Goal: Task Accomplishment & Management: Use online tool/utility

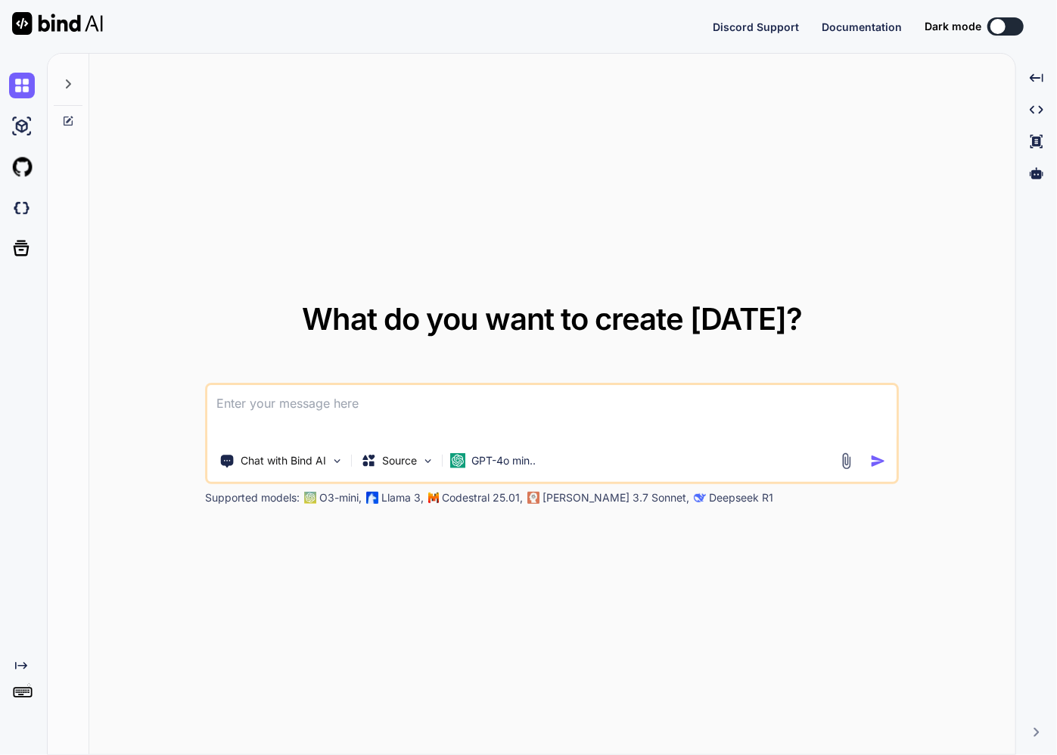
type textarea "x"
click at [20, 702] on img at bounding box center [22, 698] width 26 height 26
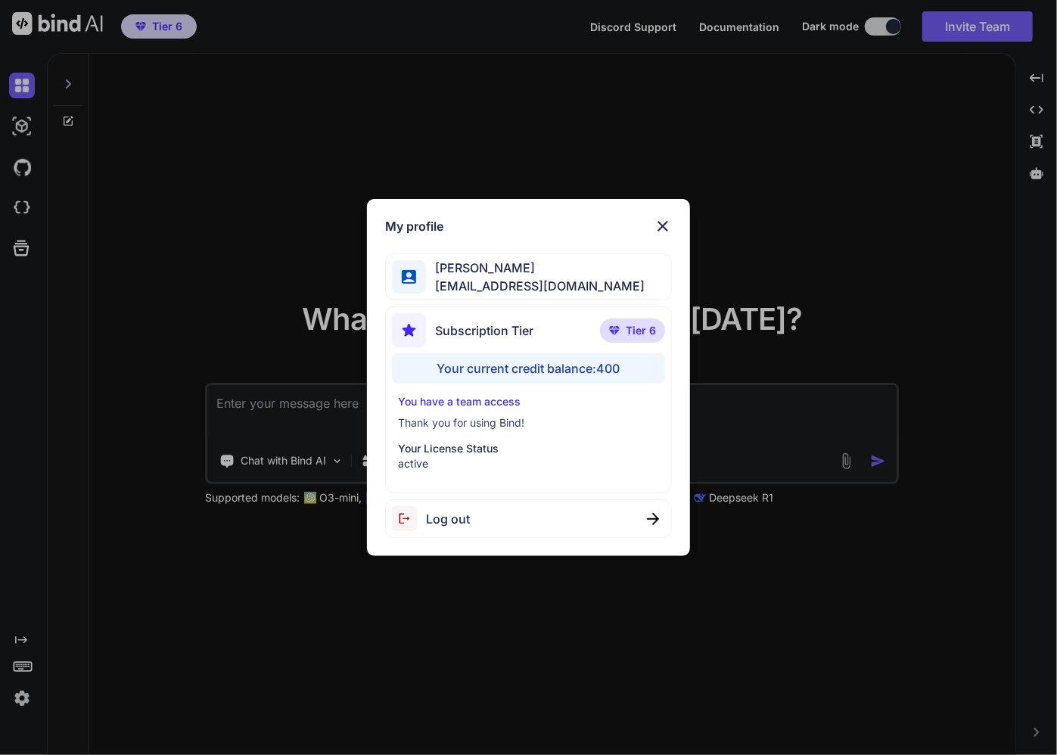
click at [663, 227] on img at bounding box center [662, 226] width 18 height 18
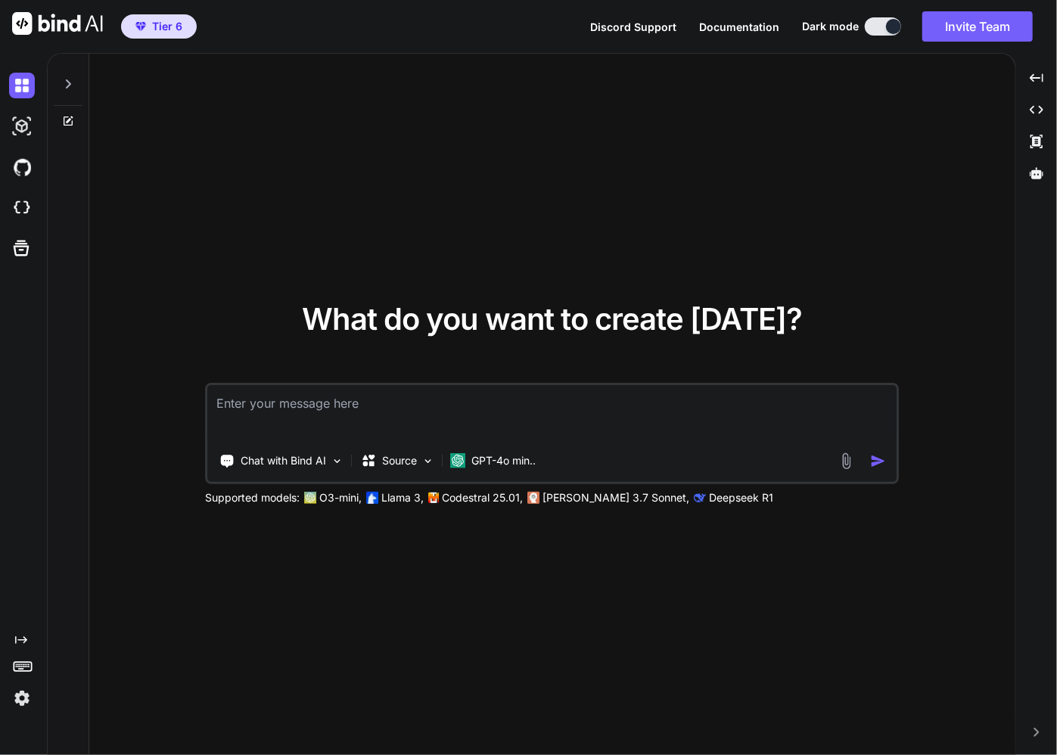
click at [296, 409] on textarea at bounding box center [552, 413] width 690 height 56
paste textarea "Role: You are an expert systems programmer specializing in cross-platform hardw…"
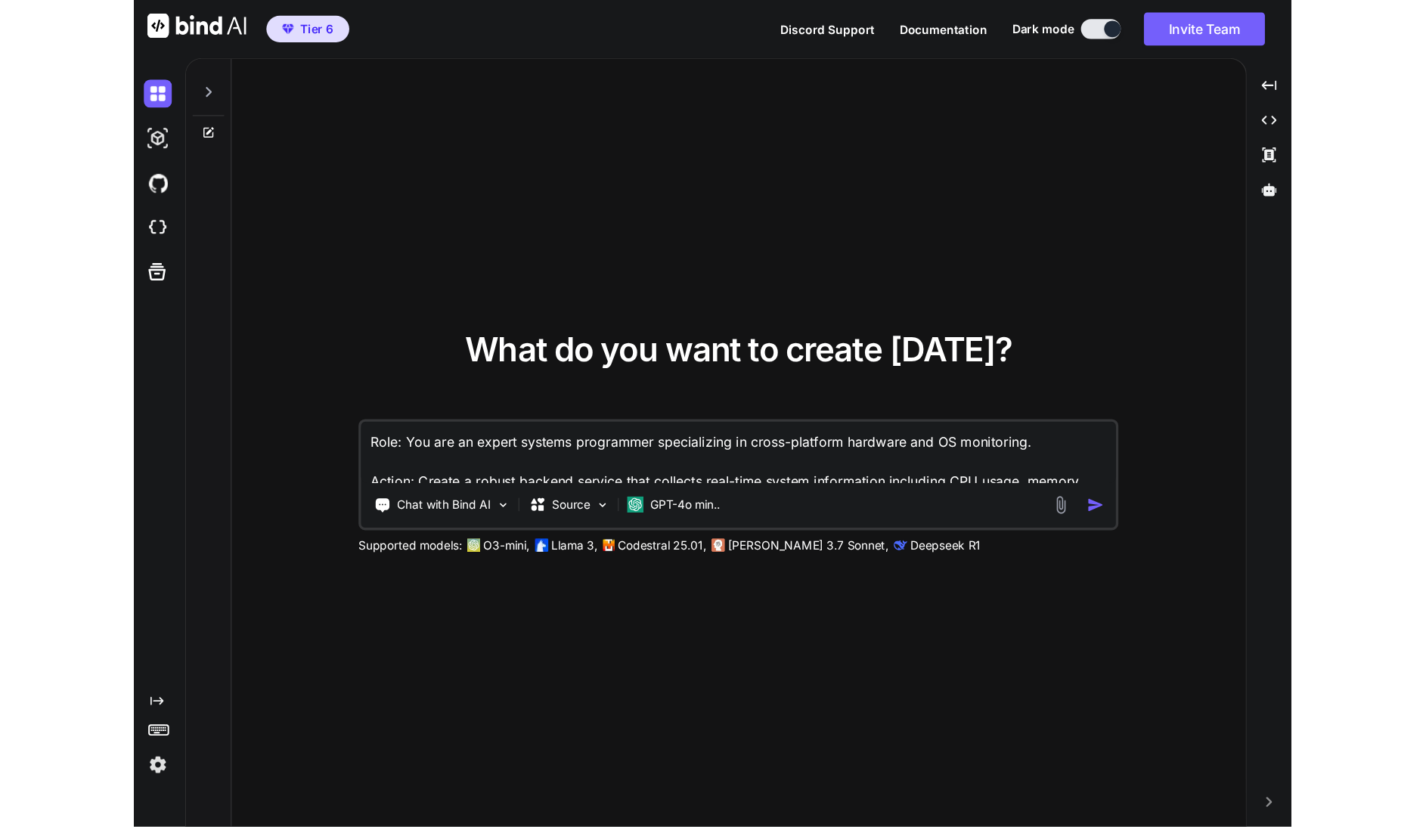
scroll to position [39, 0]
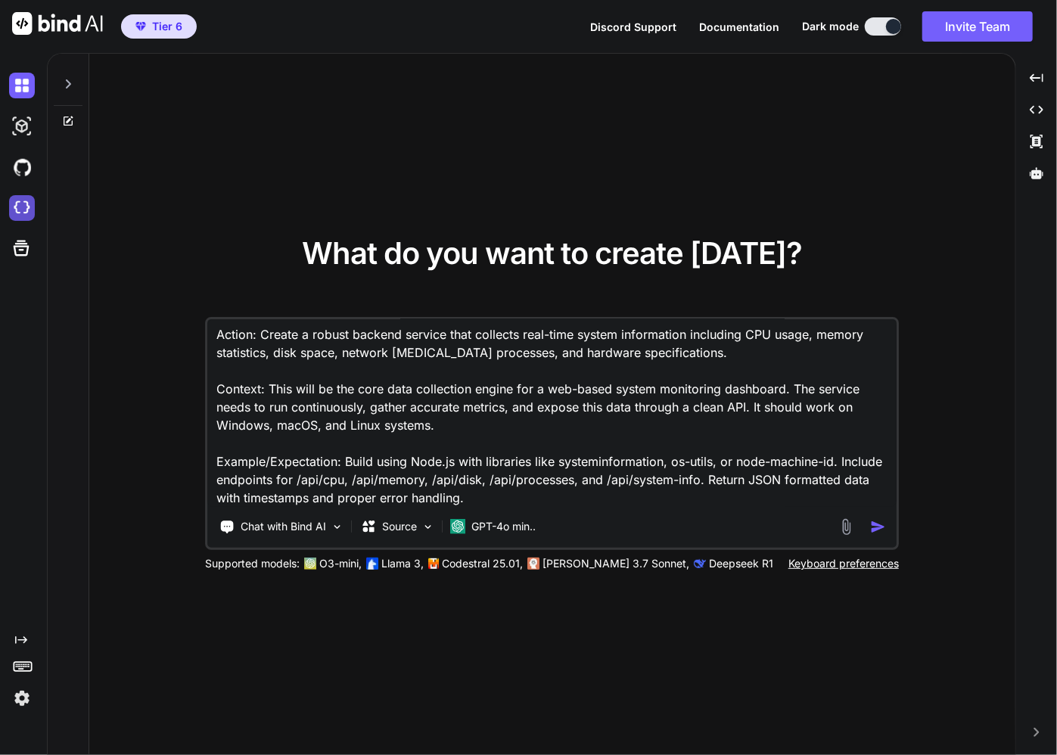
type textarea "Role: You are an expert systems programmer specializing in cross-platform hardw…"
click at [15, 215] on img at bounding box center [22, 208] width 26 height 26
click at [16, 128] on img at bounding box center [22, 126] width 26 height 26
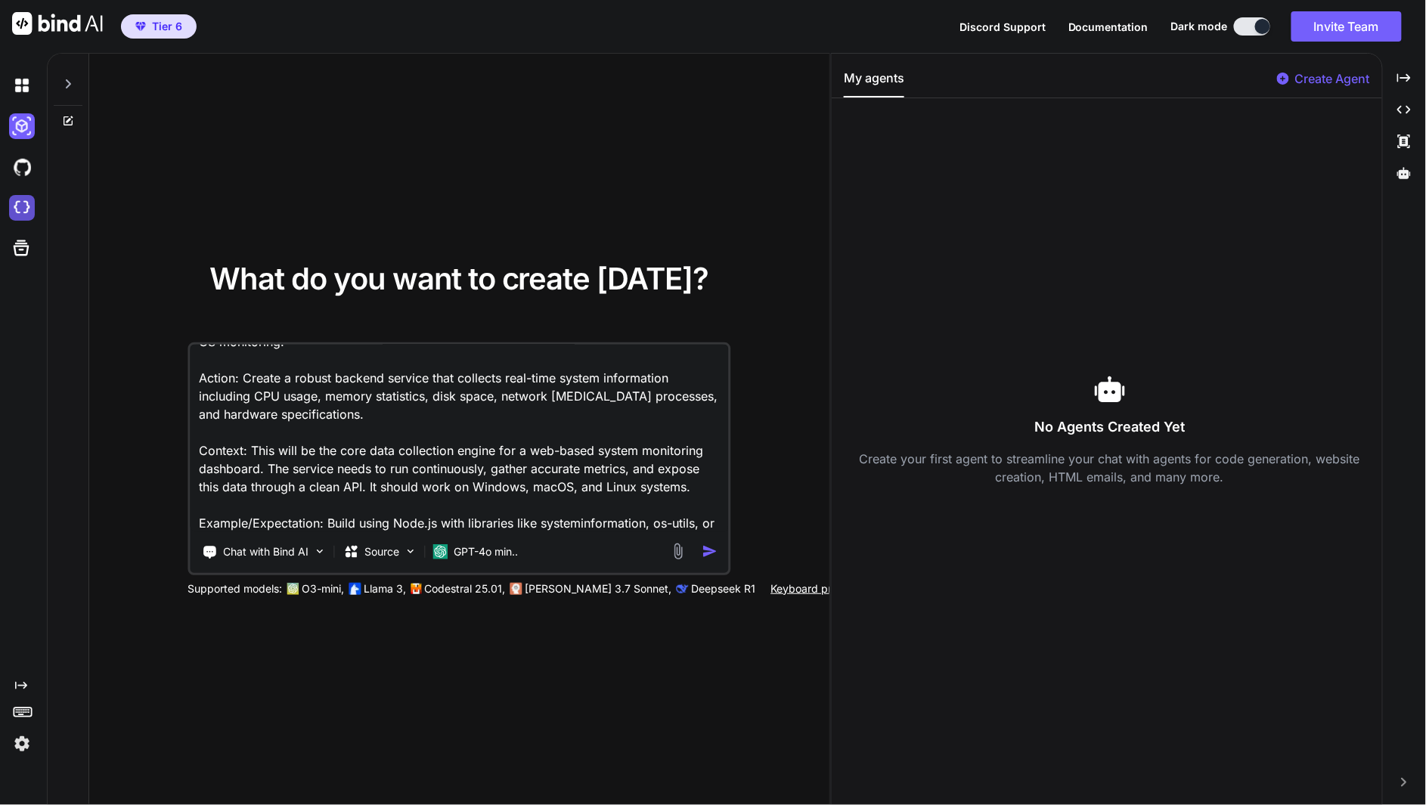
click at [25, 209] on img at bounding box center [22, 208] width 26 height 26
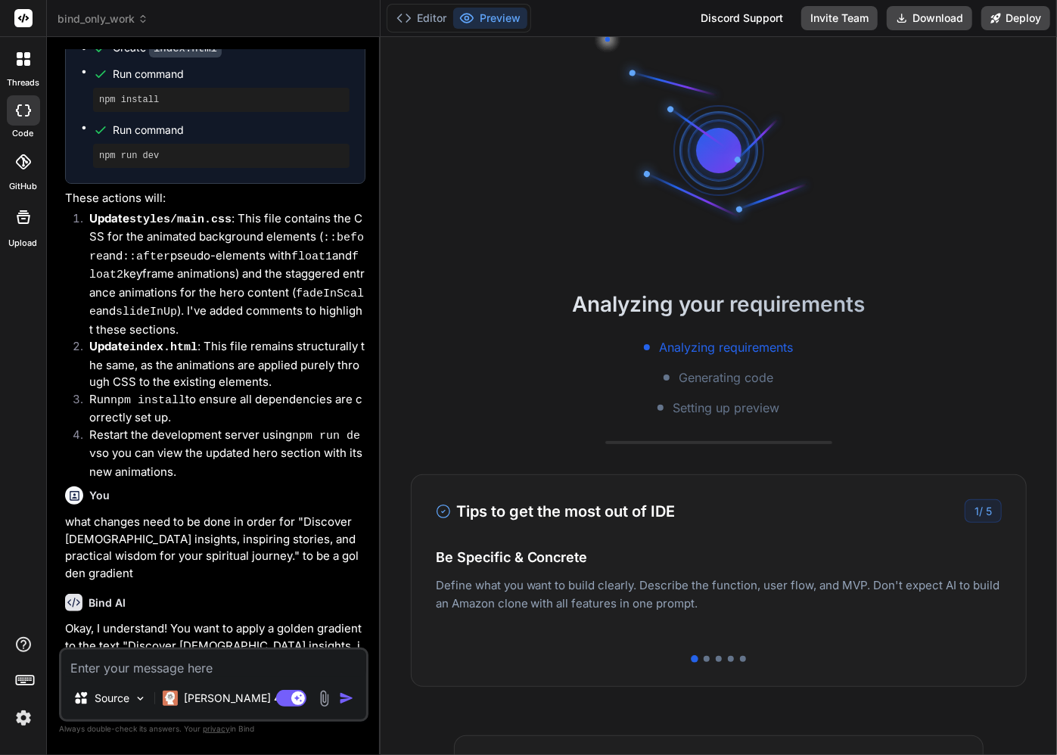
scroll to position [57, 0]
click at [143, 19] on icon at bounding box center [143, 19] width 11 height 11
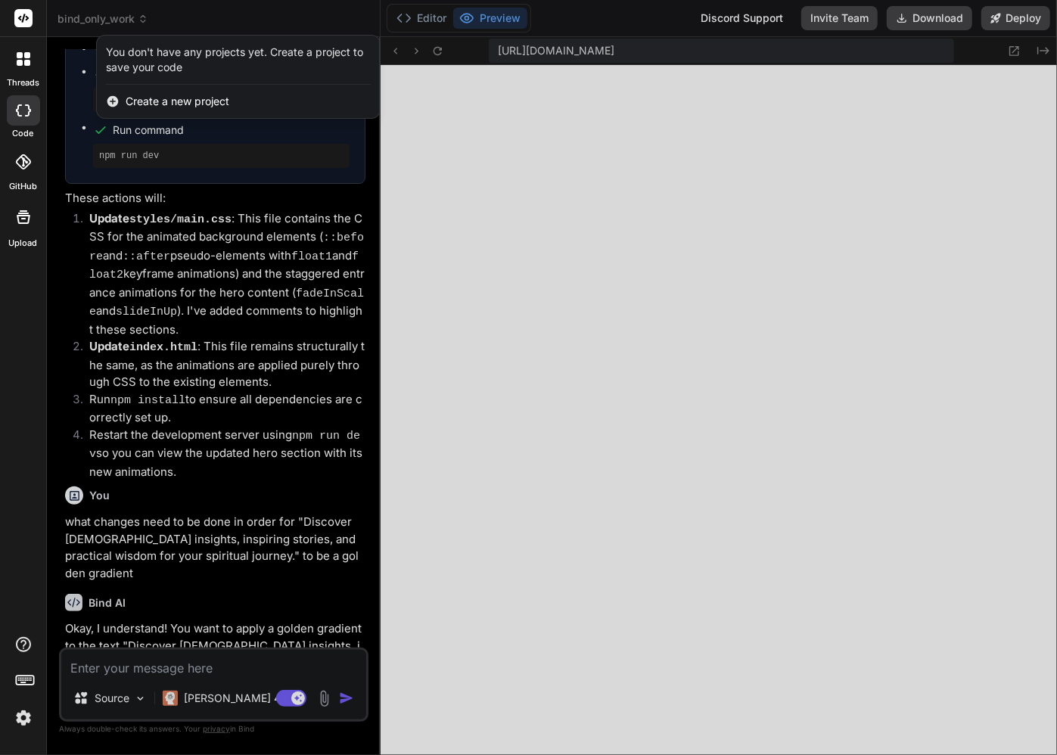
scroll to position [460, 0]
type textarea "x"
click at [24, 161] on icon at bounding box center [22, 161] width 15 height 15
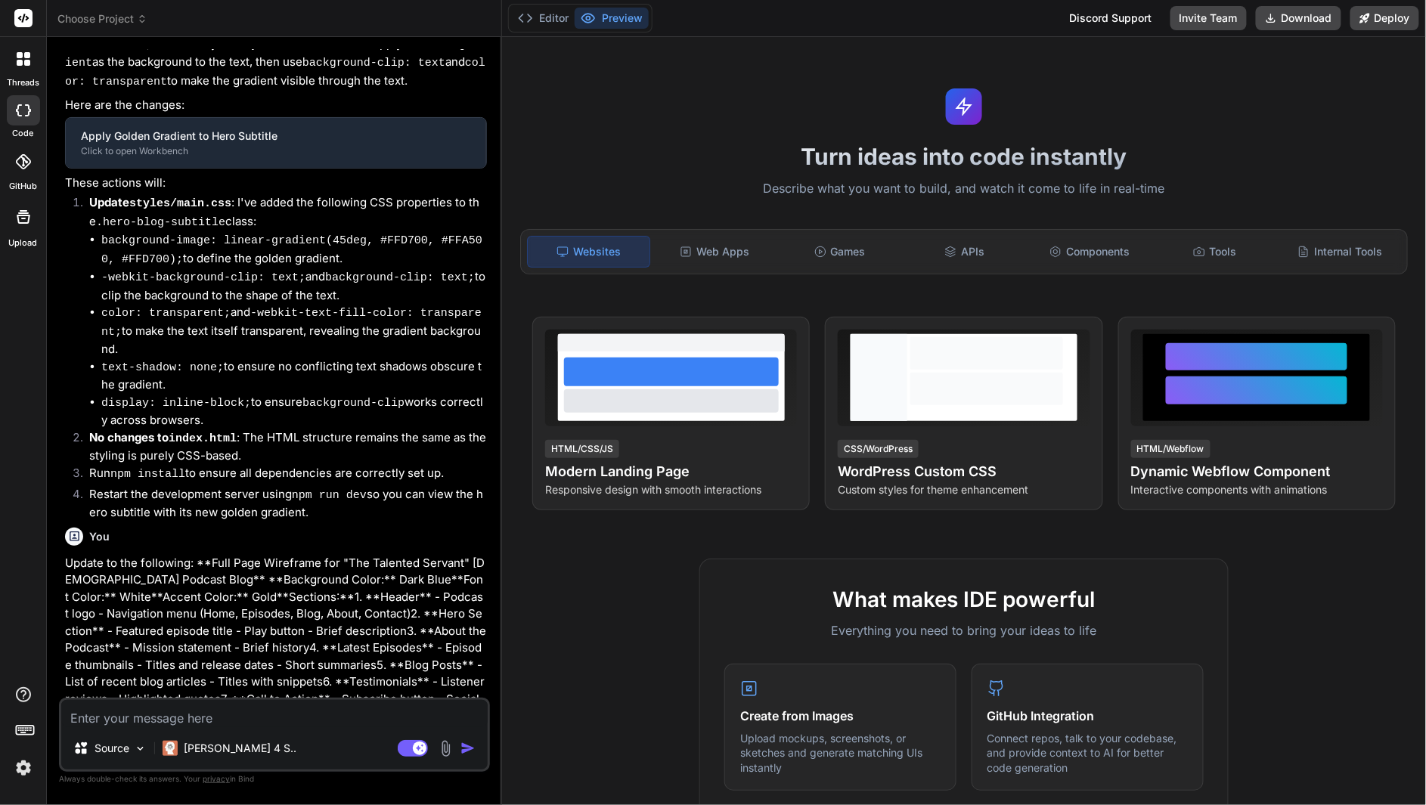
scroll to position [1741, 0]
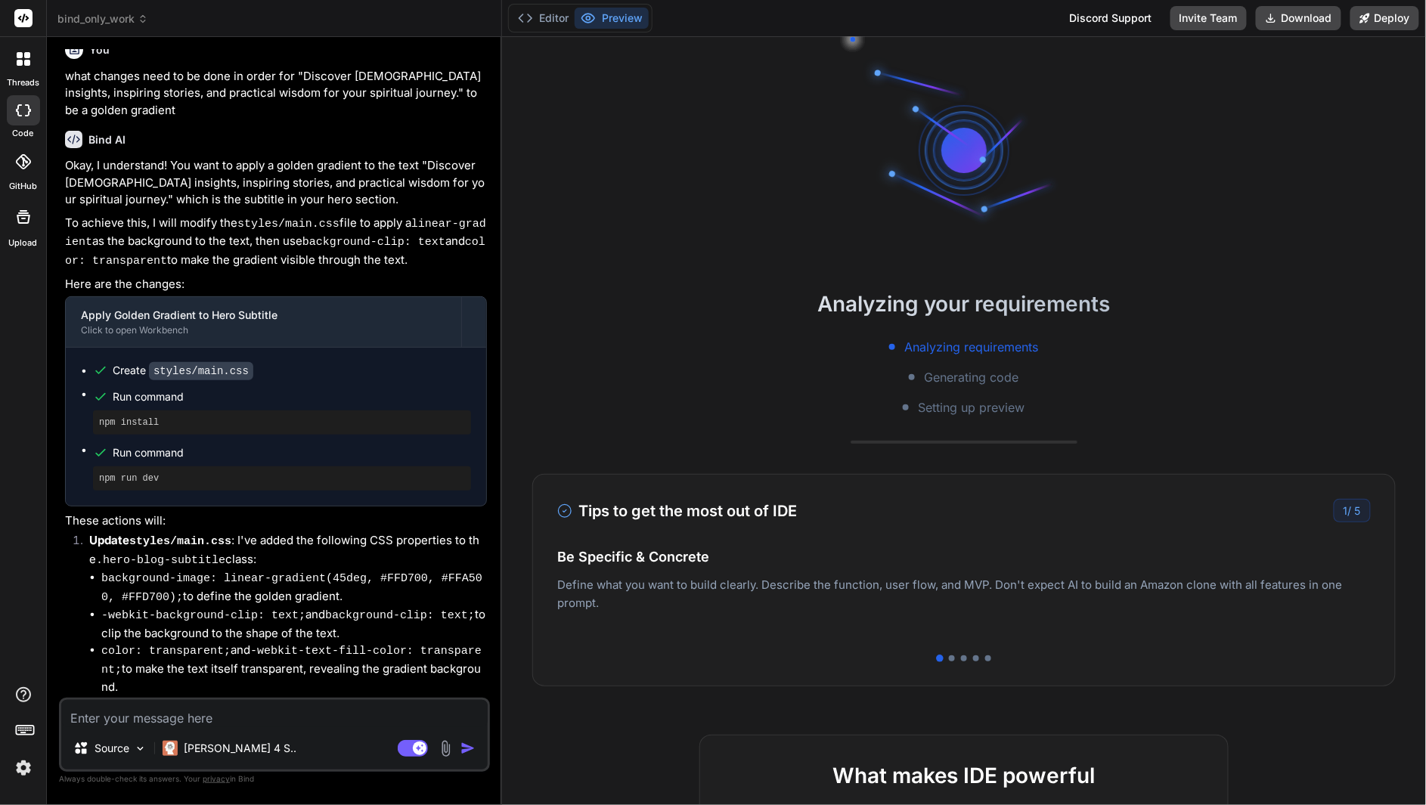
click at [145, 19] on icon at bounding box center [143, 19] width 11 height 11
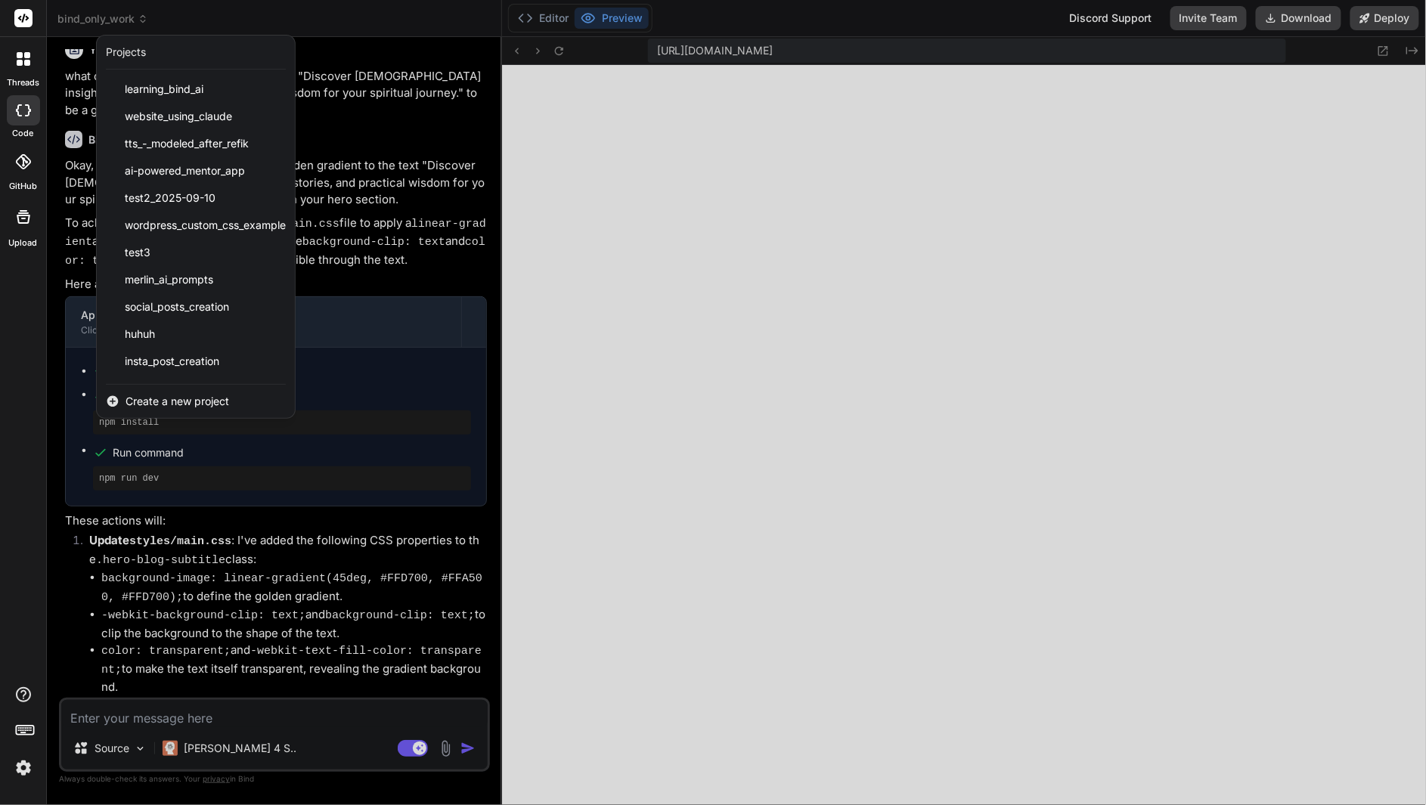
scroll to position [445, 0]
click at [163, 402] on span "Create a new project" at bounding box center [178, 401] width 104 height 15
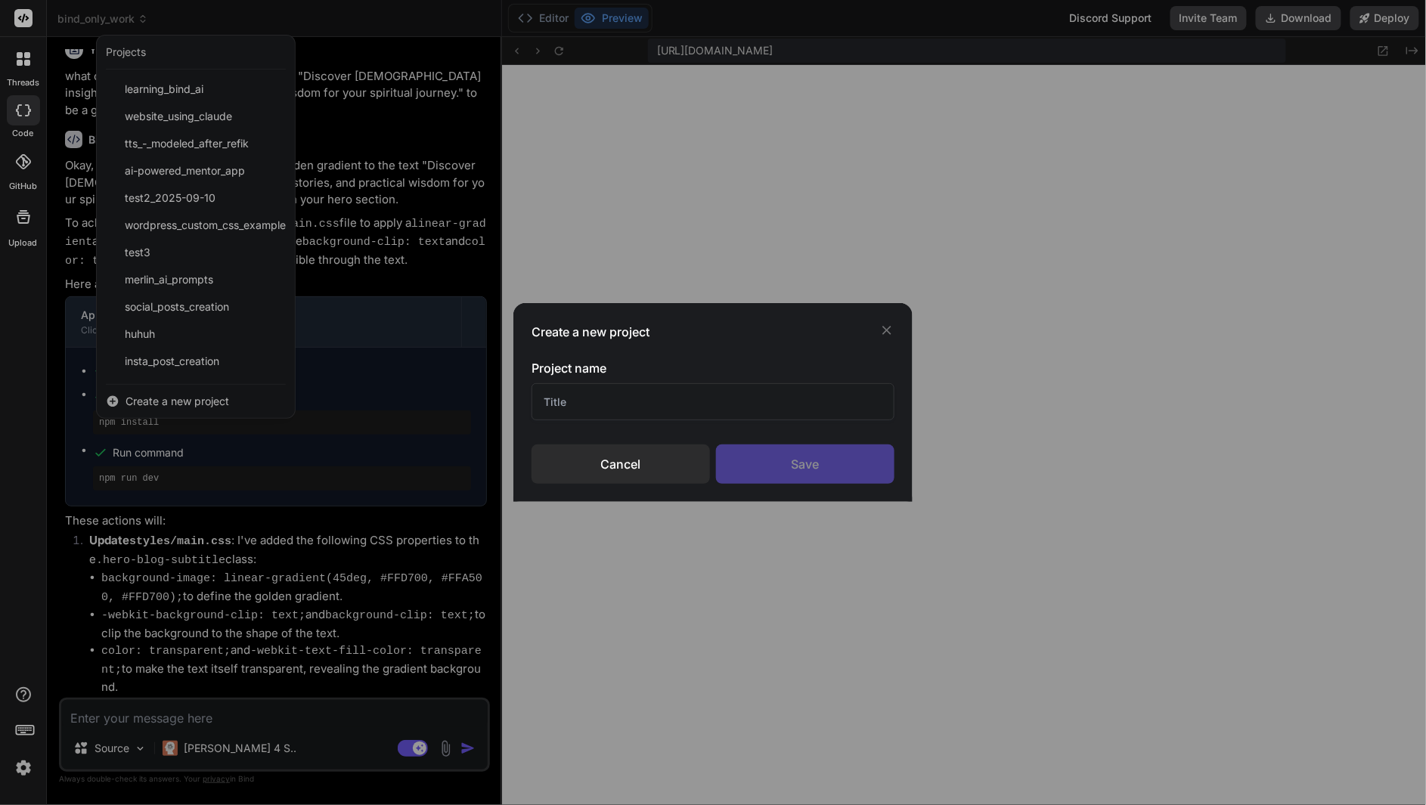
type textarea "x"
click at [622, 408] on input "text" at bounding box center [713, 401] width 363 height 37
type input "System OS Monitoring App"
click at [802, 467] on div "Save" at bounding box center [805, 464] width 178 height 39
click at [858, 461] on div "Save" at bounding box center [805, 464] width 178 height 39
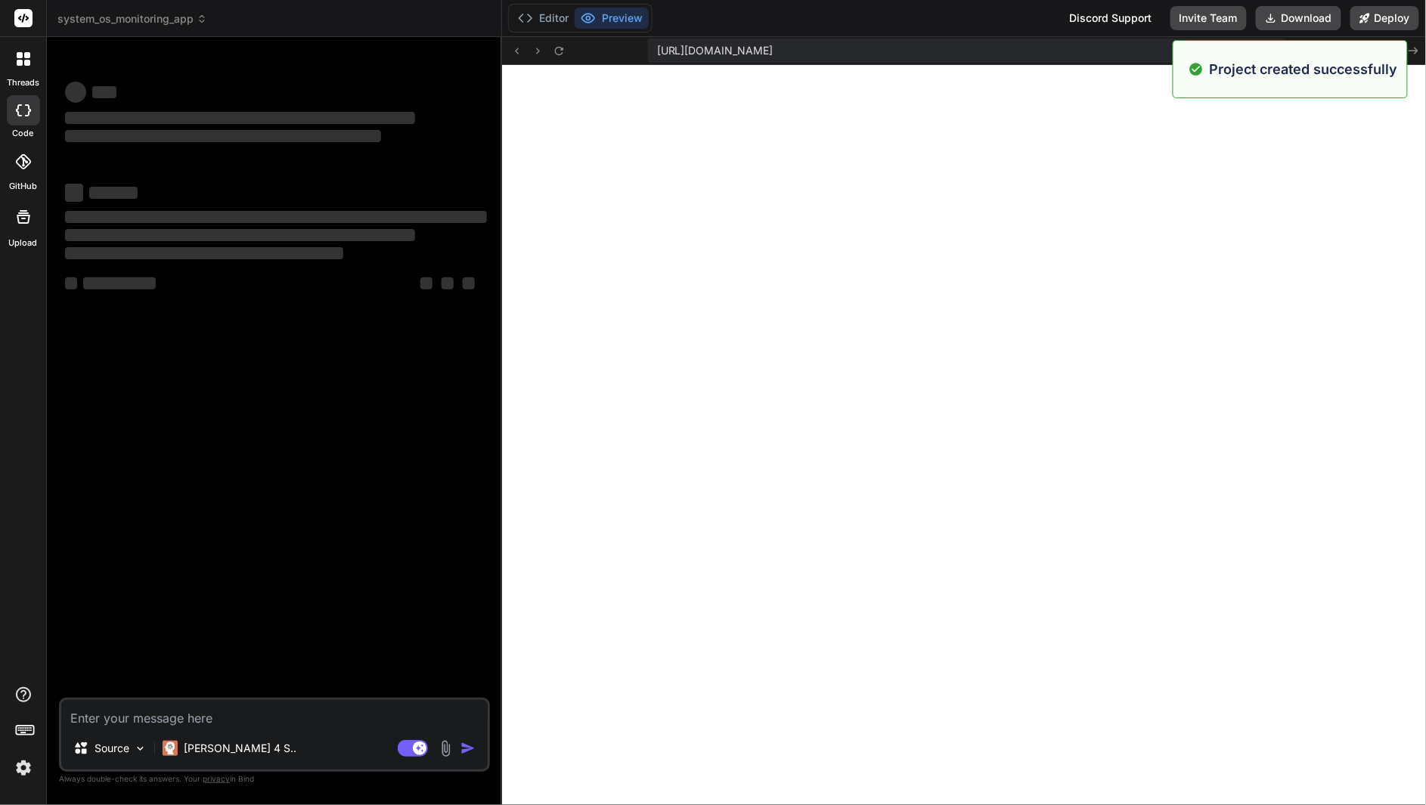
scroll to position [517, 0]
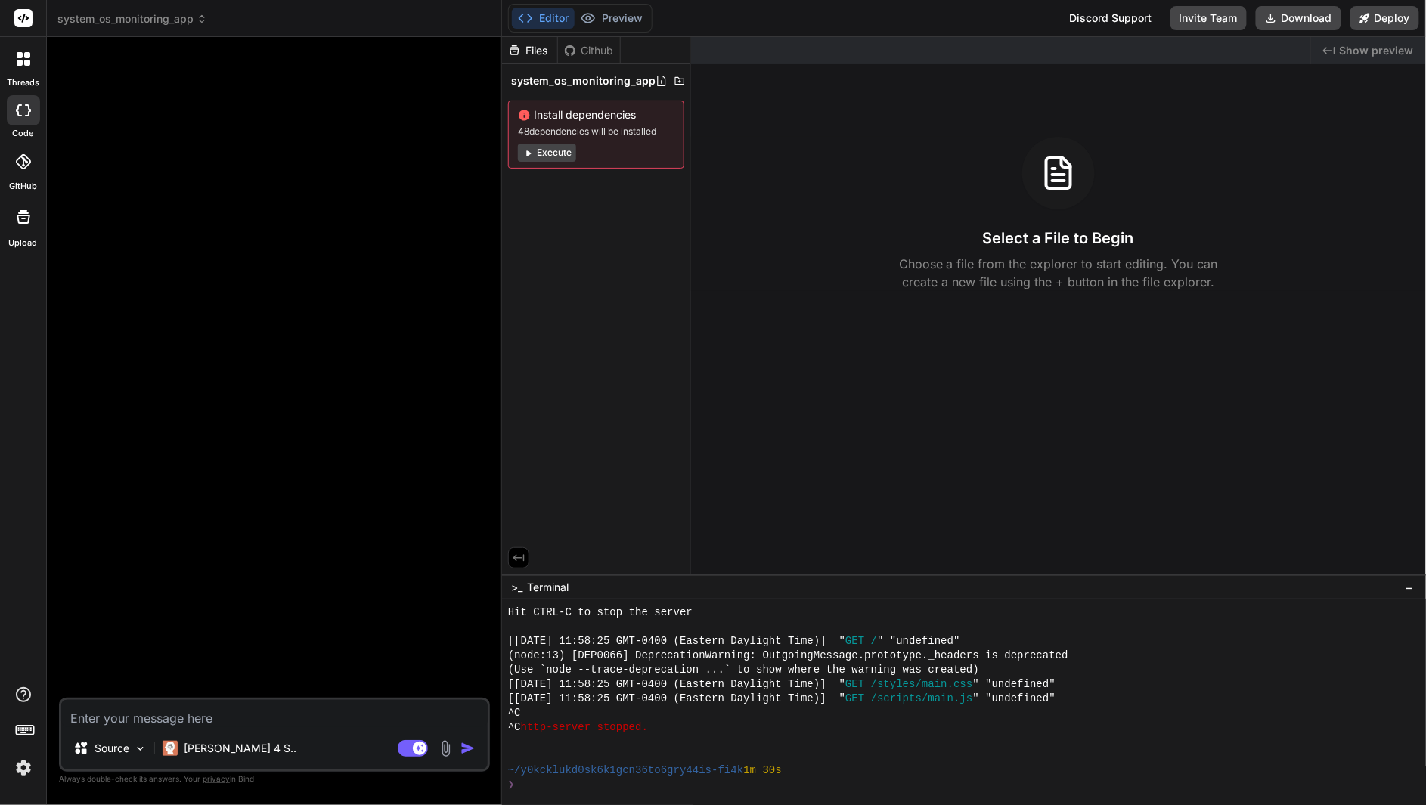
click at [152, 709] on textarea at bounding box center [274, 713] width 427 height 27
click at [234, 749] on p "[PERSON_NAME] 4 S.." at bounding box center [240, 748] width 113 height 15
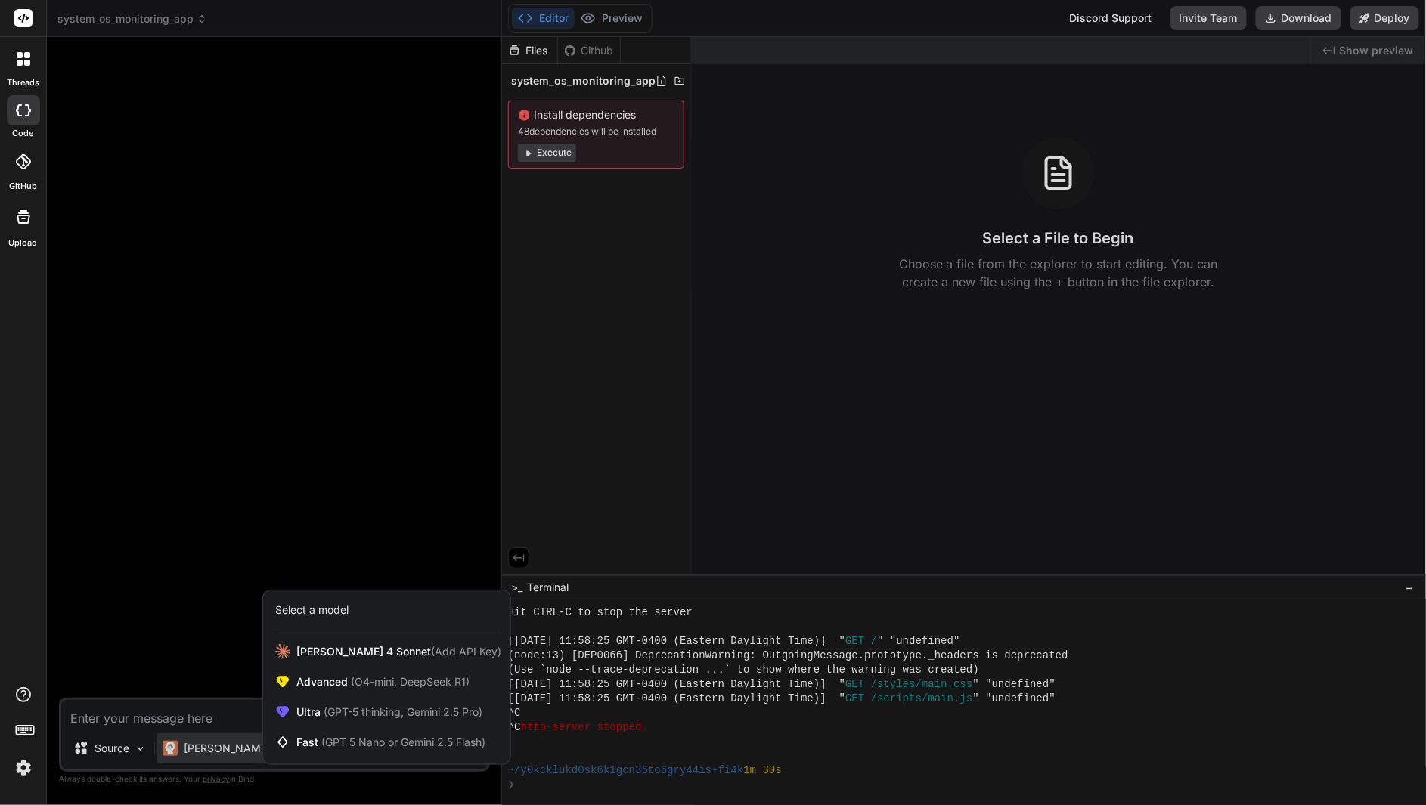
click at [162, 656] on div at bounding box center [713, 402] width 1426 height 805
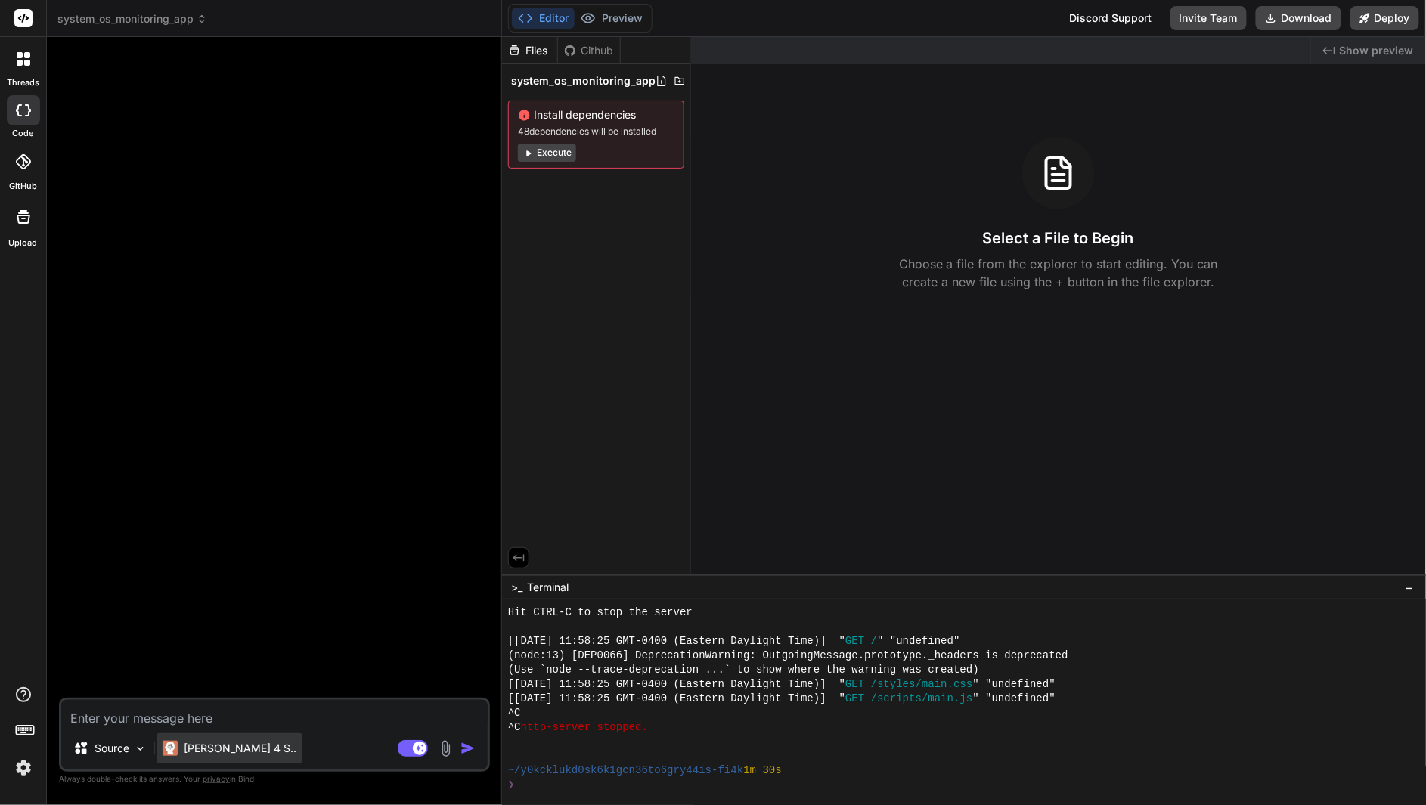
click at [236, 754] on p "[PERSON_NAME] 4 S.." at bounding box center [240, 748] width 113 height 15
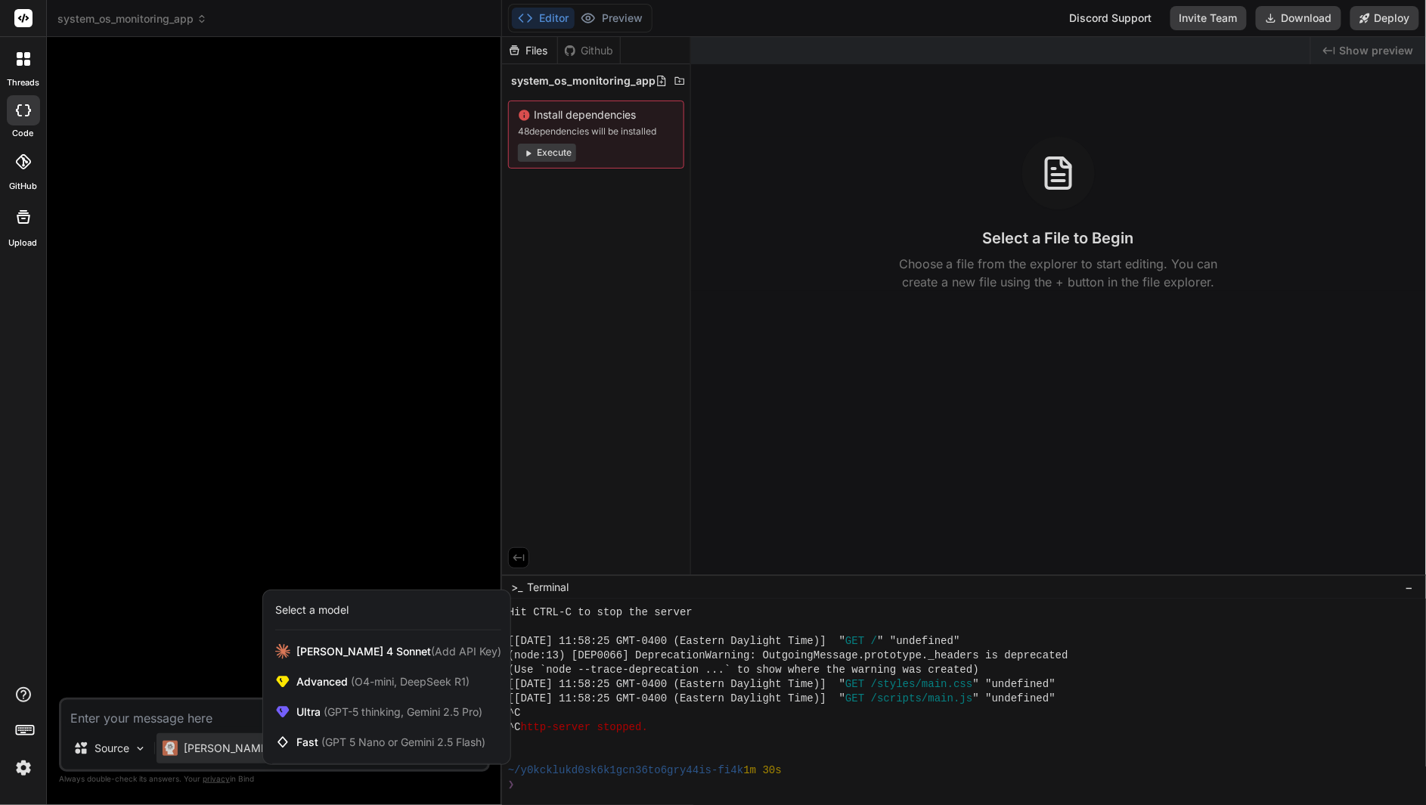
click at [334, 608] on div "Select a model" at bounding box center [311, 610] width 73 height 15
click at [351, 650] on span "Claude 4 Sonnet (Add API Key)" at bounding box center [398, 651] width 205 height 15
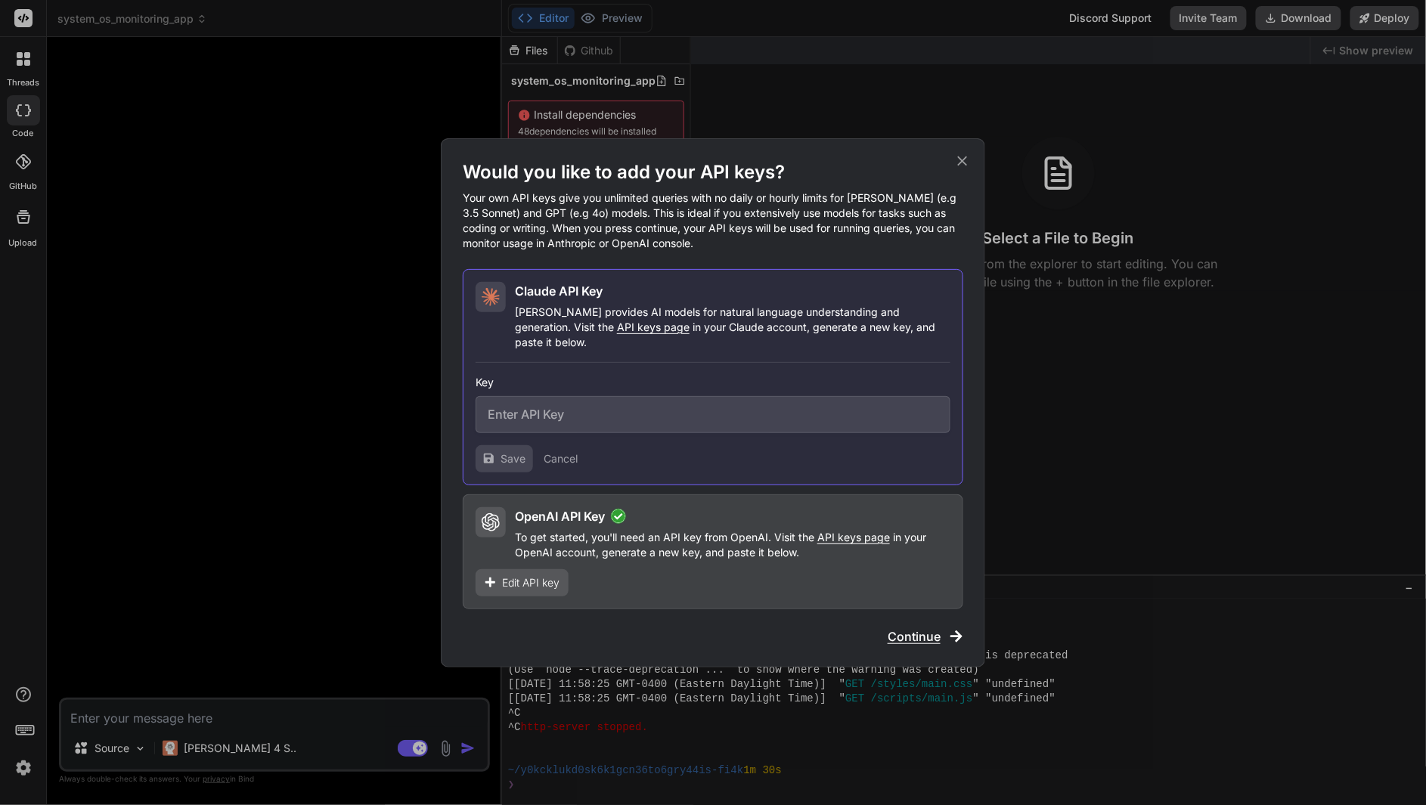
click at [524, 576] on span "Edit API key" at bounding box center [530, 583] width 57 height 15
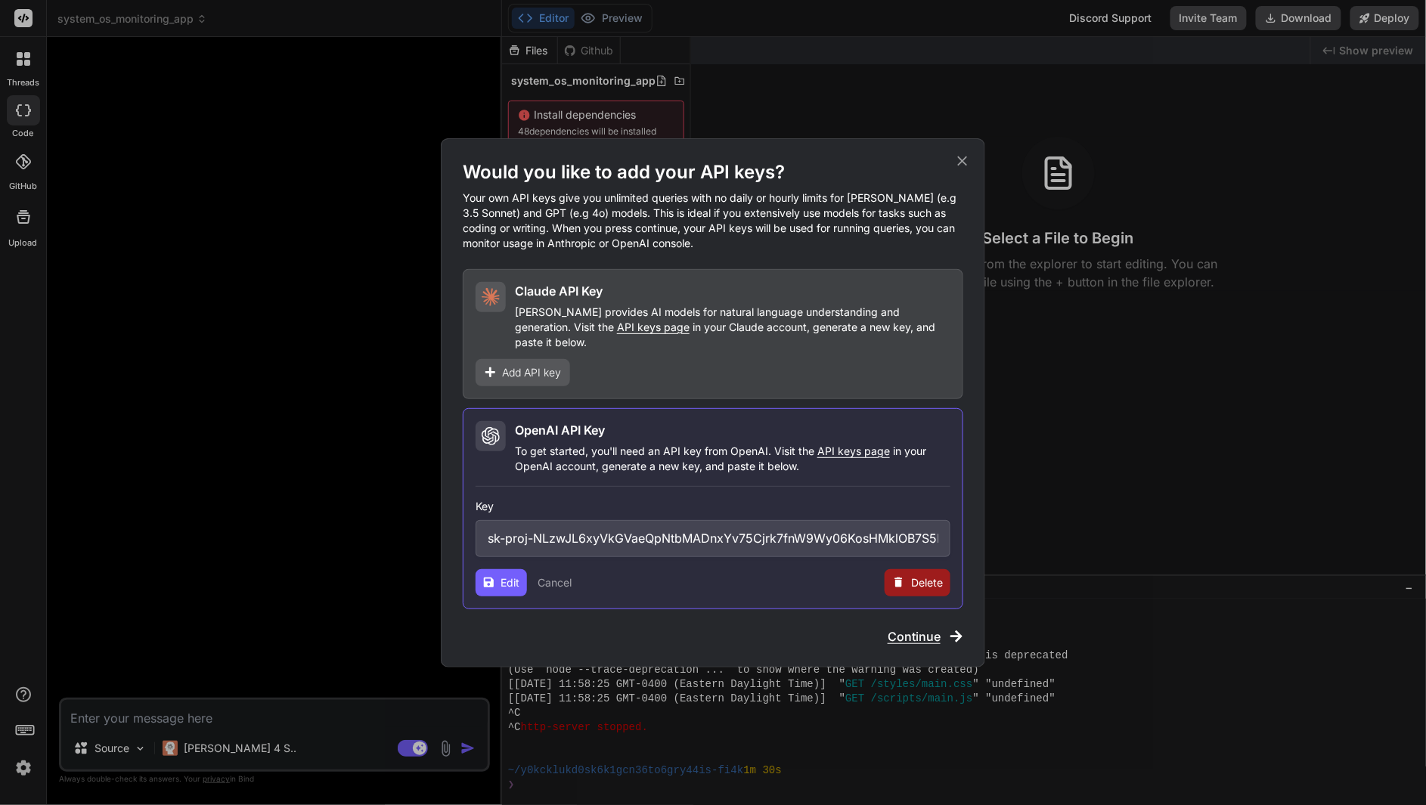
click at [693, 524] on input "sk-proj-NLzwJL6xyVkGVaeQpNtbMADnxYv75Cjrk7fnW9Wy06KosHMklOB7S5h9MjvxHA5A-KvKN7e…" at bounding box center [713, 538] width 475 height 37
click at [572, 578] on button "Cancel" at bounding box center [555, 583] width 34 height 15
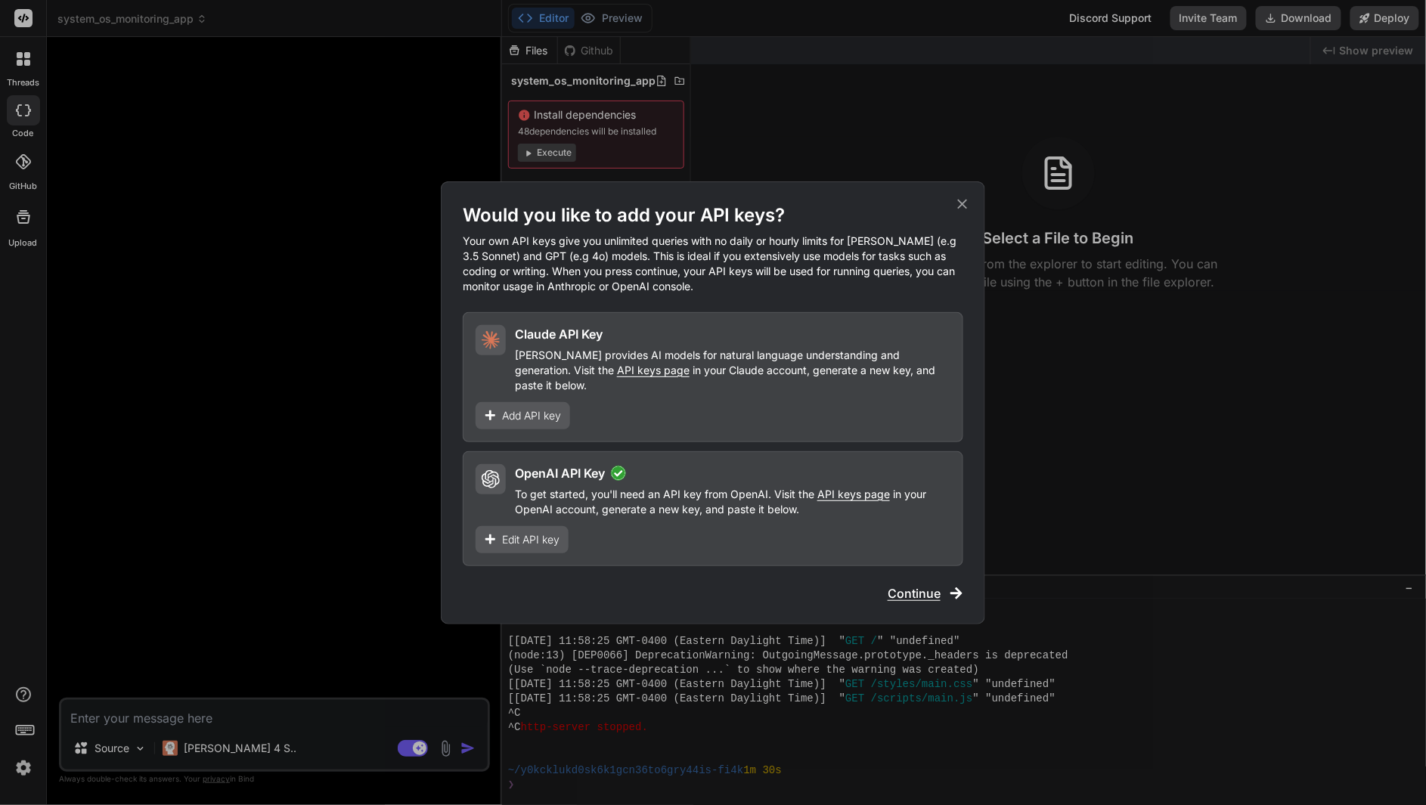
click at [920, 588] on span "Continue" at bounding box center [914, 594] width 53 height 18
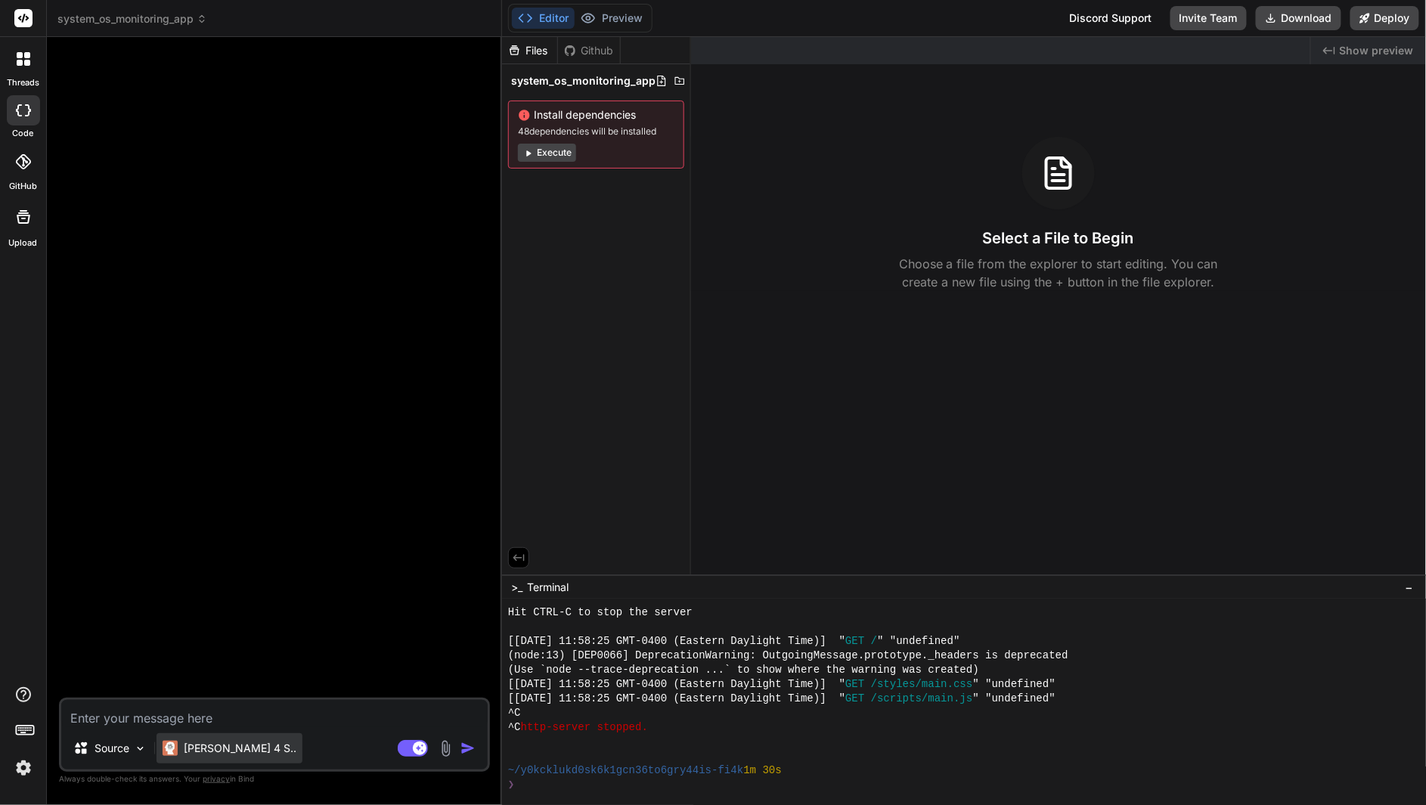
click at [225, 752] on p "[PERSON_NAME] 4 S.." at bounding box center [240, 748] width 113 height 15
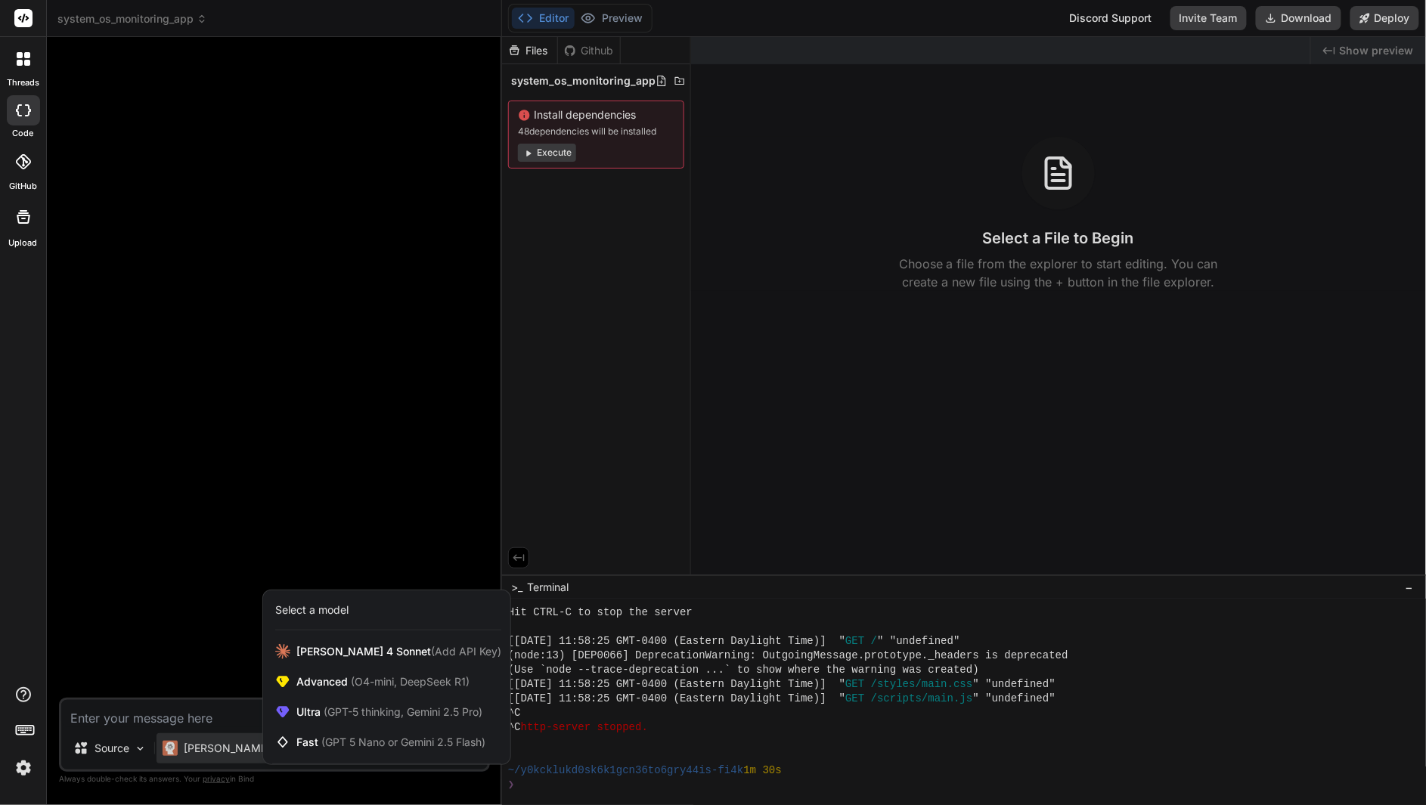
click at [168, 670] on div at bounding box center [713, 402] width 1426 height 805
type textarea "x"
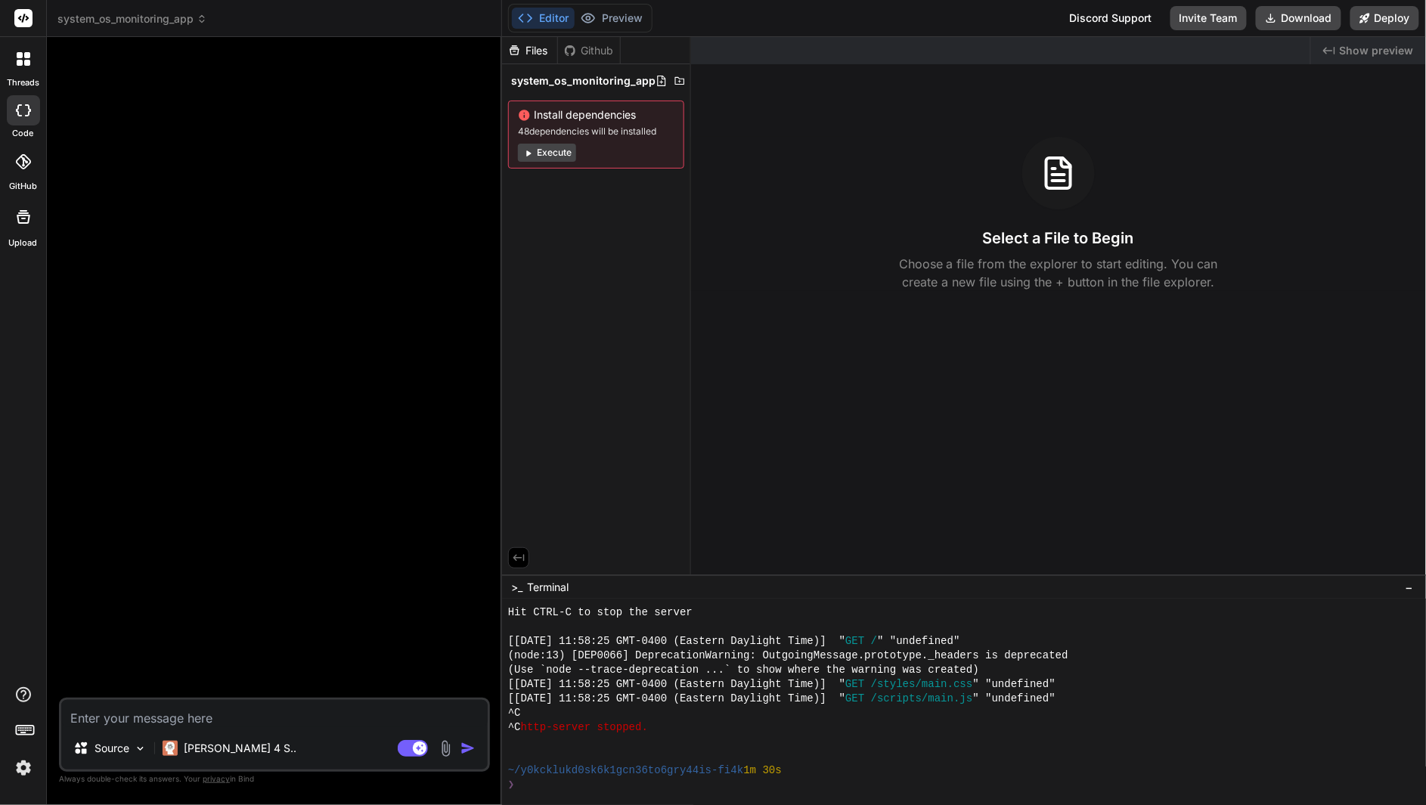
click at [159, 718] on textarea at bounding box center [274, 713] width 427 height 27
paste textarea "sk-dJ75m3c2uzwv-HPhlRitO7jL0FxoySGH1Bg0_eLPCIT3BlbkFJ0fDYxmlJmIaMSCvugmXKg9oIFu…"
type textarea "sk-dJ75m3c2uzwv-HPhlRitO7jL0FxoySGH1Bg0_eLPCIT3BlbkFJ0fDYxmlJmIaMSCvugmXKg9oIFu…"
type textarea "x"
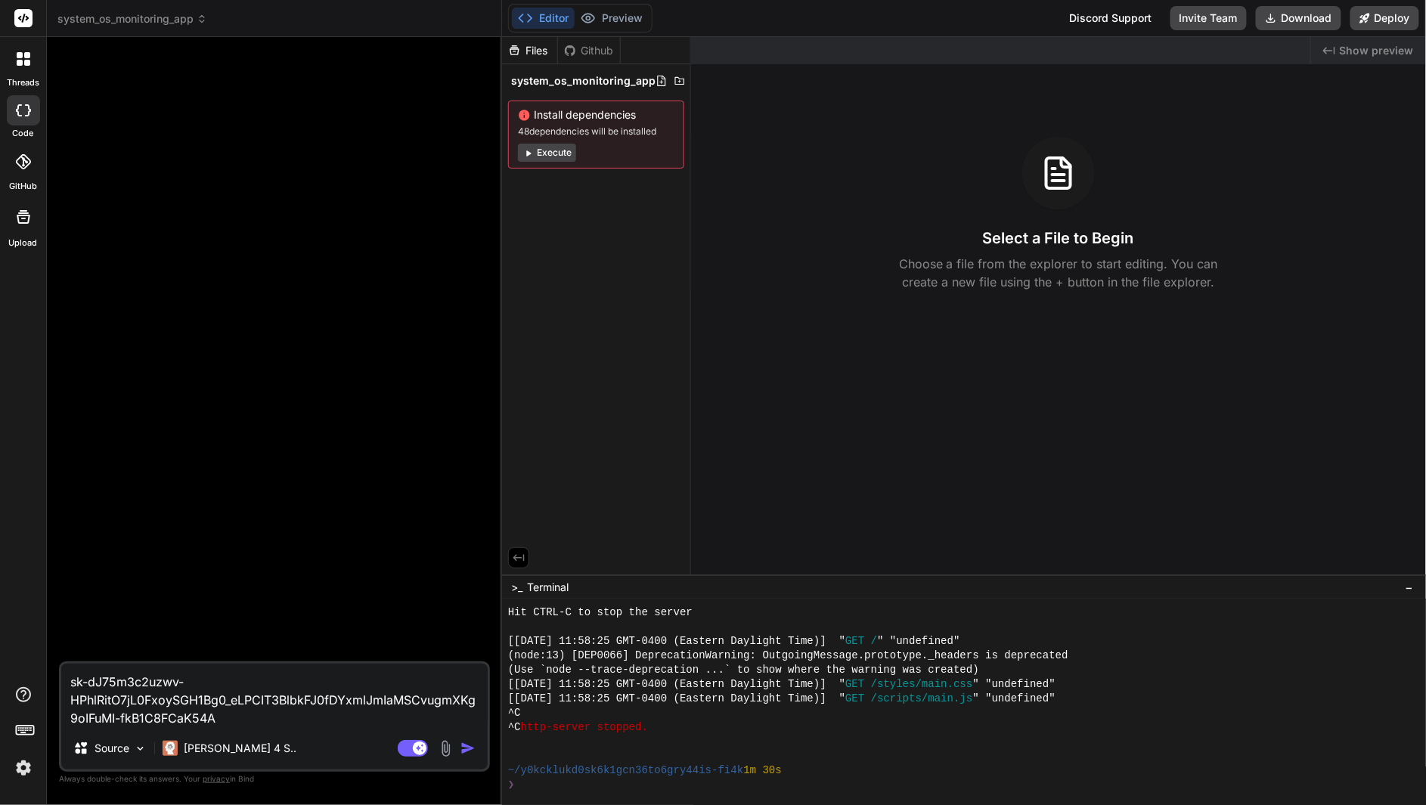
drag, startPoint x: 201, startPoint y: 706, endPoint x: 80, endPoint y: 650, distance: 133.0
click at [82, 649] on div "sk-dJ75m3c2uzwv-HPhlRitO7jL0FxoySGH1Bg0_eLPCIT3BlbkFJ0fDYxmlJmIaMSCvugmXKg9oIFu…" at bounding box center [274, 427] width 431 height 756
type textarea "sk-dJ75m3c2uzwv-HPhlRitO7jL0FxoySGH1Bg0_eLPCIT3BlbkFJ0fDYxmlJmIaMSCvugmXKg9oIFu…"
click at [80, 650] on div at bounding box center [276, 355] width 428 height 613
drag, startPoint x: 166, startPoint y: 705, endPoint x: 45, endPoint y: 669, distance: 126.3
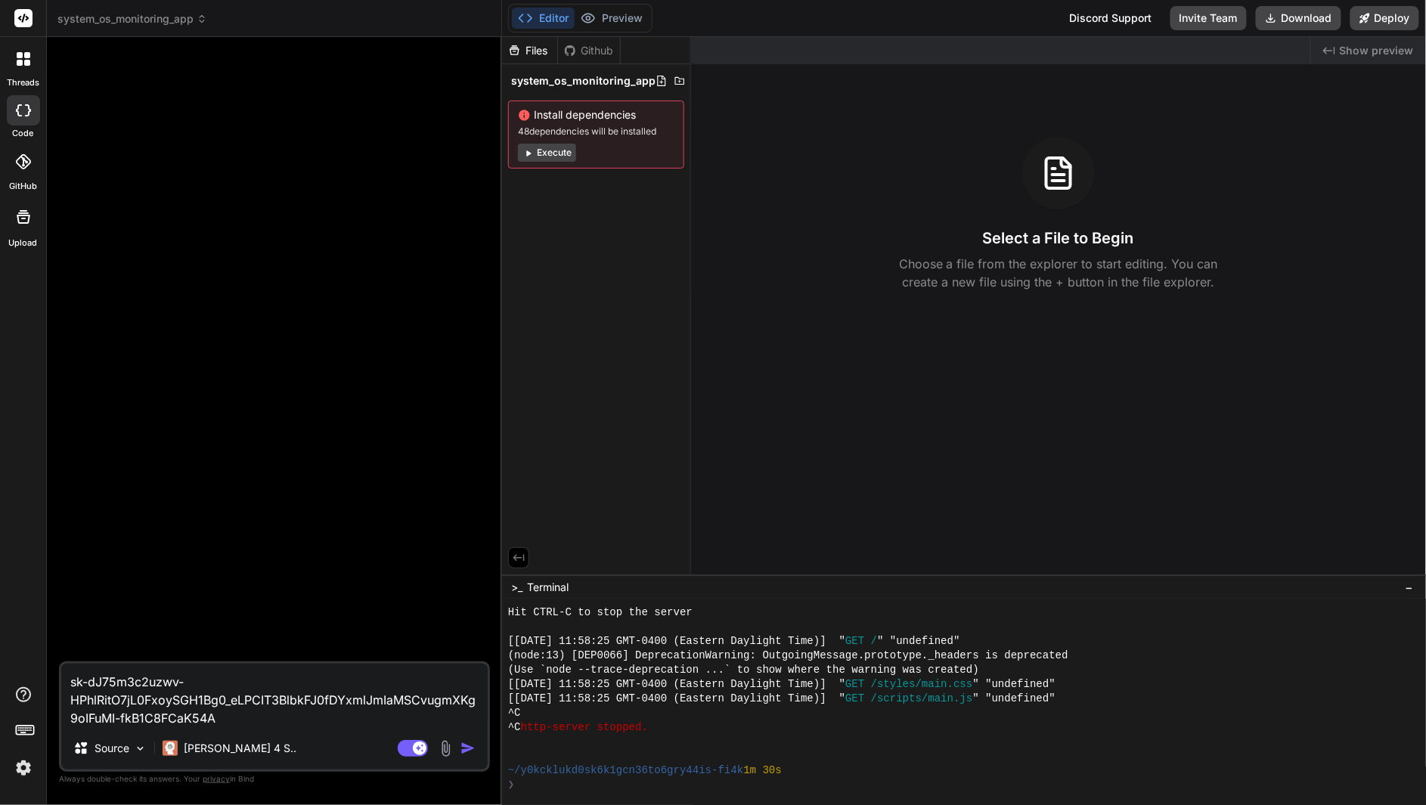
click at [45, 669] on div "threads code GitHub Upload system_os_monitoring_app Created with Pixso. Bind AI…" at bounding box center [713, 402] width 1426 height 805
type textarea "x"
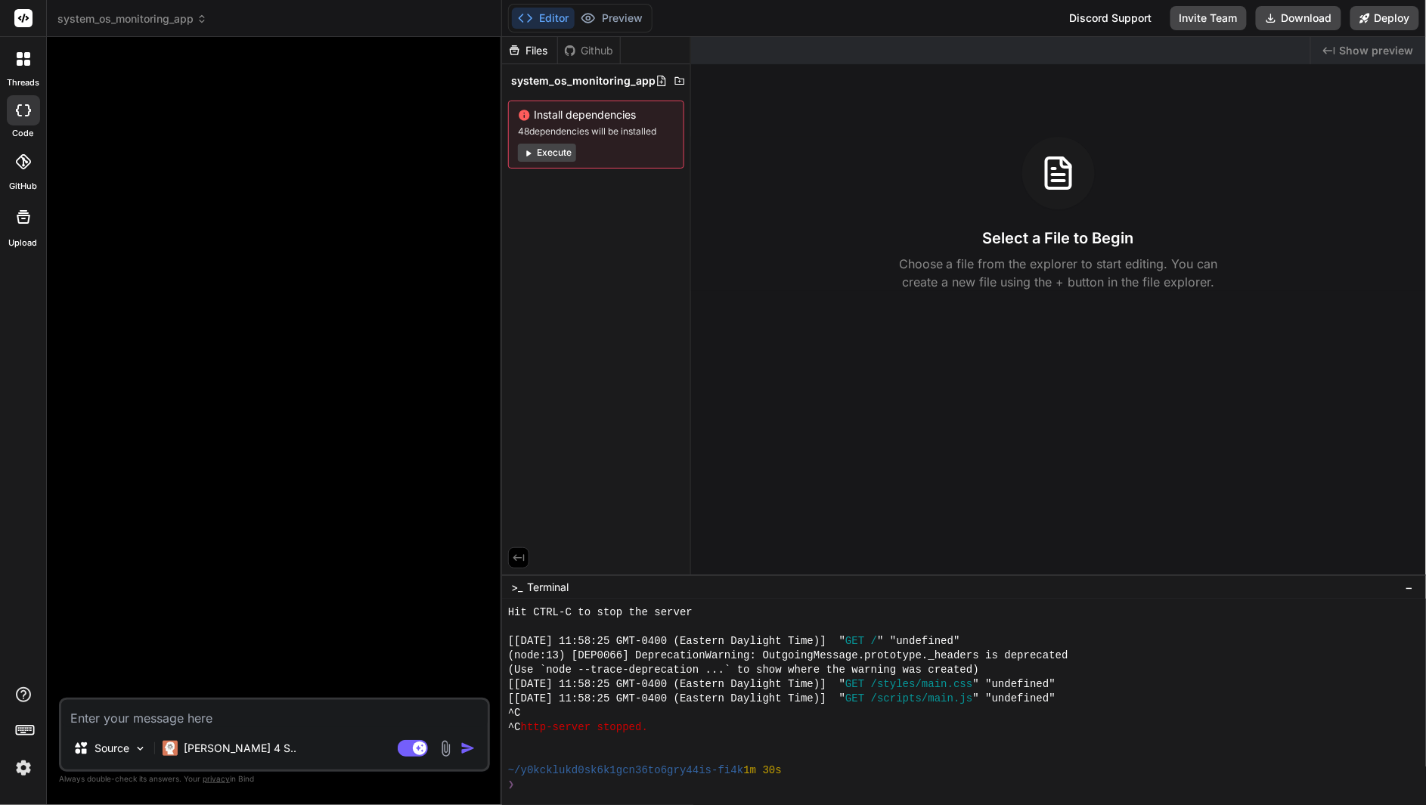
click at [357, 709] on textarea at bounding box center [274, 713] width 427 height 27
paste textarea "Role: You are an expert Node.js systems programmer specializing in cross-platfo…"
type textarea "Role: You are an expert Node.js systems programmer specializing in cross-platfo…"
type textarea "x"
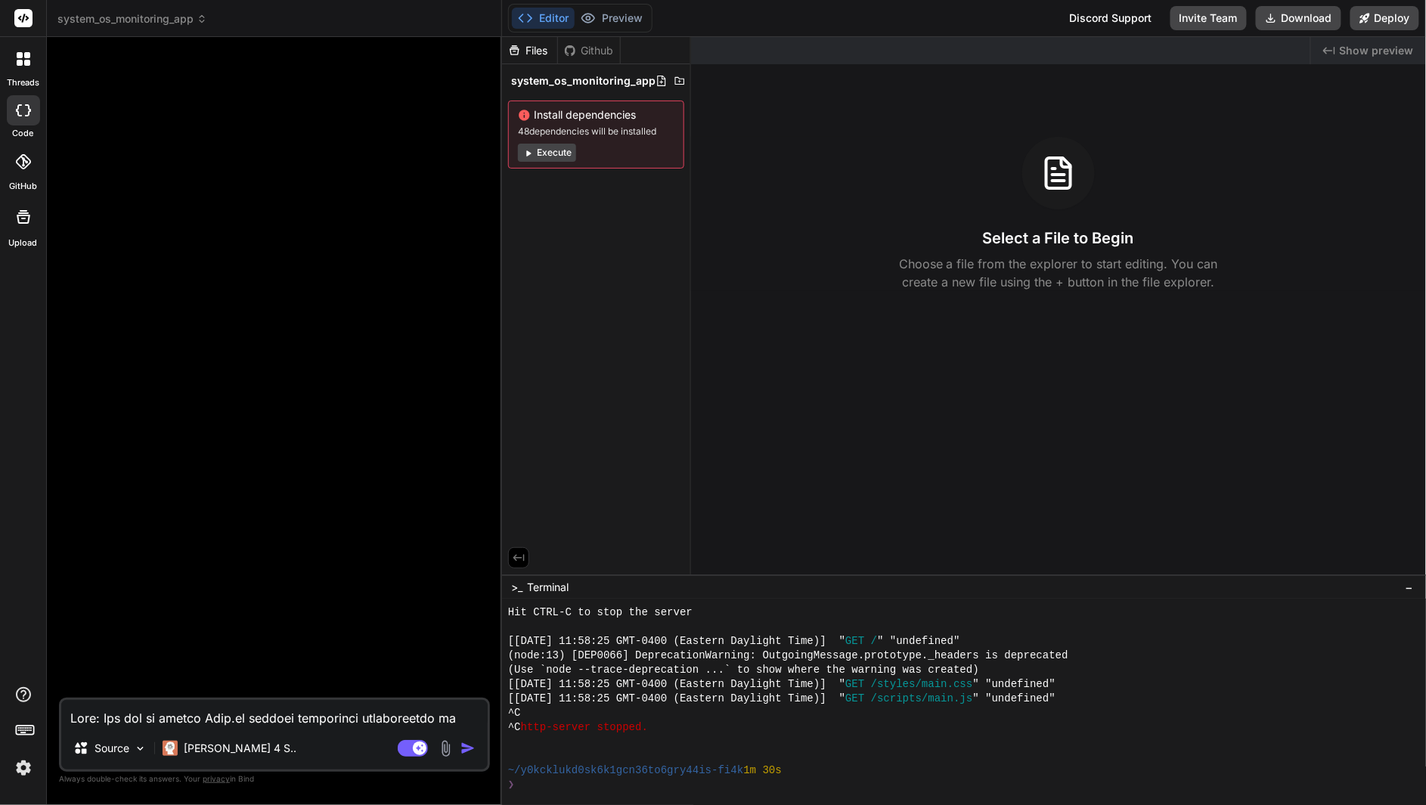
scroll to position [221, 0]
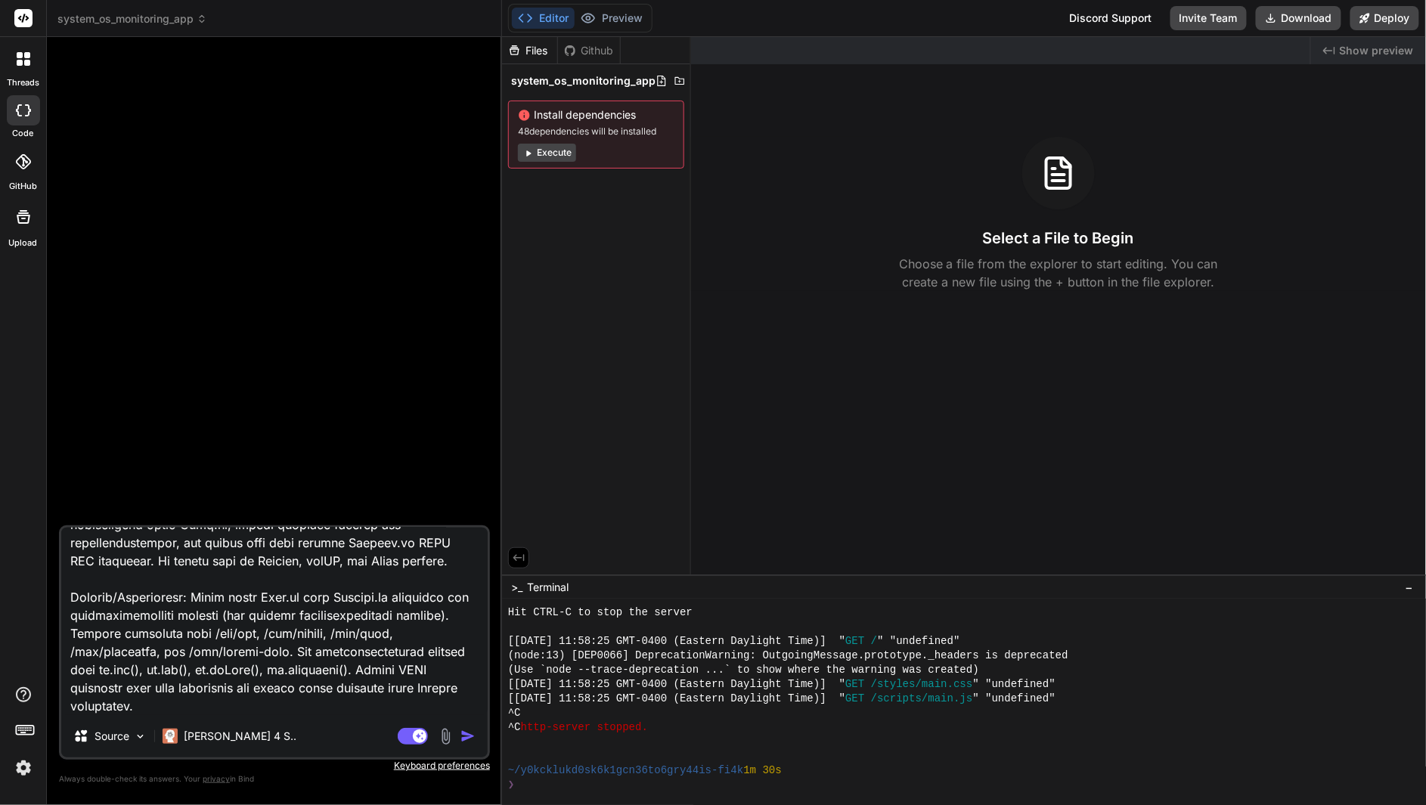
type textarea "Role: You are an expert Node.js systems programmer specializing in cross-platfo…"
click at [464, 737] on img "button" at bounding box center [468, 736] width 15 height 15
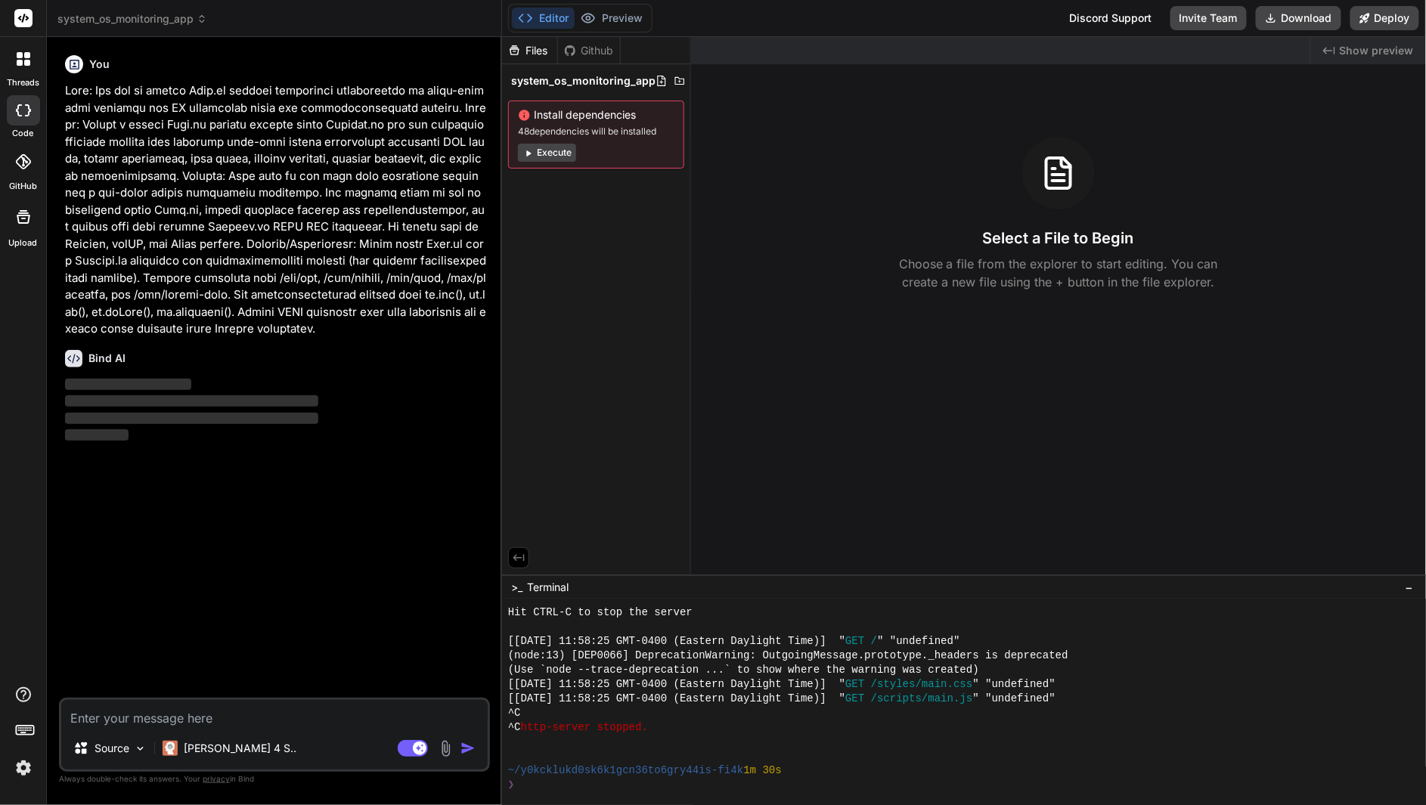
scroll to position [0, 0]
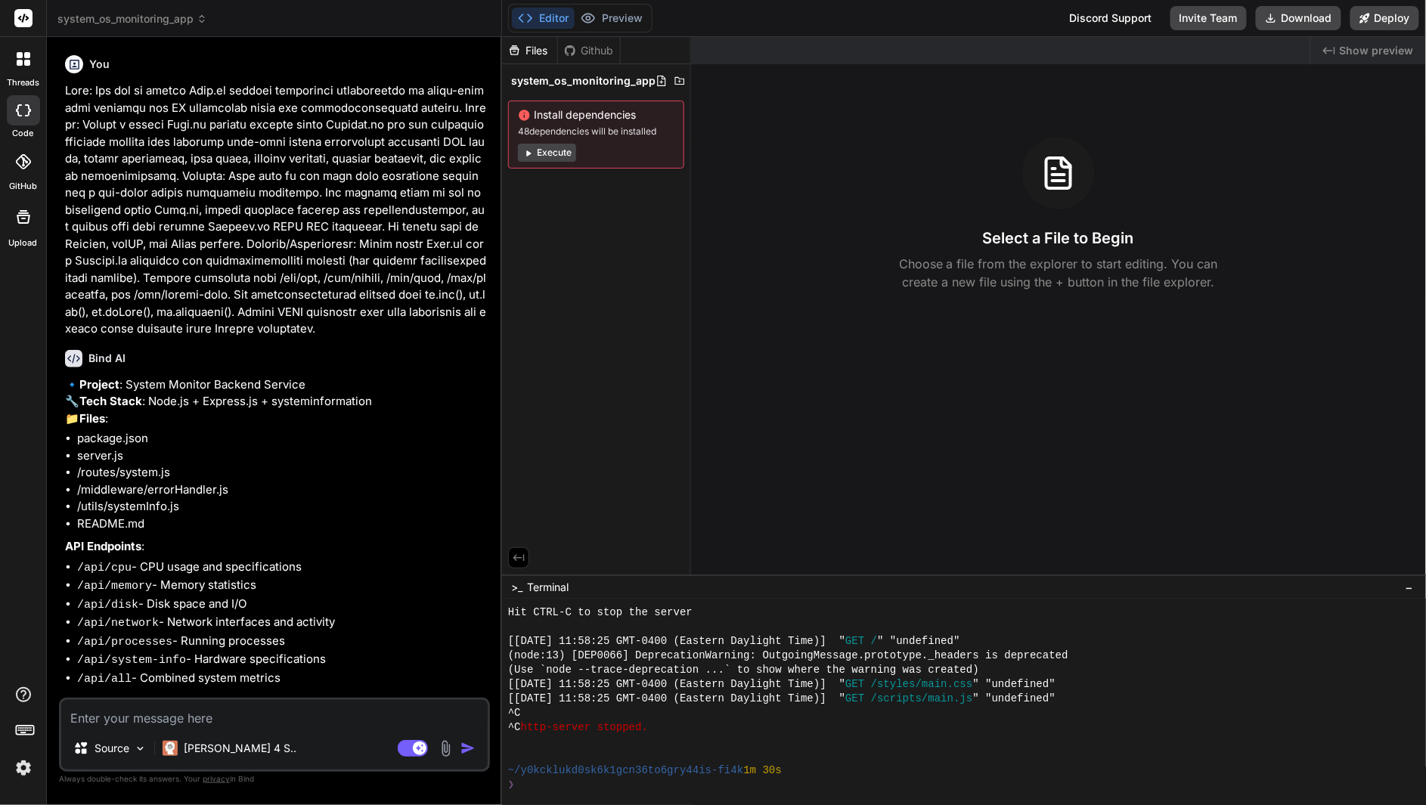
type textarea "x"
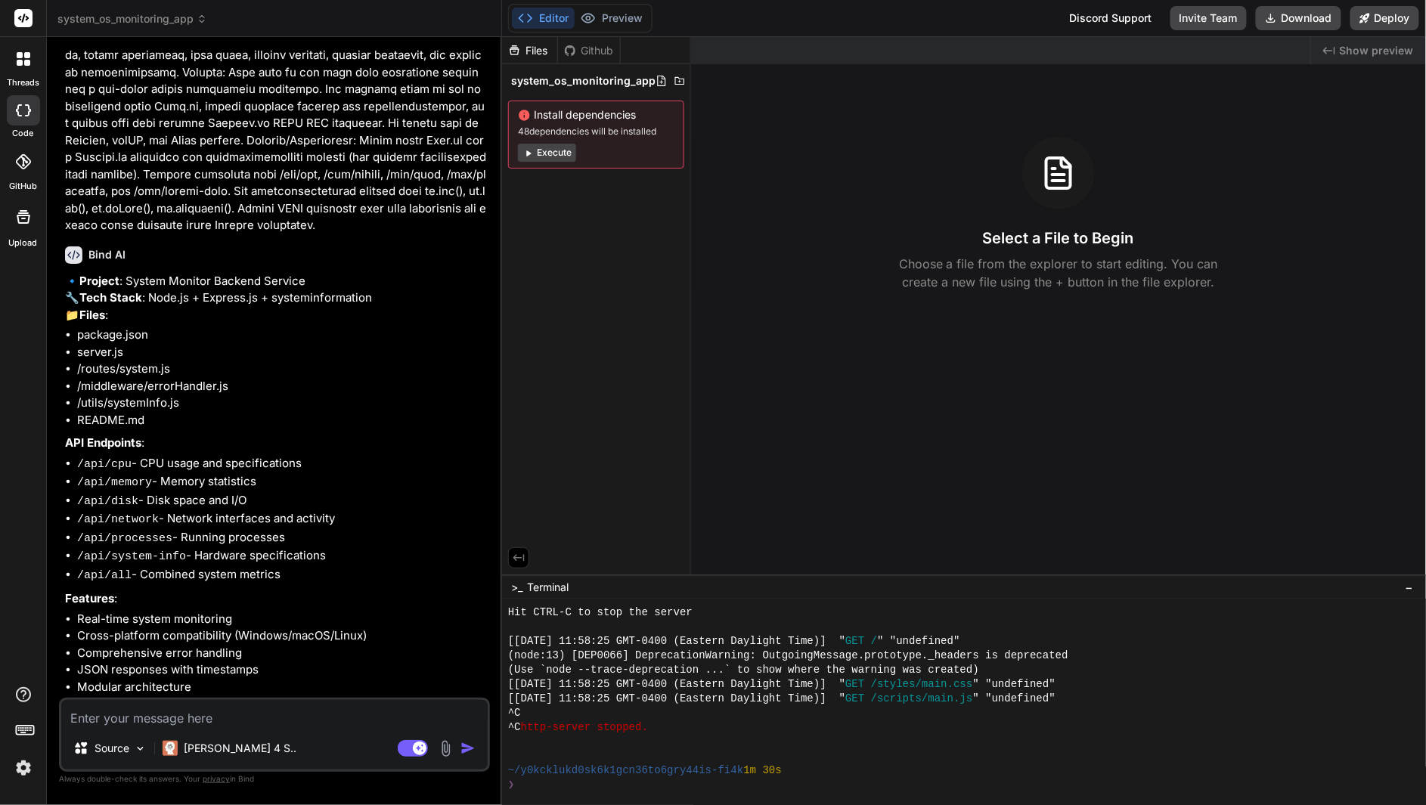
scroll to position [115, 0]
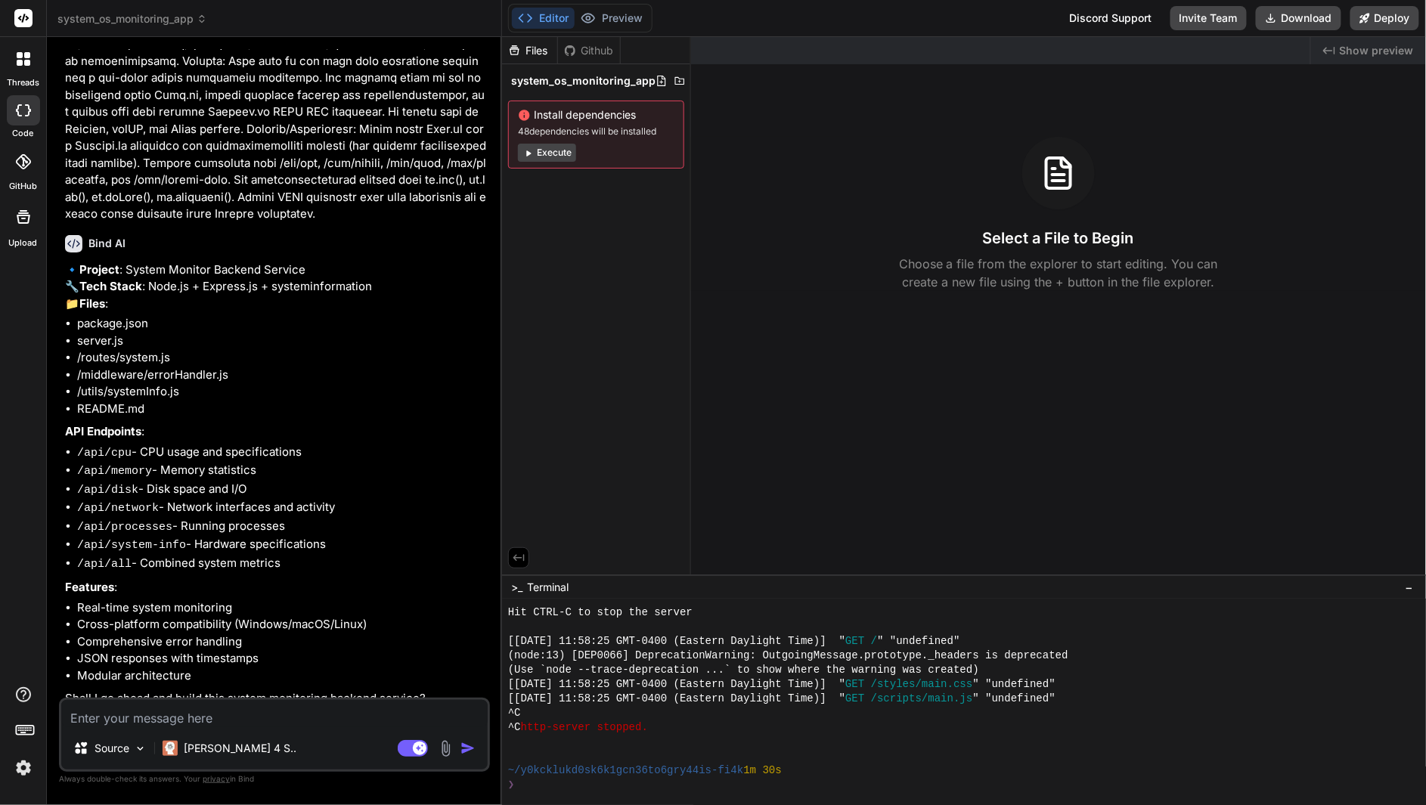
click at [188, 711] on textarea at bounding box center [274, 713] width 427 height 27
type textarea "Y"
type textarea "x"
type textarea "Ye"
type textarea "x"
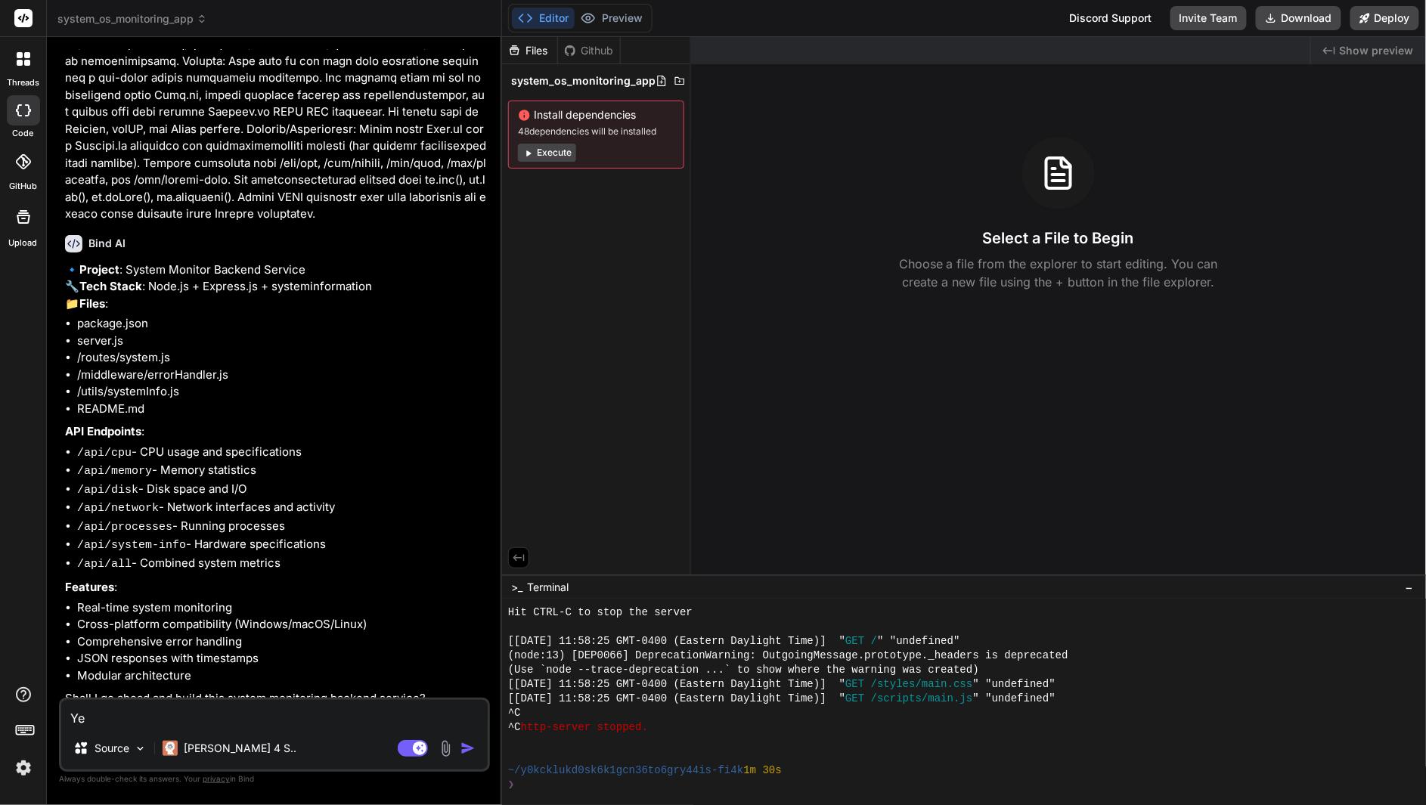
type textarea "Yes"
type textarea "x"
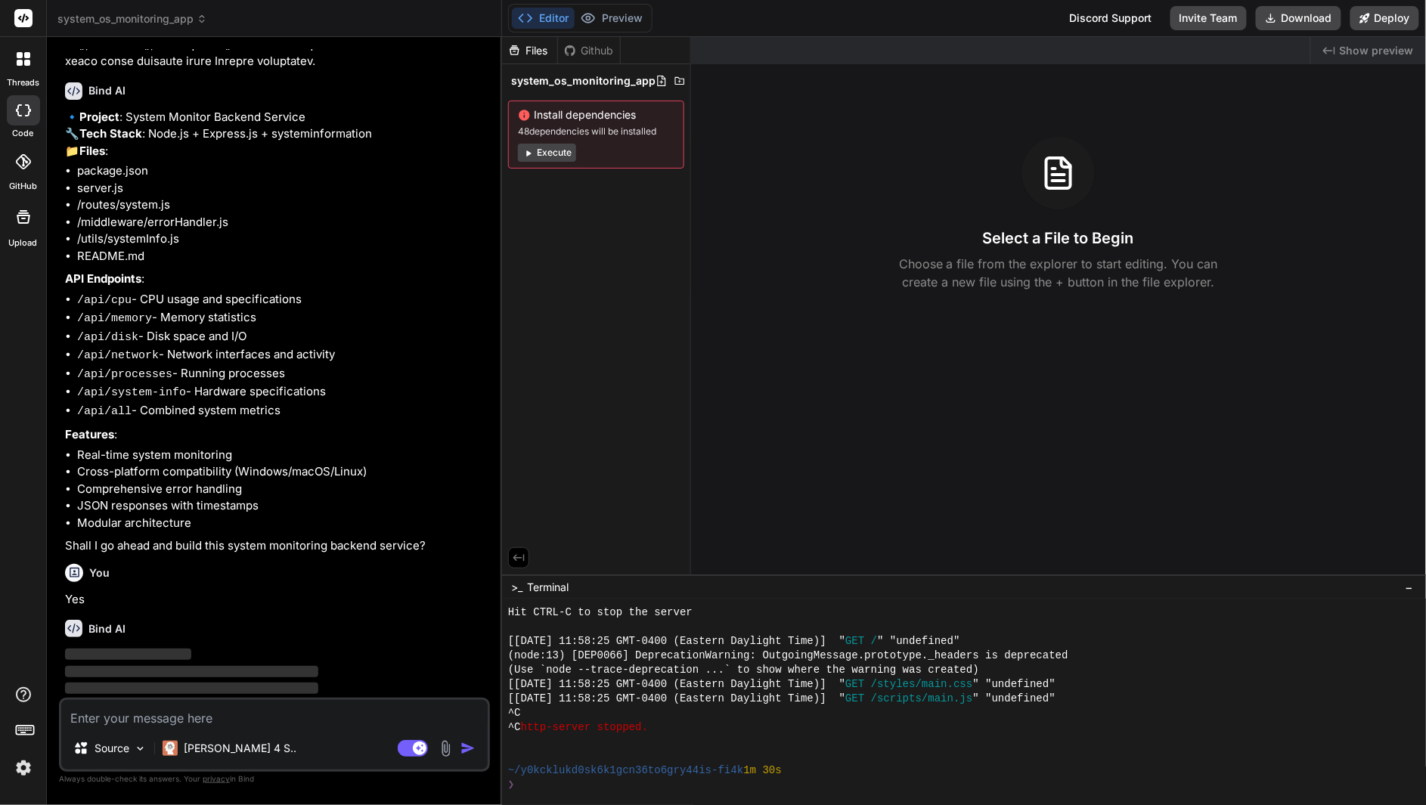
scroll to position [257, 0]
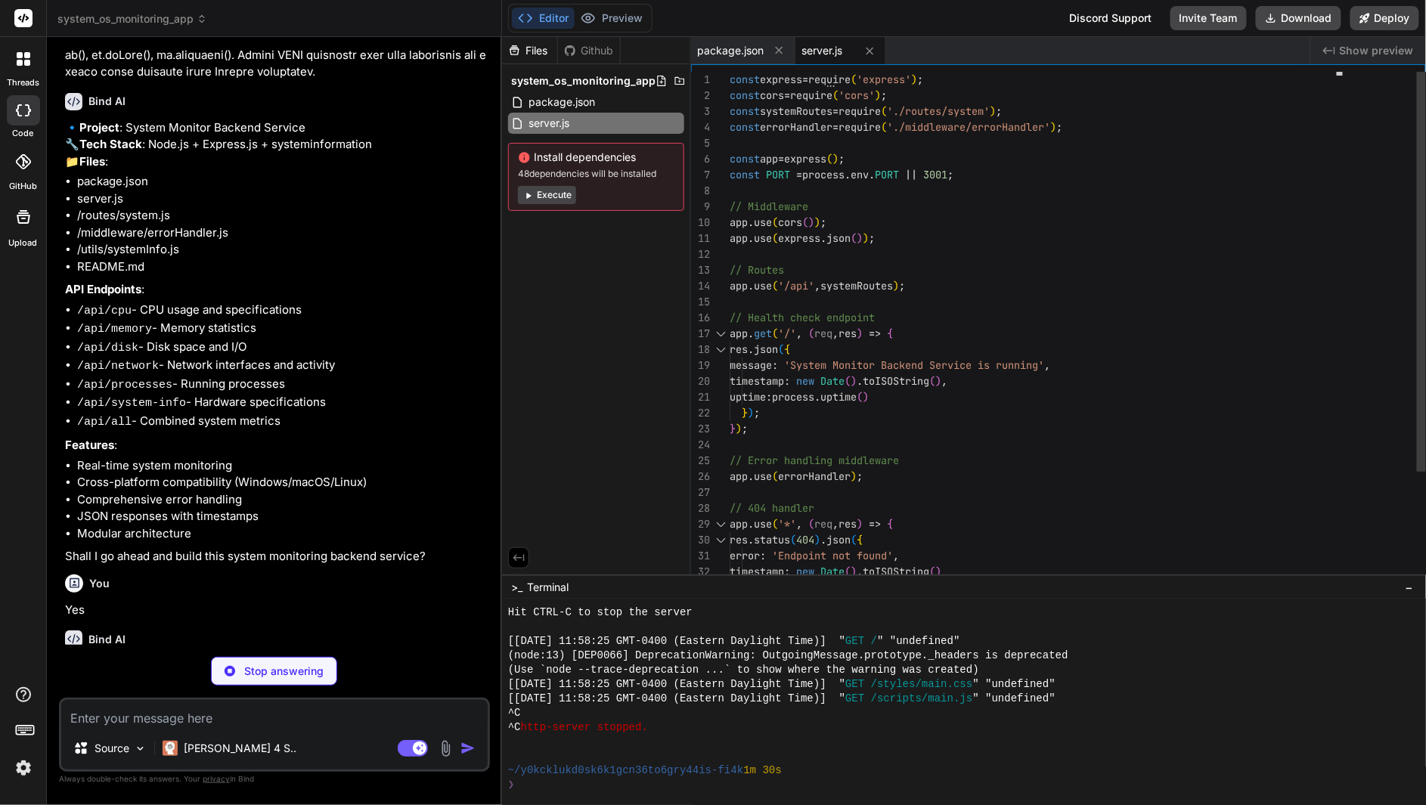
type textarea "x"
type textarea "}); } catch (error) { next(error); } }); module.exports = router;"
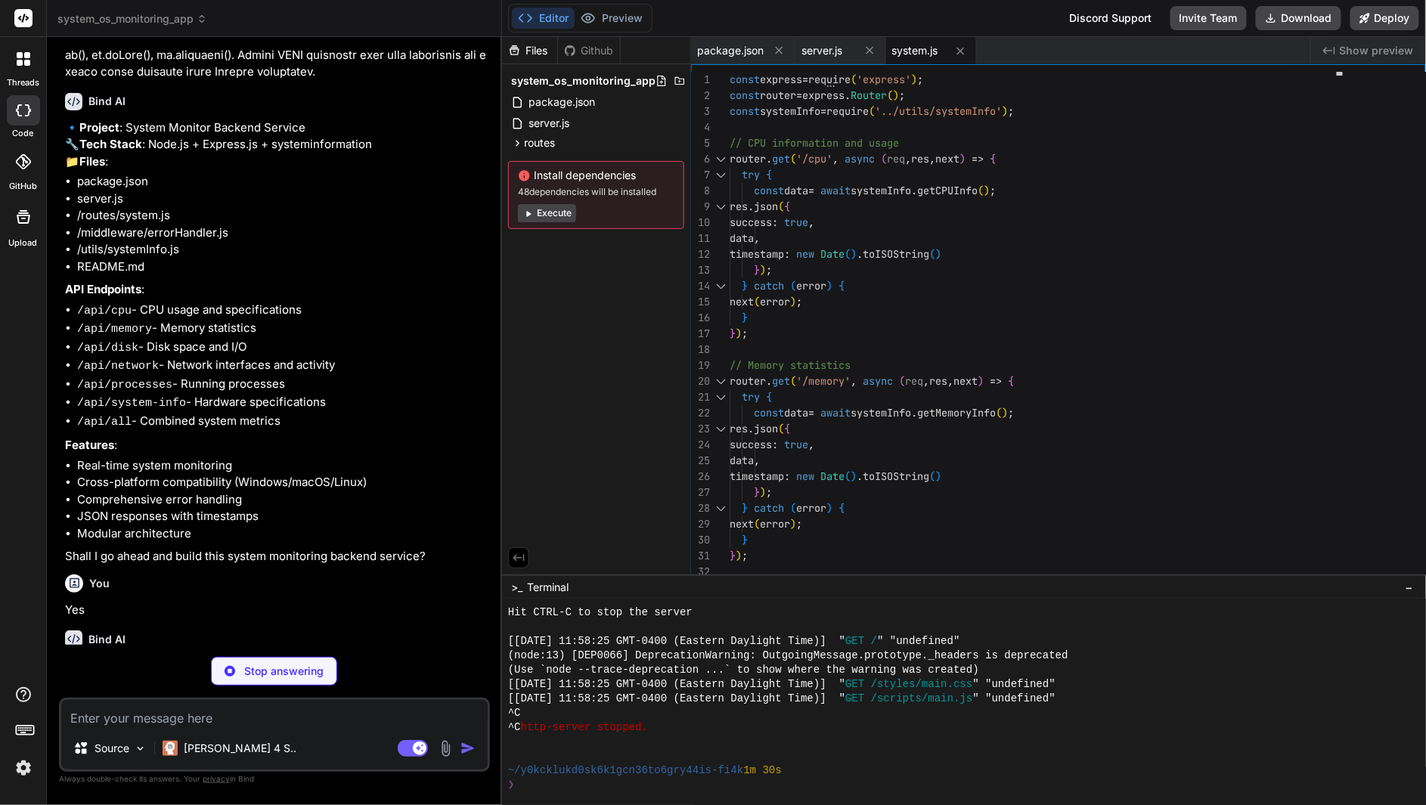
scroll to position [422, 0]
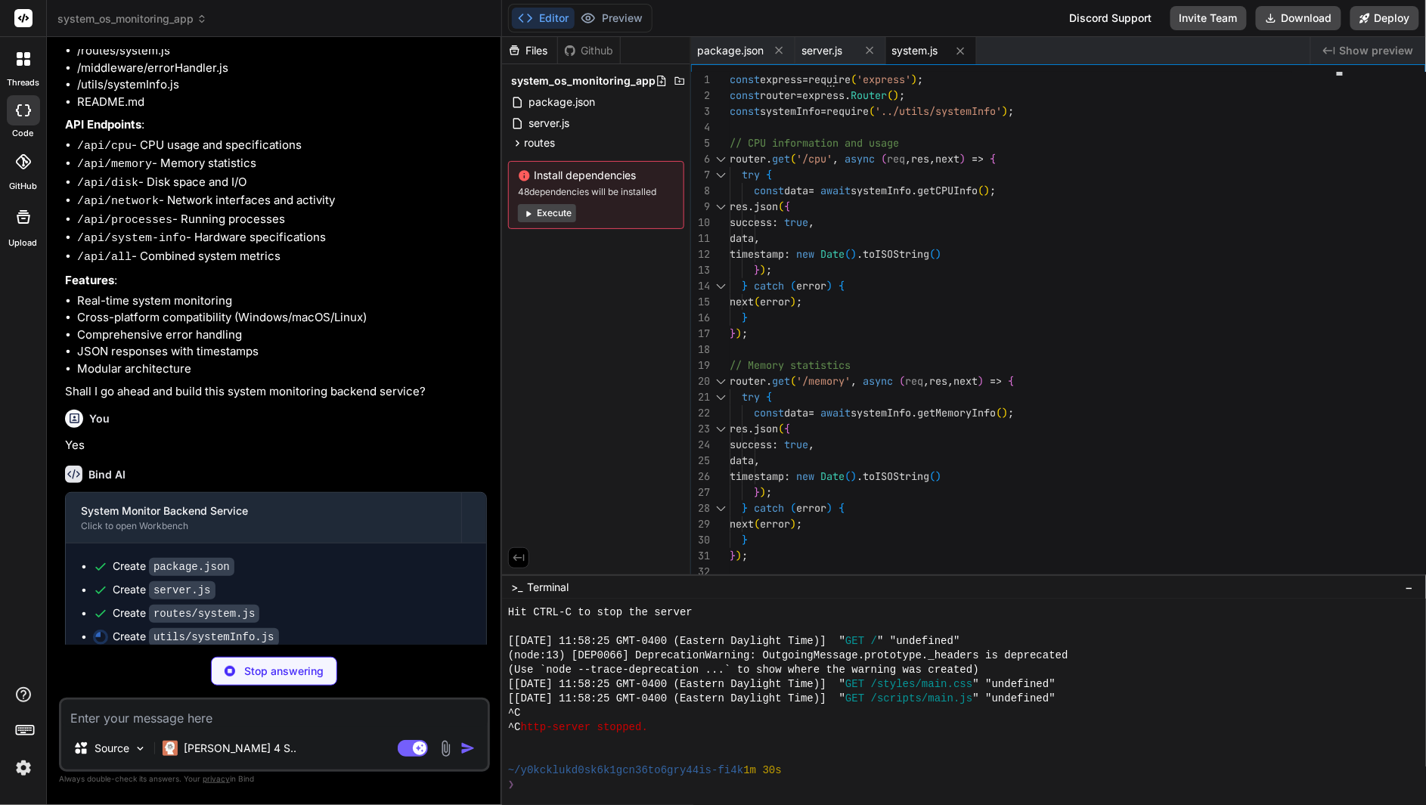
type textarea "x"
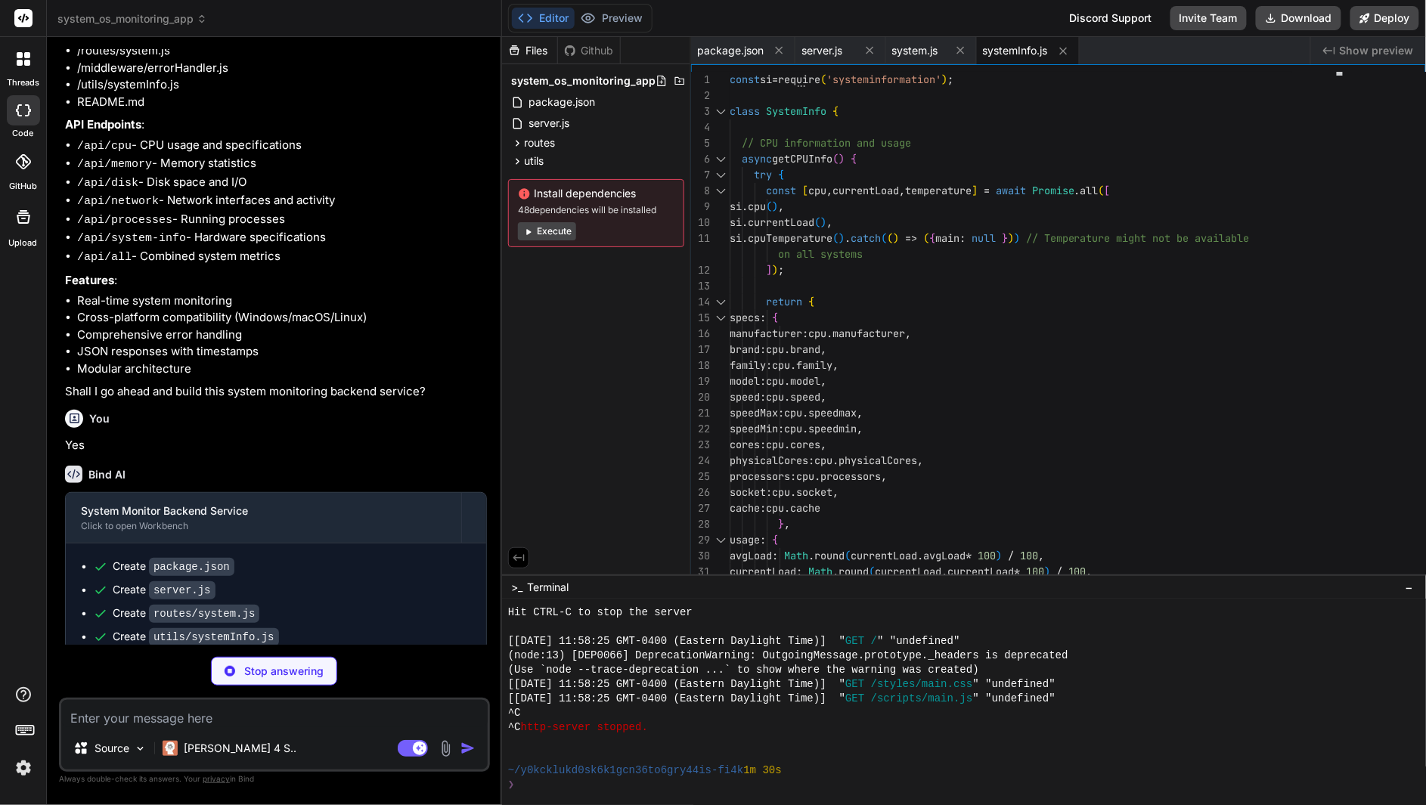
type textarea "x"
type textarea "res.status(statusCode).json(error); }; module.exports = errorHandler;"
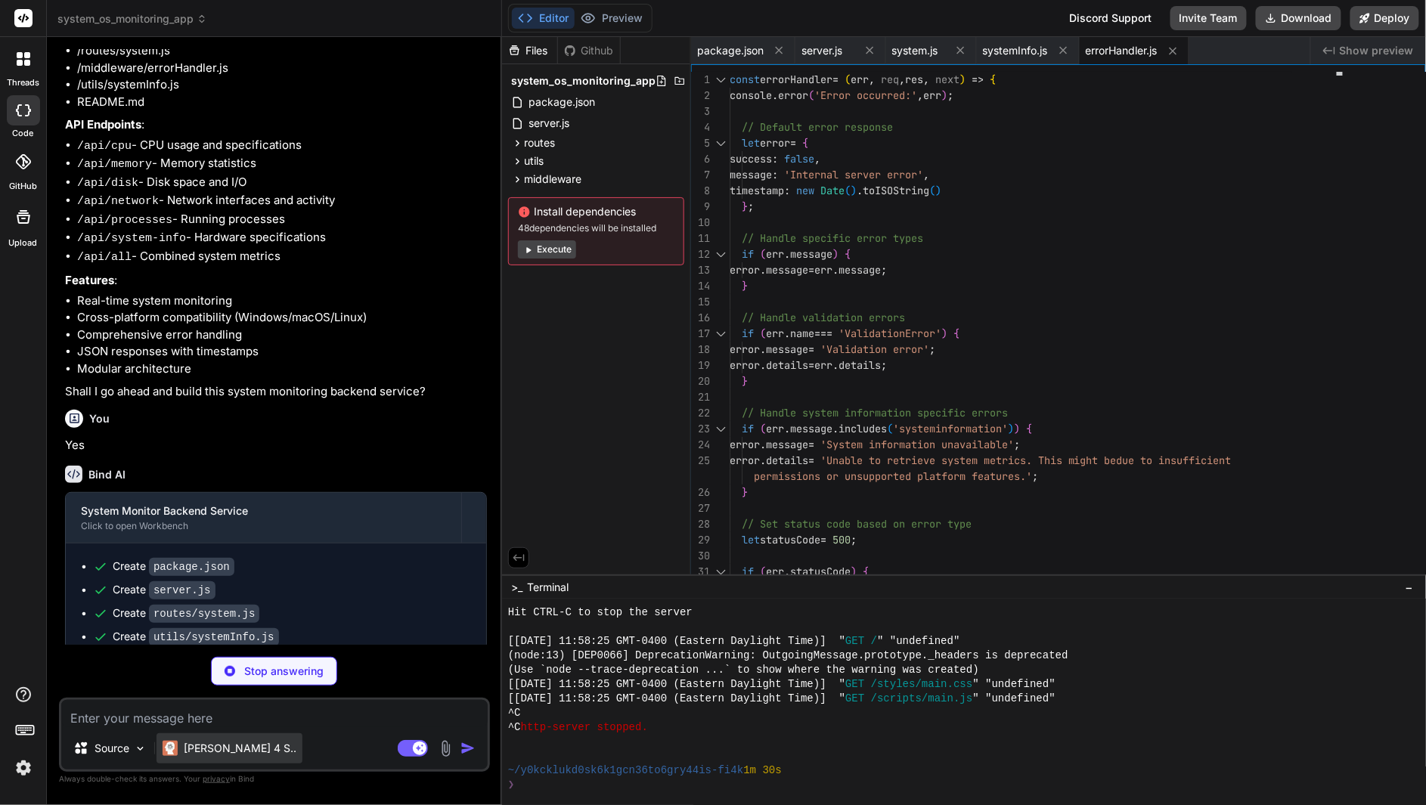
click at [231, 744] on p "[PERSON_NAME] 4 S.." at bounding box center [240, 748] width 113 height 15
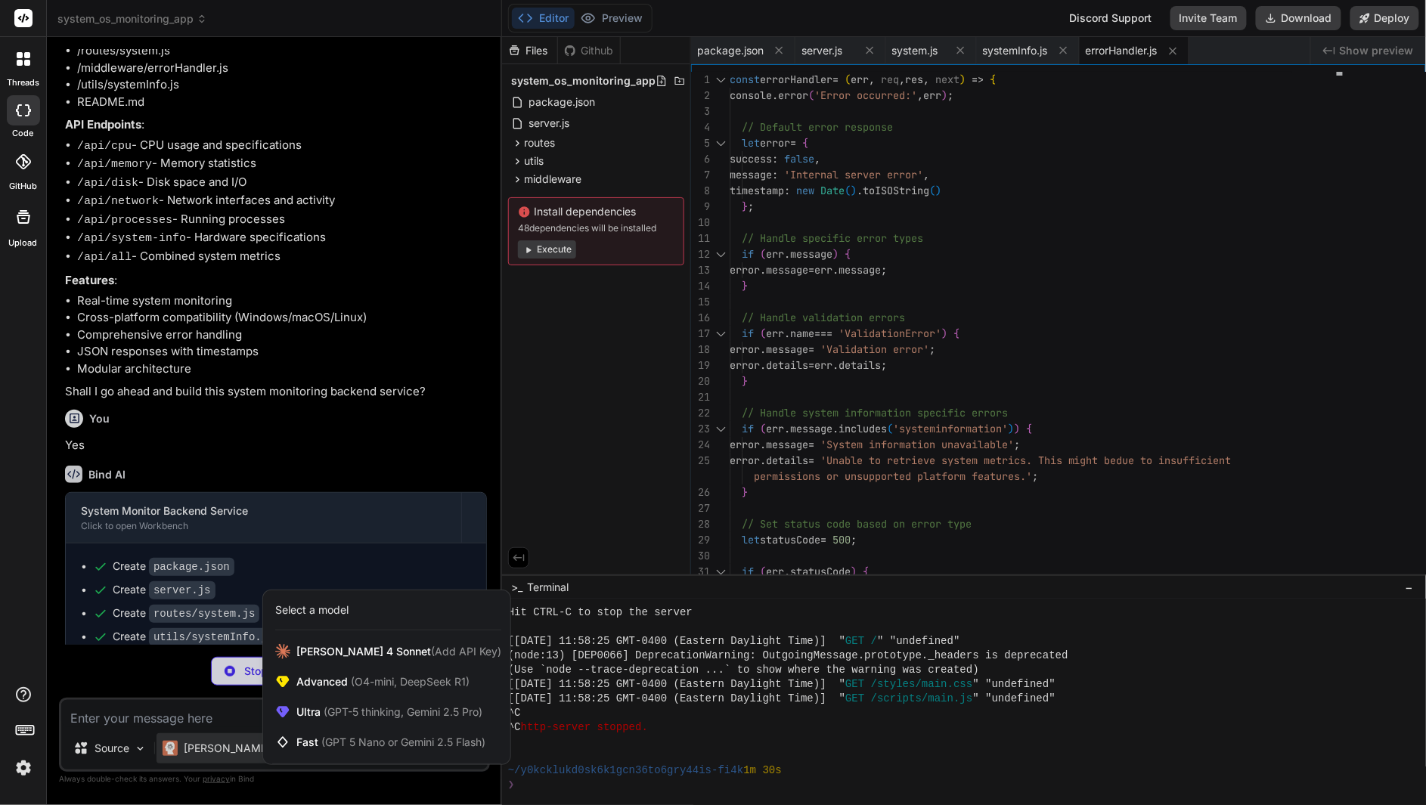
type textarea "x"
type textarea "1. Fork the repository 2. Create a feature branch 3. Make your changes 4. Add t…"
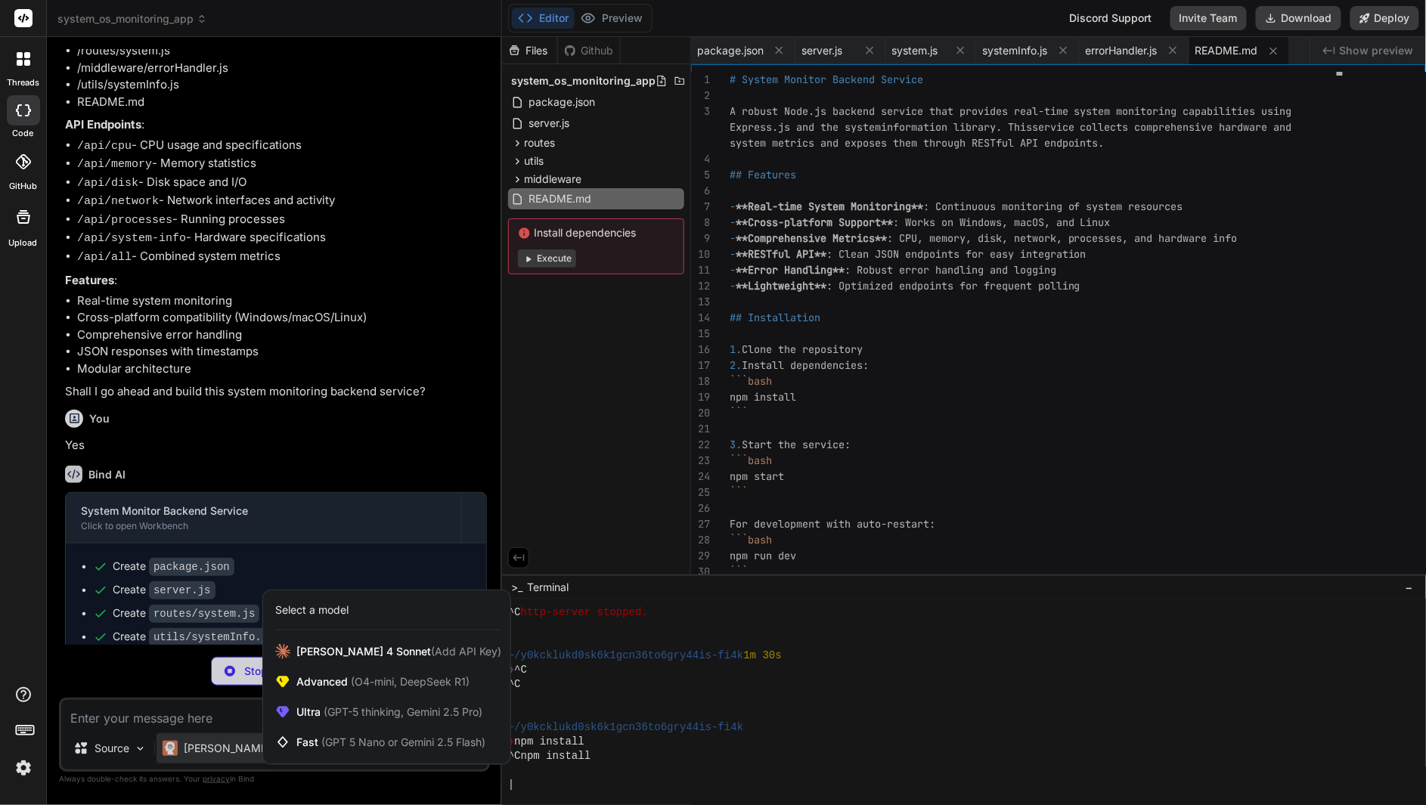
click at [164, 712] on div at bounding box center [713, 402] width 1426 height 805
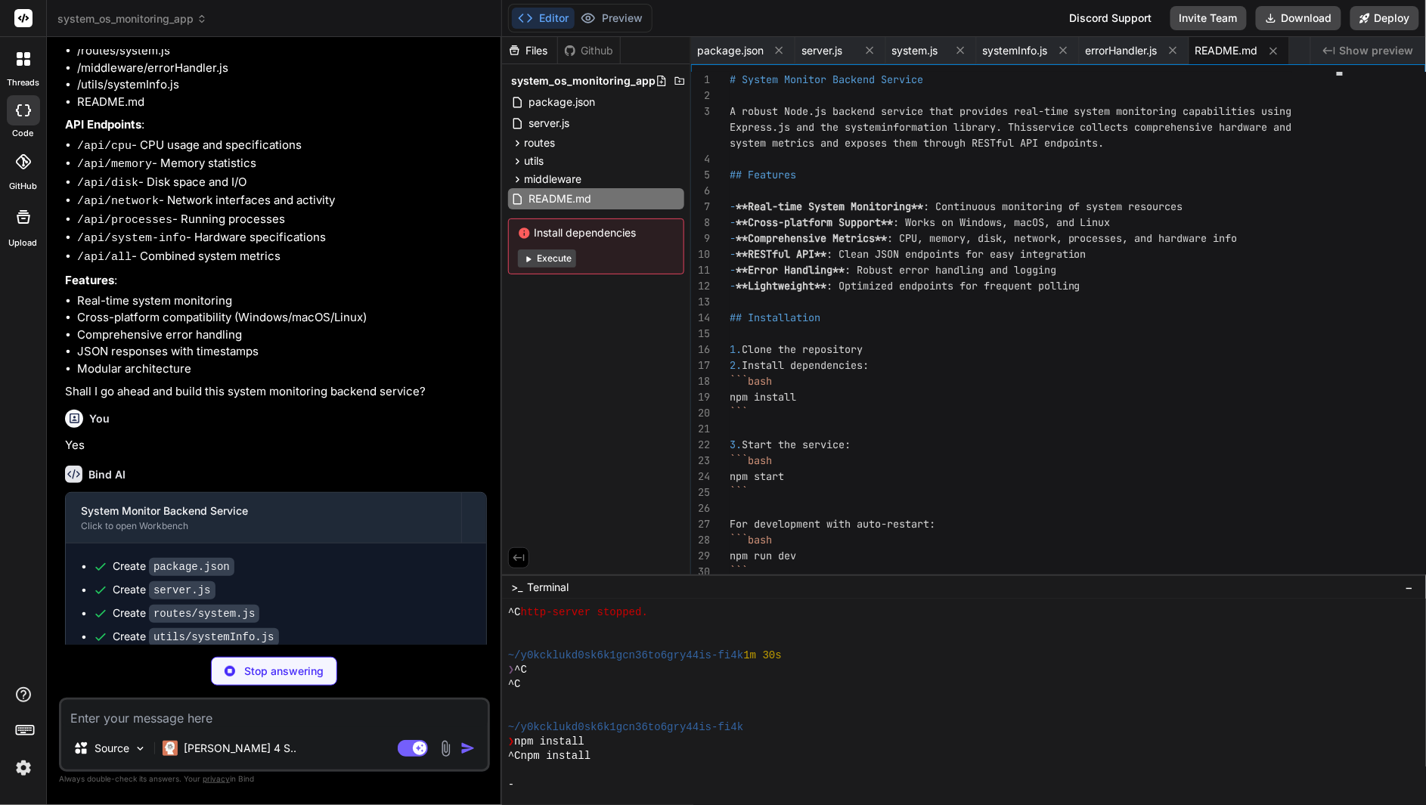
scroll to position [718, 0]
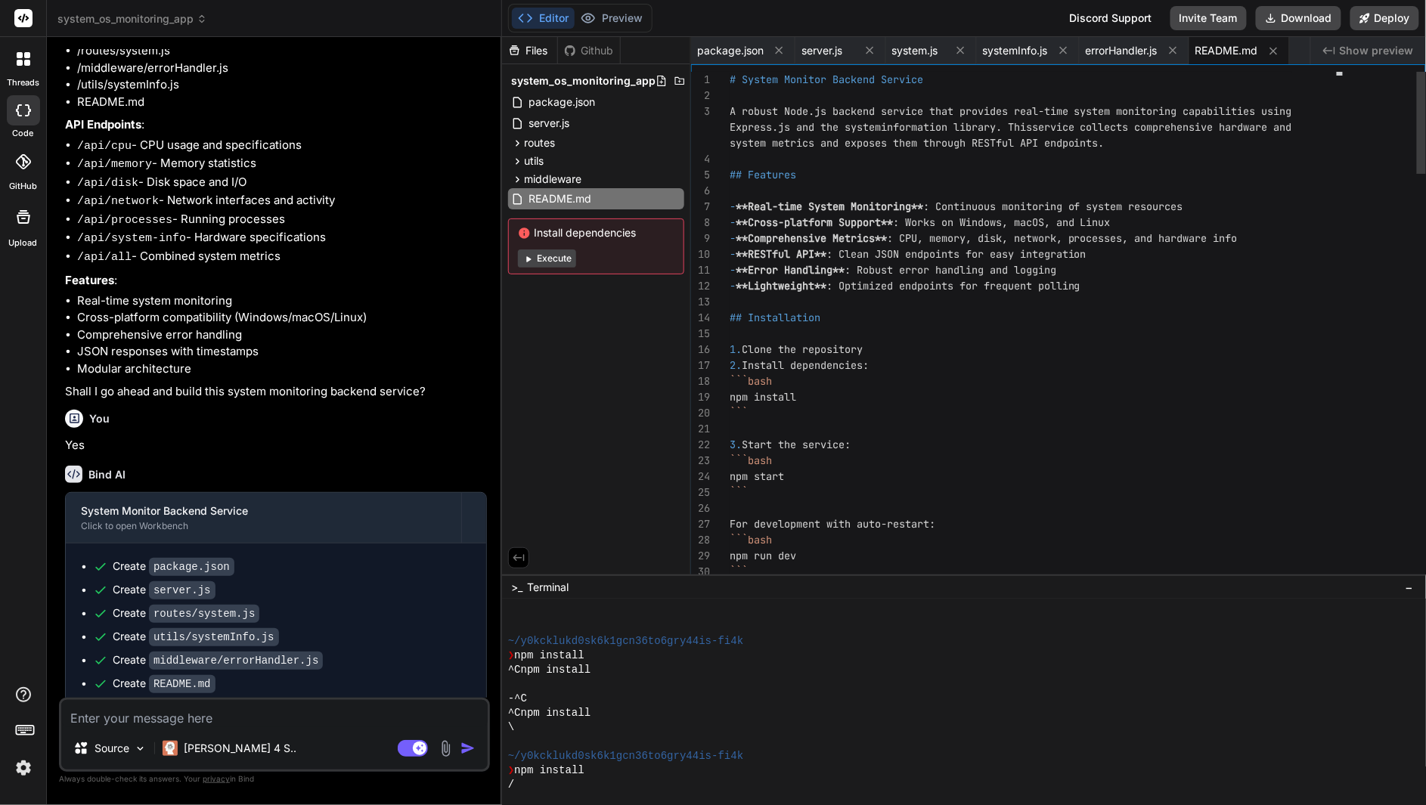
type textarea "x"
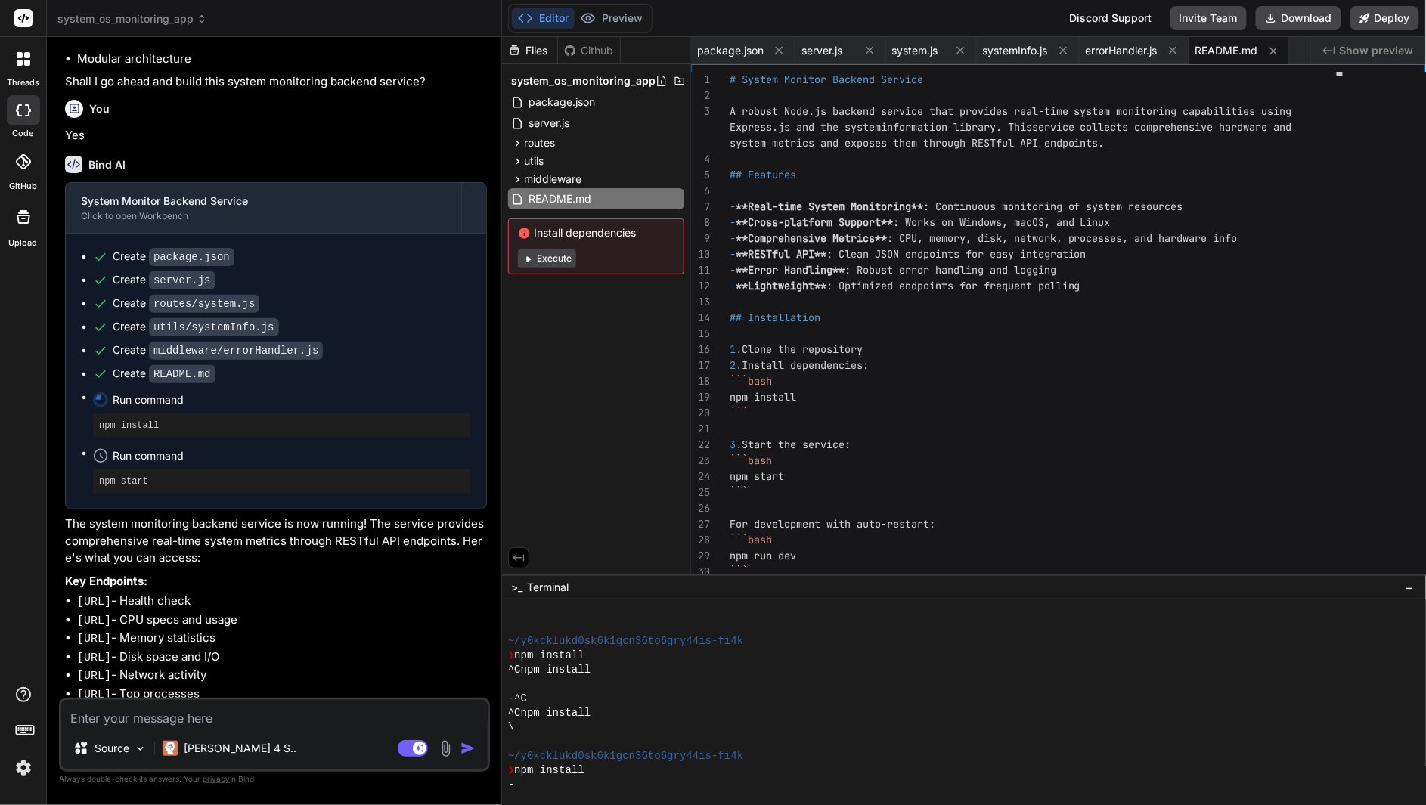
scroll to position [793, 0]
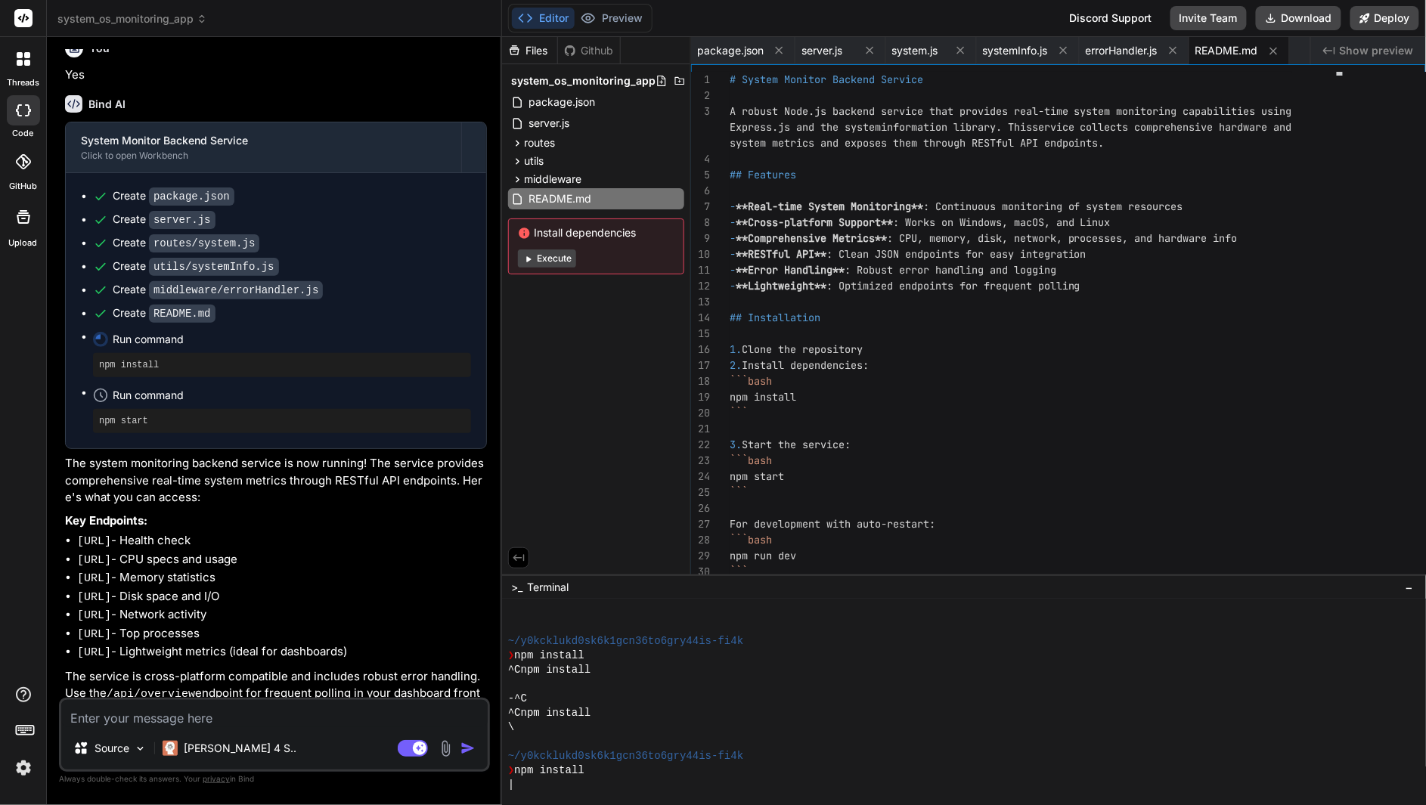
click at [312, 532] on li "http://localhost:3001/ - Health check" at bounding box center [282, 541] width 410 height 19
drag, startPoint x: 231, startPoint y: 520, endPoint x: 77, endPoint y: 519, distance: 153.5
click at [77, 532] on li "http://localhost:3001/ - Health check" at bounding box center [282, 541] width 410 height 19
copy code "http://localhost:3001/"
click at [194, 725] on textarea at bounding box center [274, 713] width 427 height 27
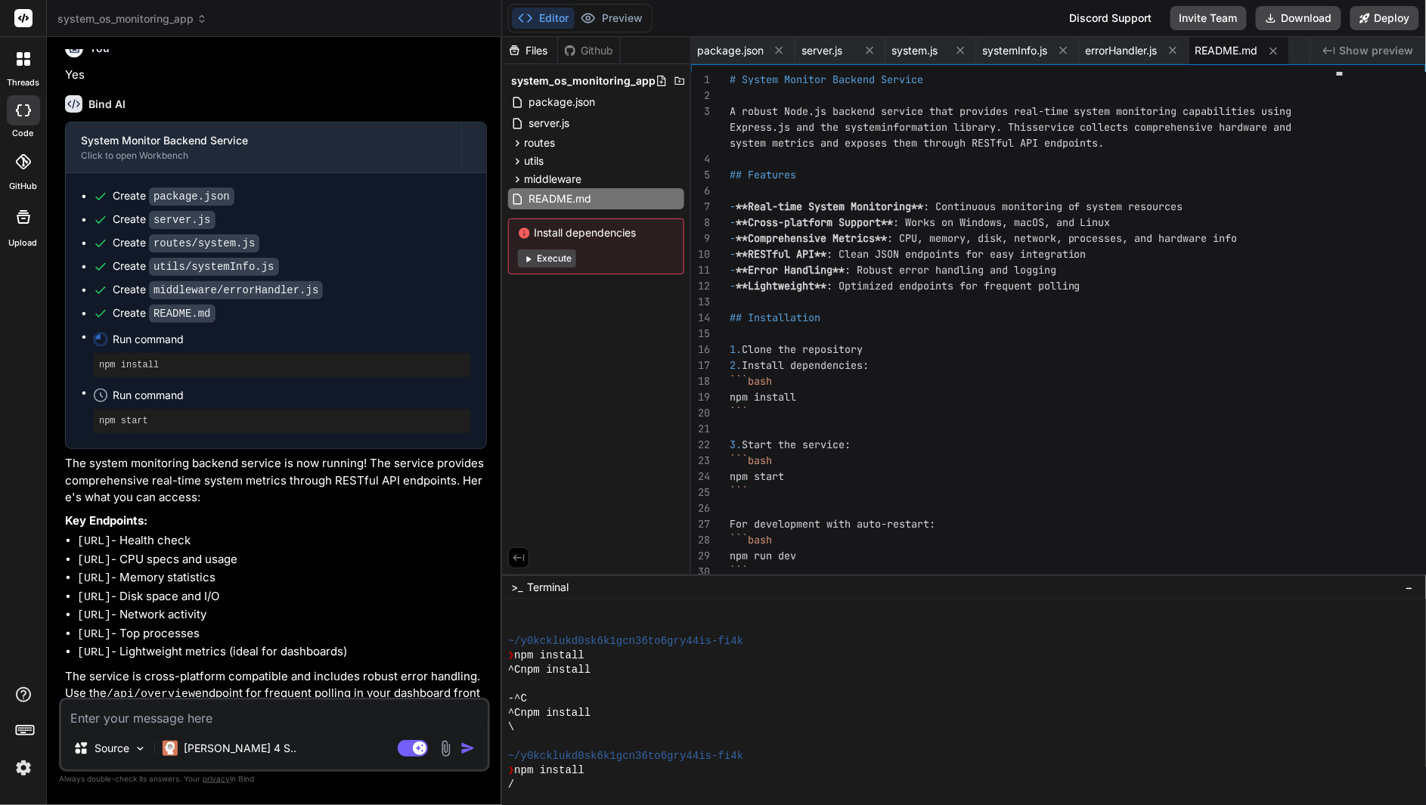
drag, startPoint x: 315, startPoint y: 617, endPoint x: 124, endPoint y: 609, distance: 191.5
click at [123, 607] on ul "http://localhost:3001/ - Health check http://localhost:3001/api/cpu - CPU specs…" at bounding box center [276, 597] width 422 height 130
click at [185, 722] on textarea at bounding box center [274, 713] width 427 height 27
type textarea "t"
type textarea "x"
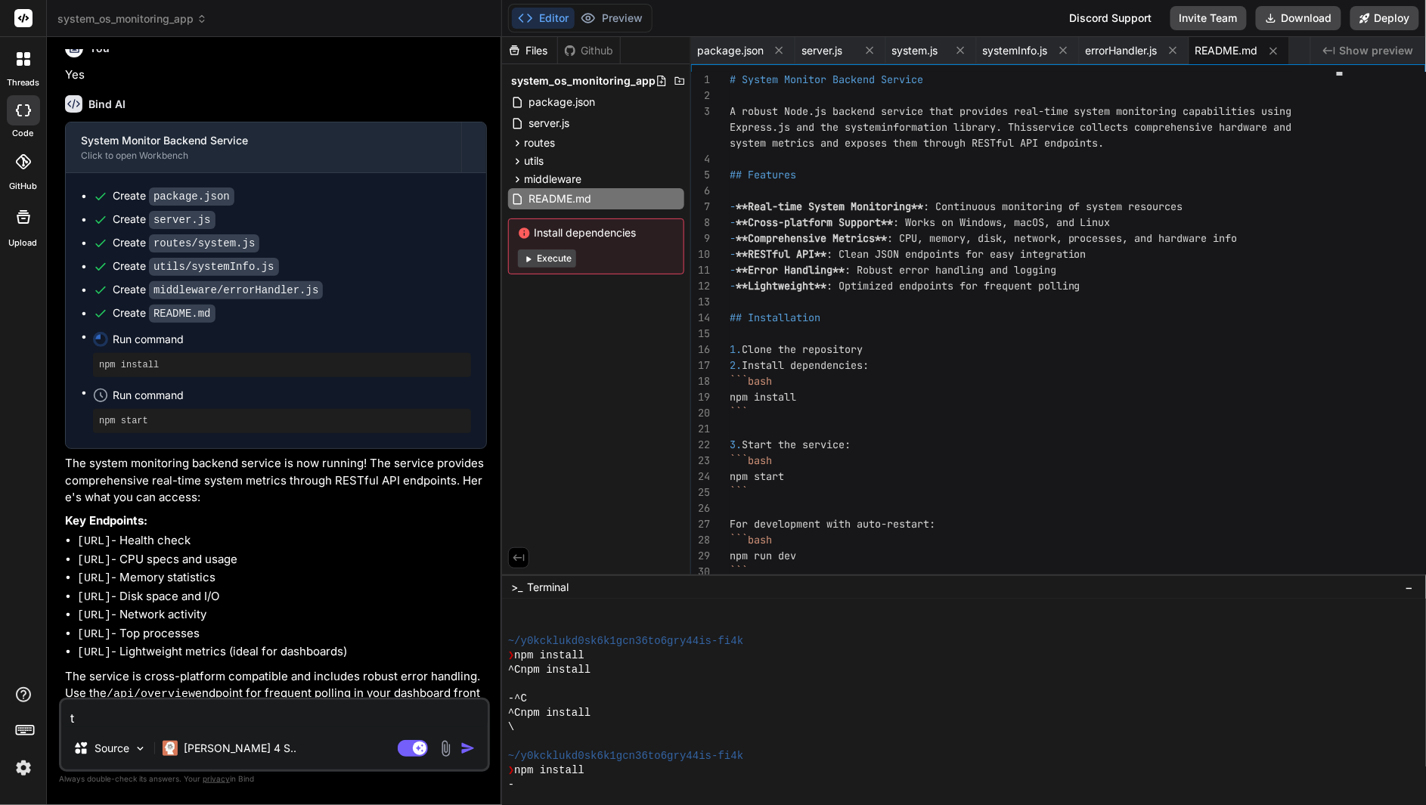
type textarea "th"
type textarea "x"
type textarea "the"
type textarea "x"
type textarea "ther"
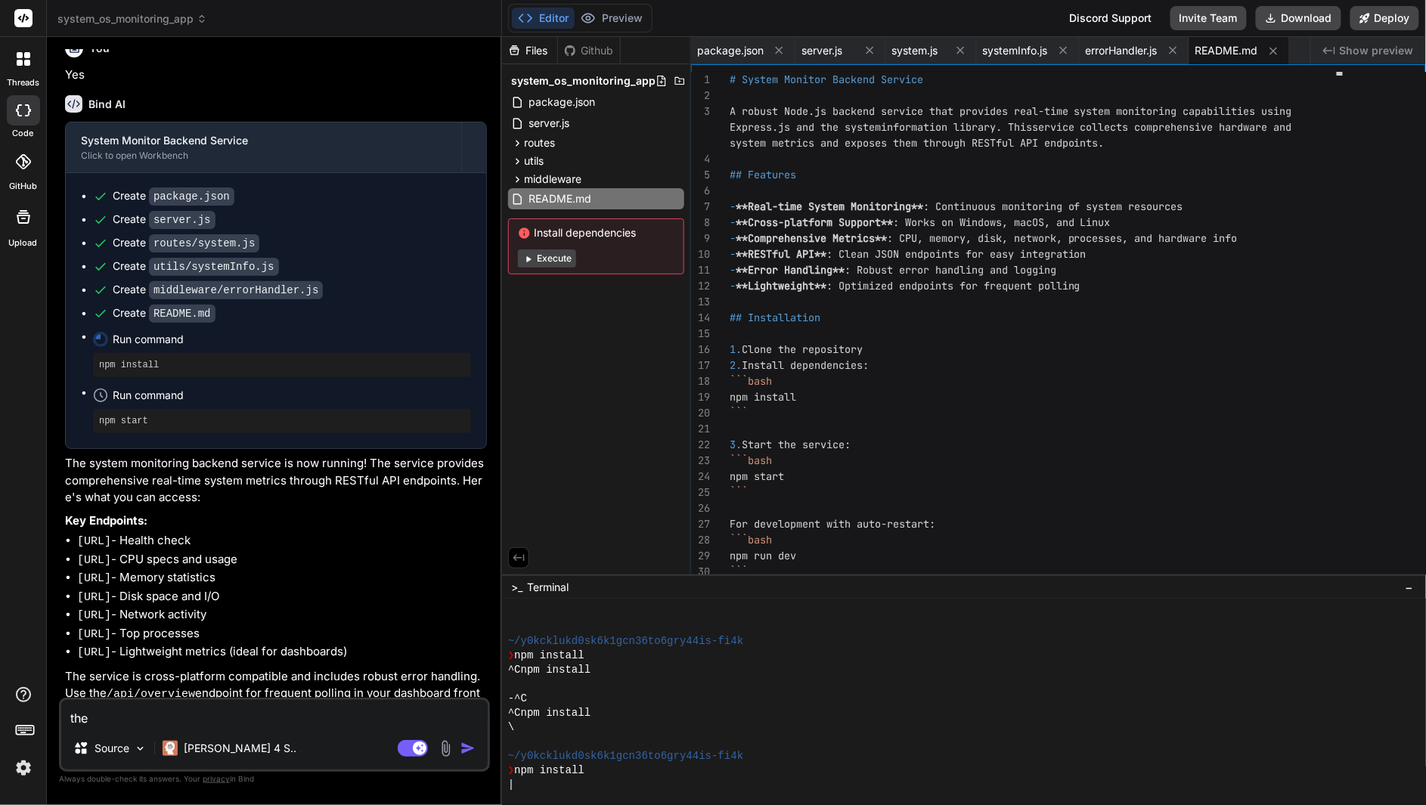
type textarea "x"
type textarea "there"
type textarea "x"
type textarea "there"
type textarea "x"
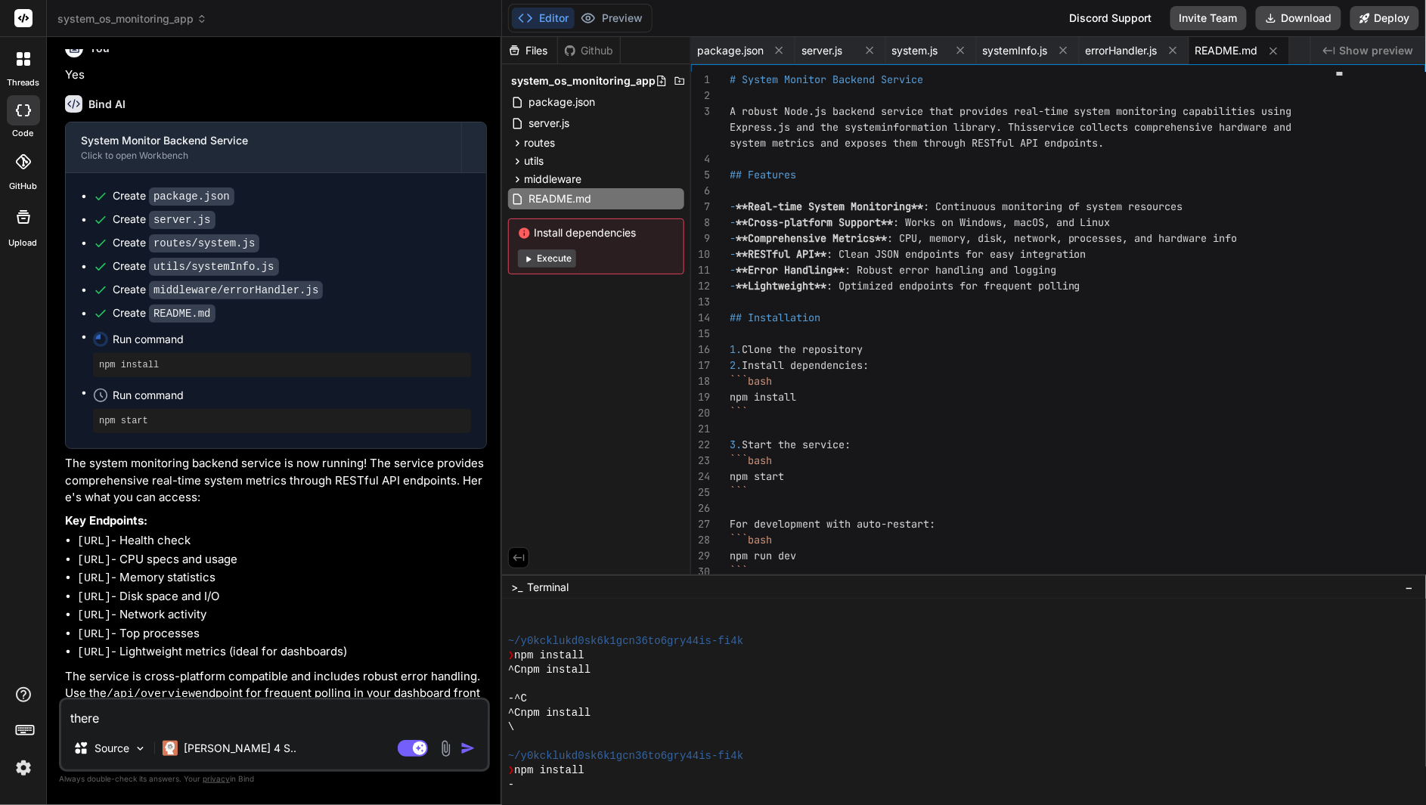
type textarea "there i"
type textarea "x"
type textarea "there is"
type textarea "x"
type textarea "there is"
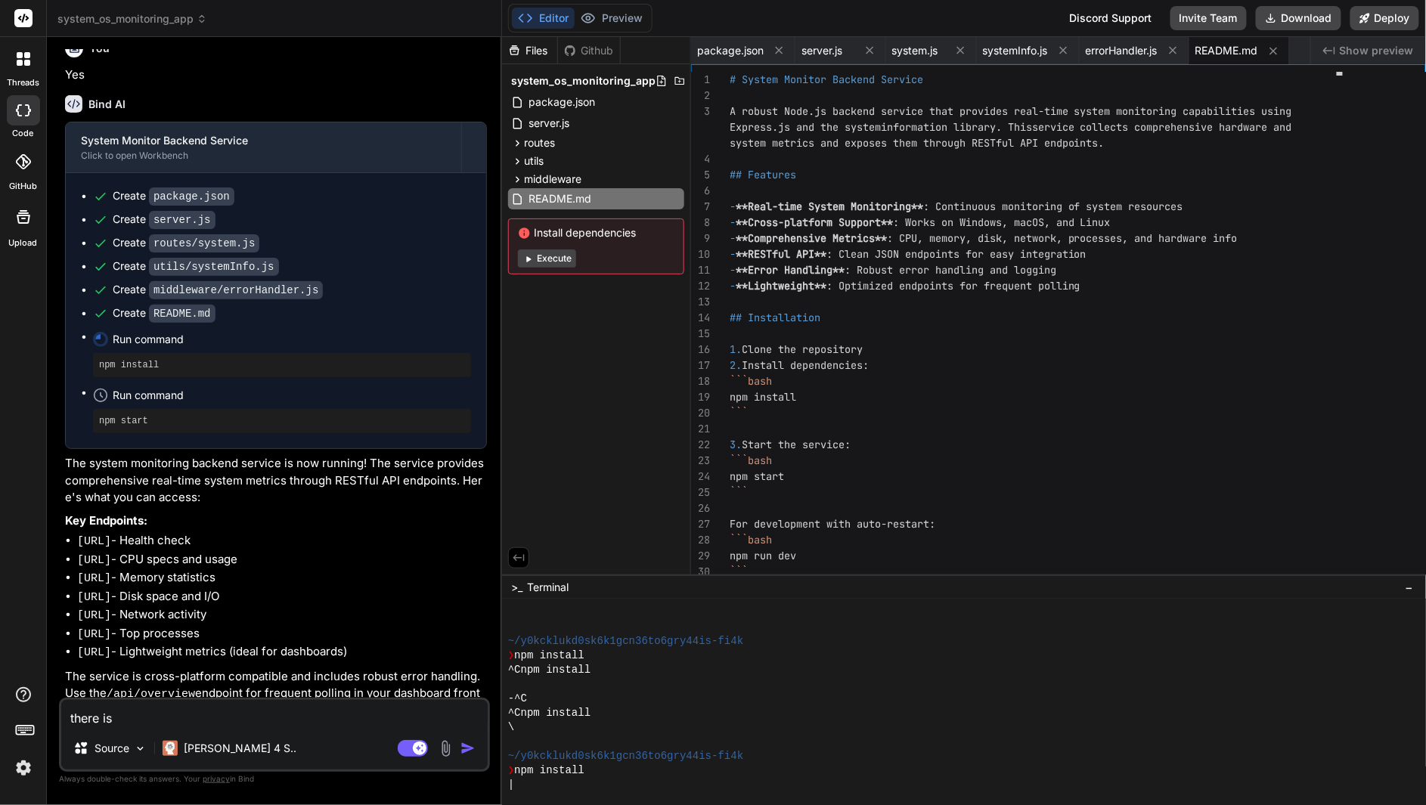
type textarea "x"
type textarea "there is n"
type textarea "x"
type textarea "there is no"
type textarea "x"
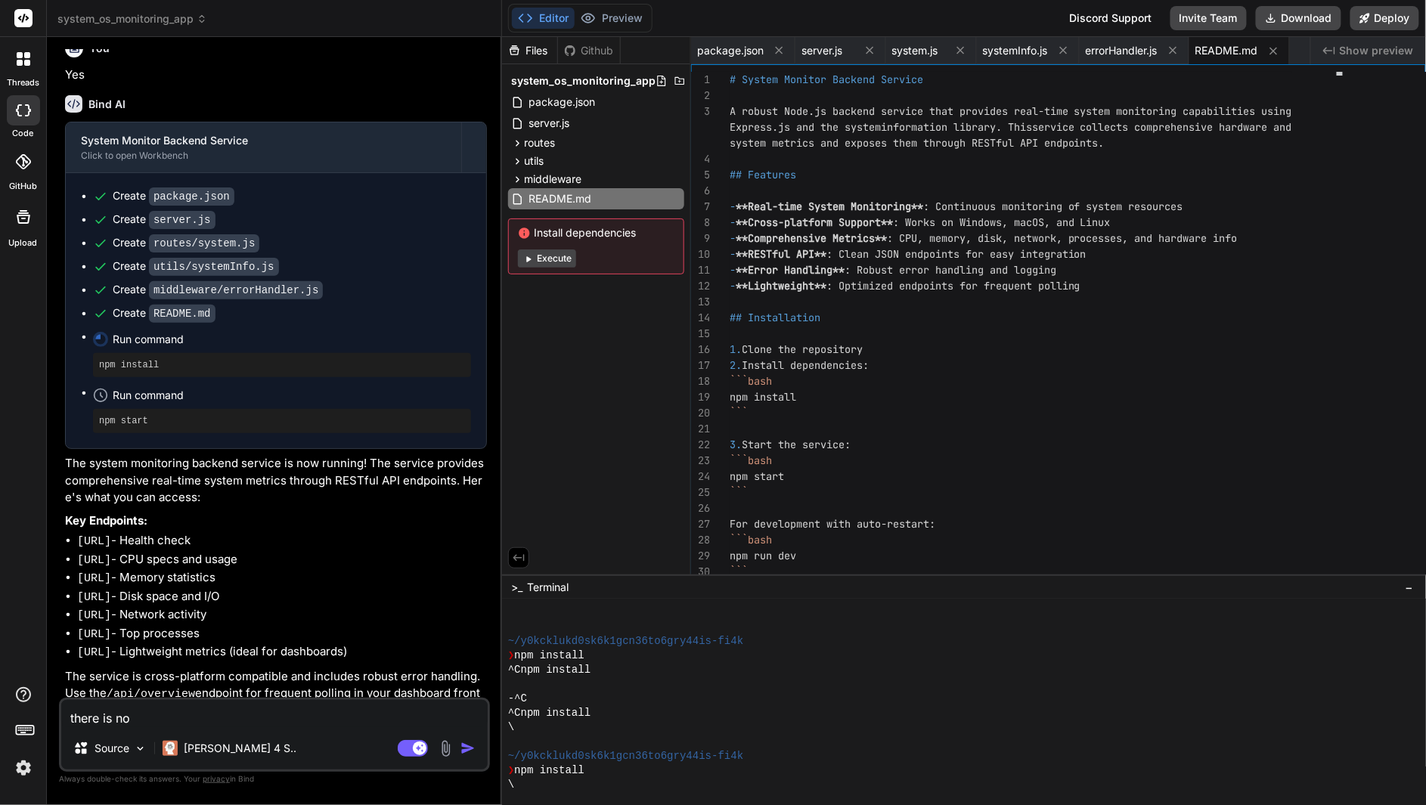
type textarea "there is no"
type textarea "x"
type textarea "there is no p"
type textarea "x"
type textarea "there is no pr"
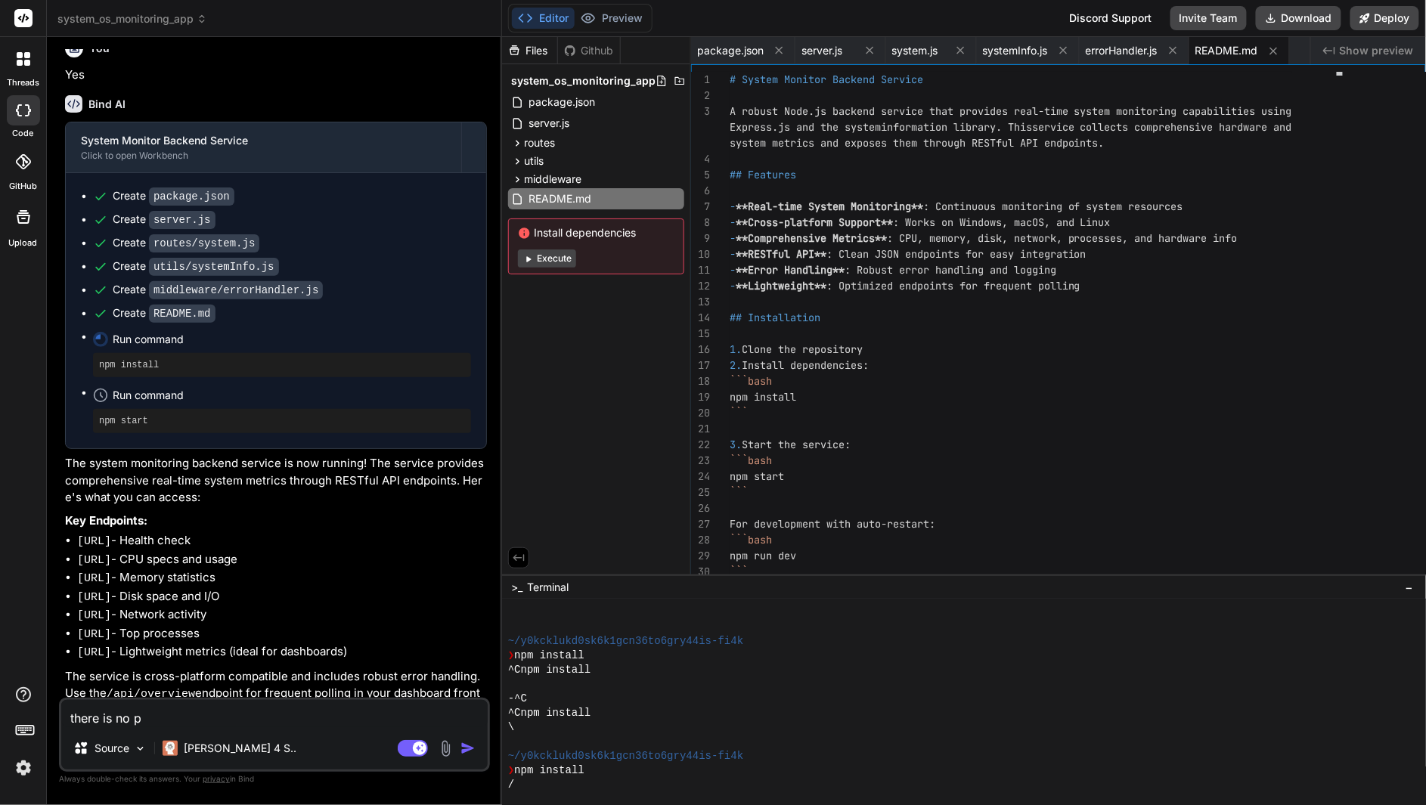
type textarea "x"
type textarea "there is no pre"
type textarea "x"
type textarea "there is no prev"
type textarea "x"
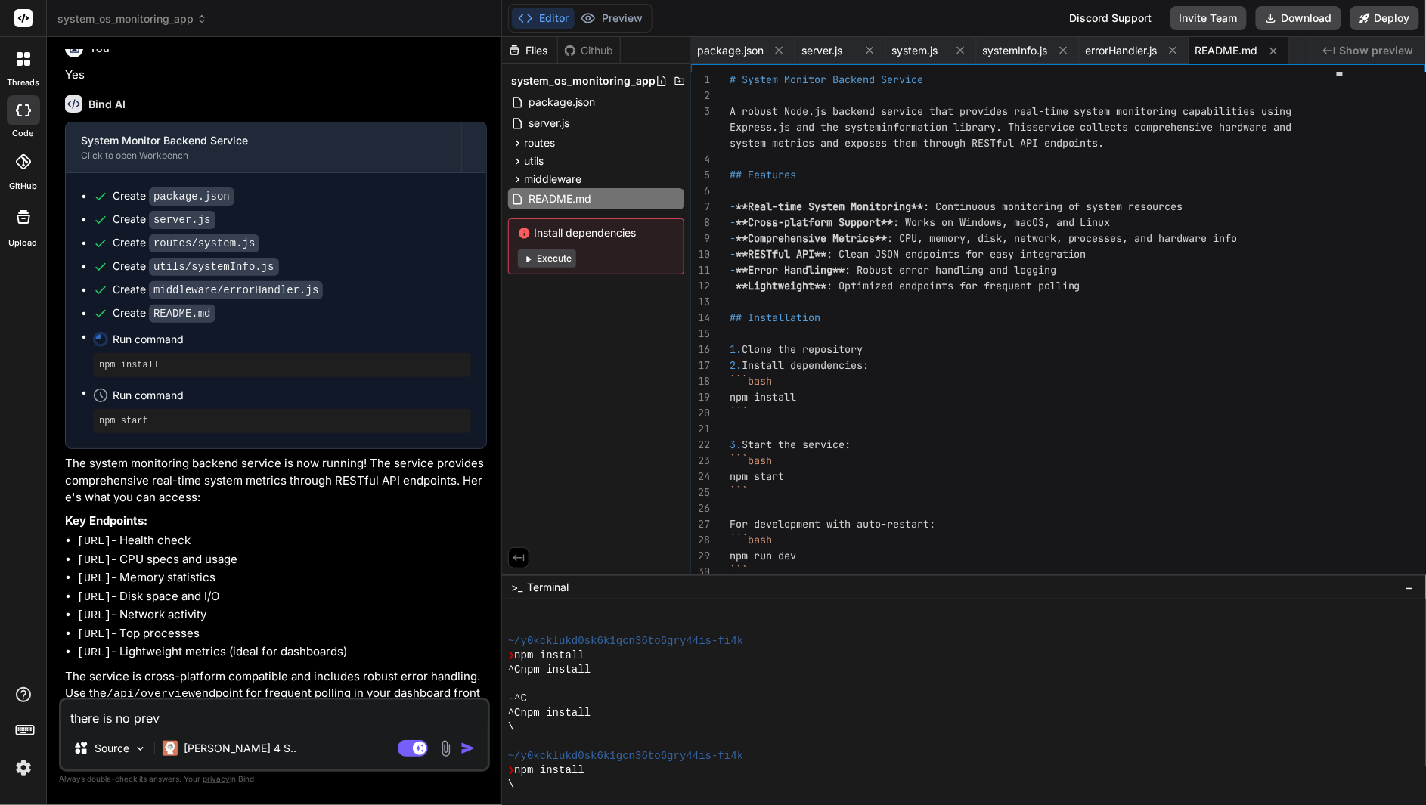
type textarea "there is no previ"
type textarea "x"
type textarea "there is no previe"
type textarea "x"
type textarea "there is no preview"
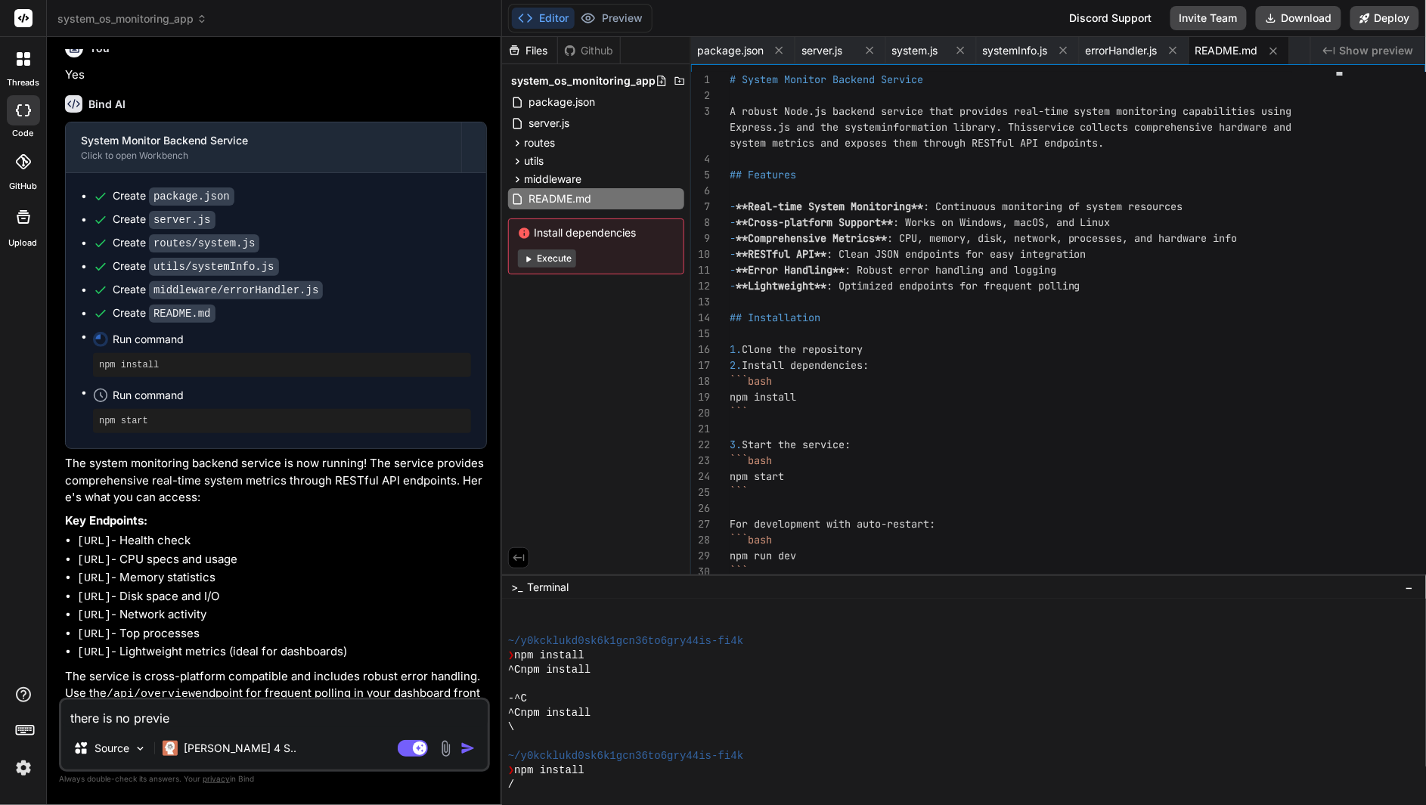
type textarea "x"
type textarea "there is no preview"
type textarea "x"
type textarea "there is no preview a"
type textarea "x"
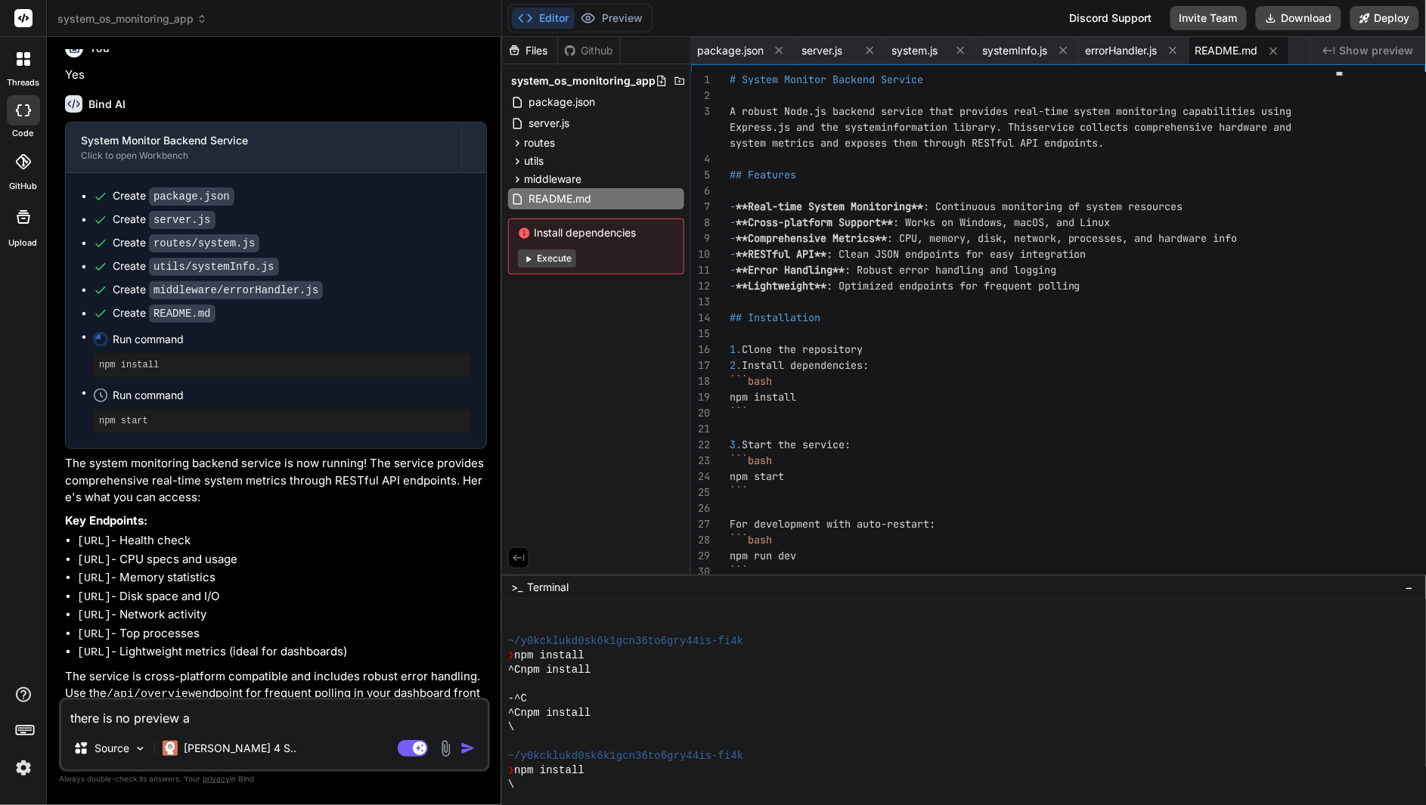
type textarea "there is no preview av"
type textarea "x"
type textarea "there is no preview ava"
type textarea "x"
type textarea "there is no preview avai"
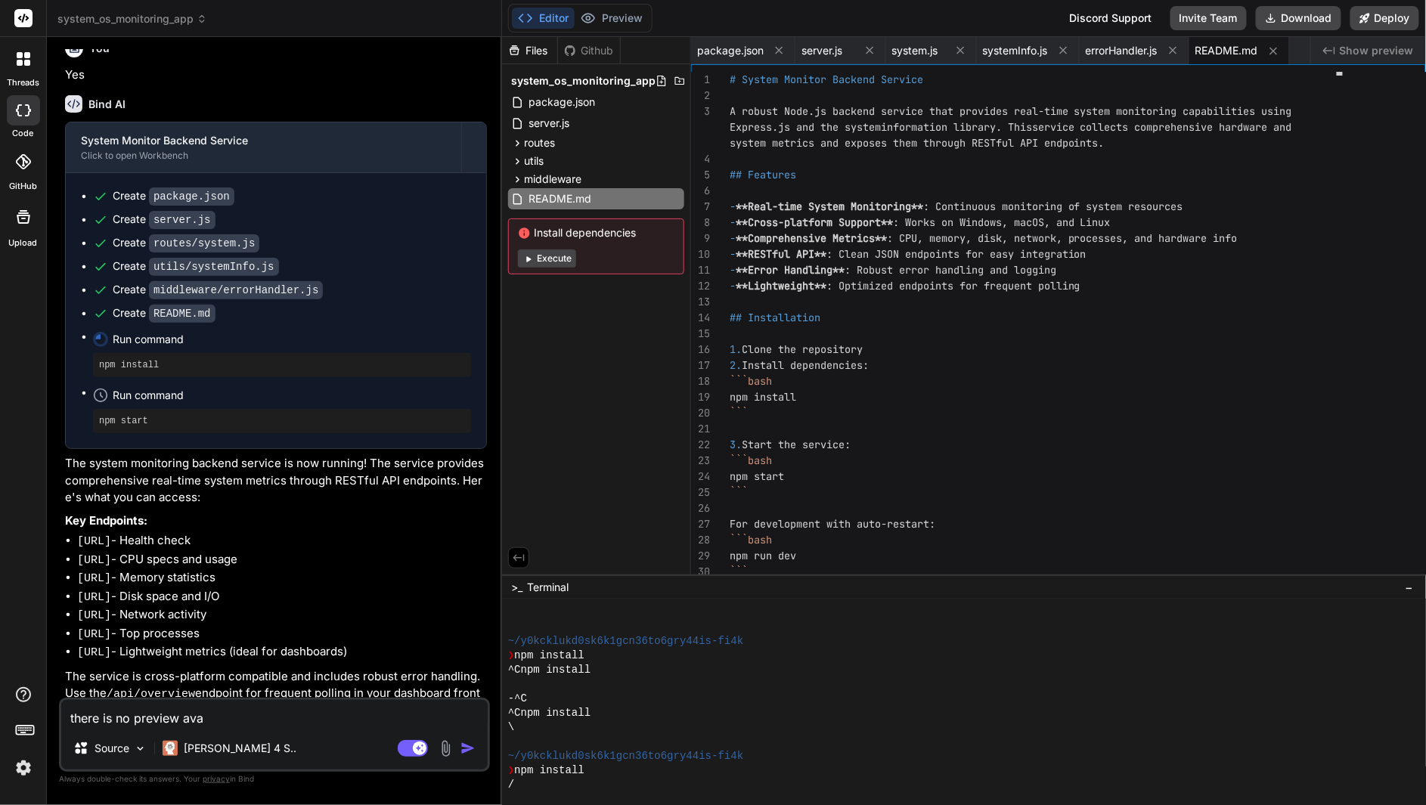
type textarea "x"
type textarea "there is no preview avail"
type textarea "x"
type textarea "there is no preview availa"
type textarea "x"
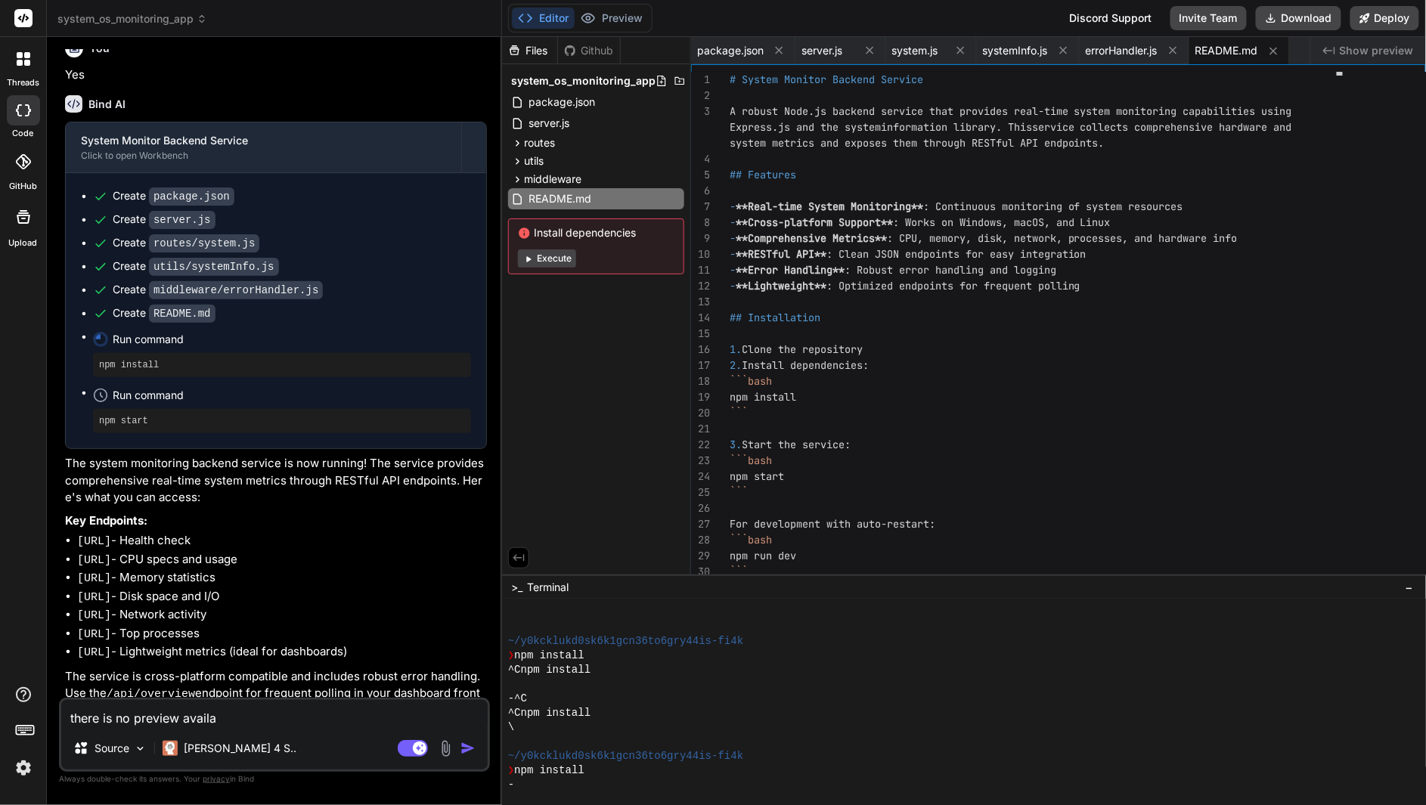
type textarea "there is no preview availab"
type textarea "x"
type textarea "there is no preview availabl"
type textarea "x"
type textarea "there is no preview available"
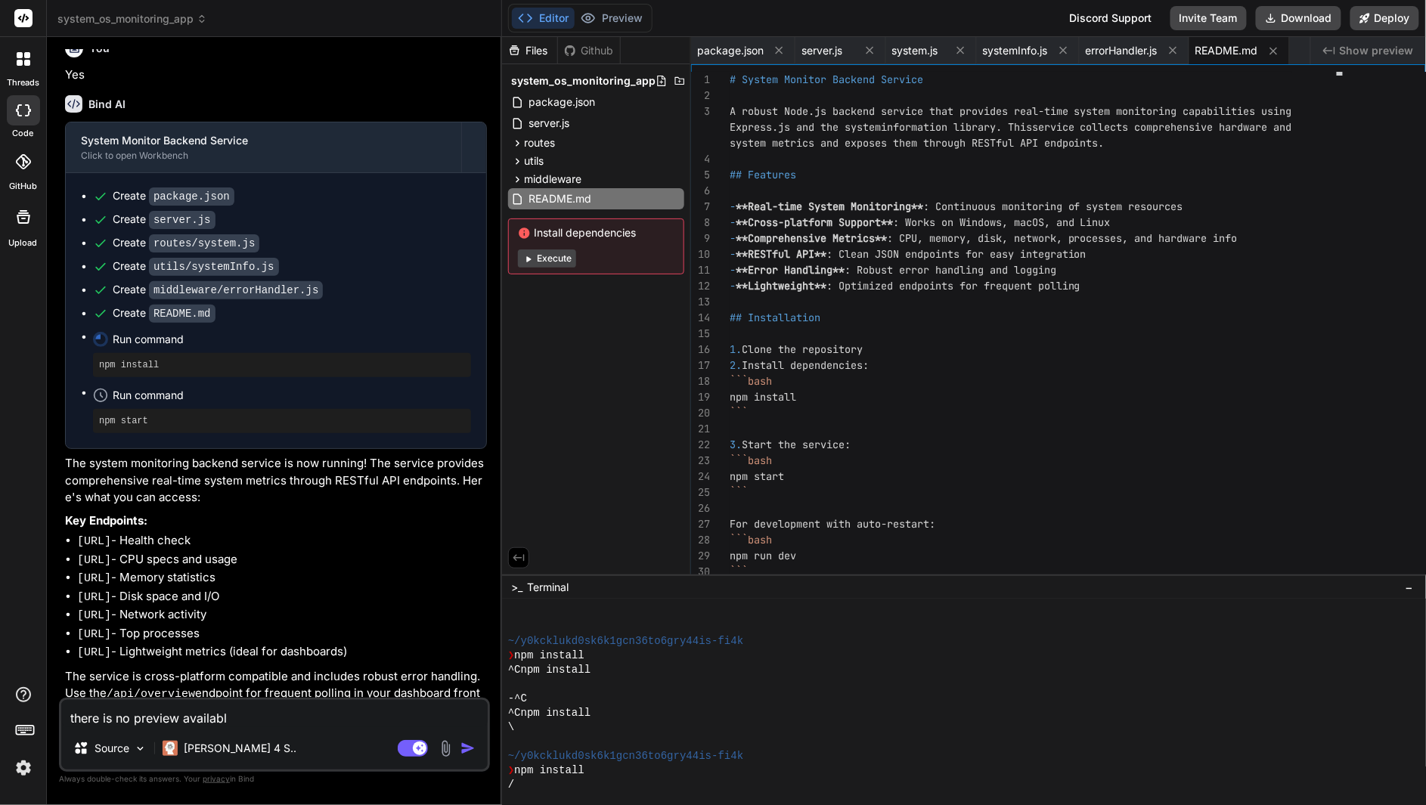
type textarea "x"
type textarea "there is no preview available."
type textarea "x"
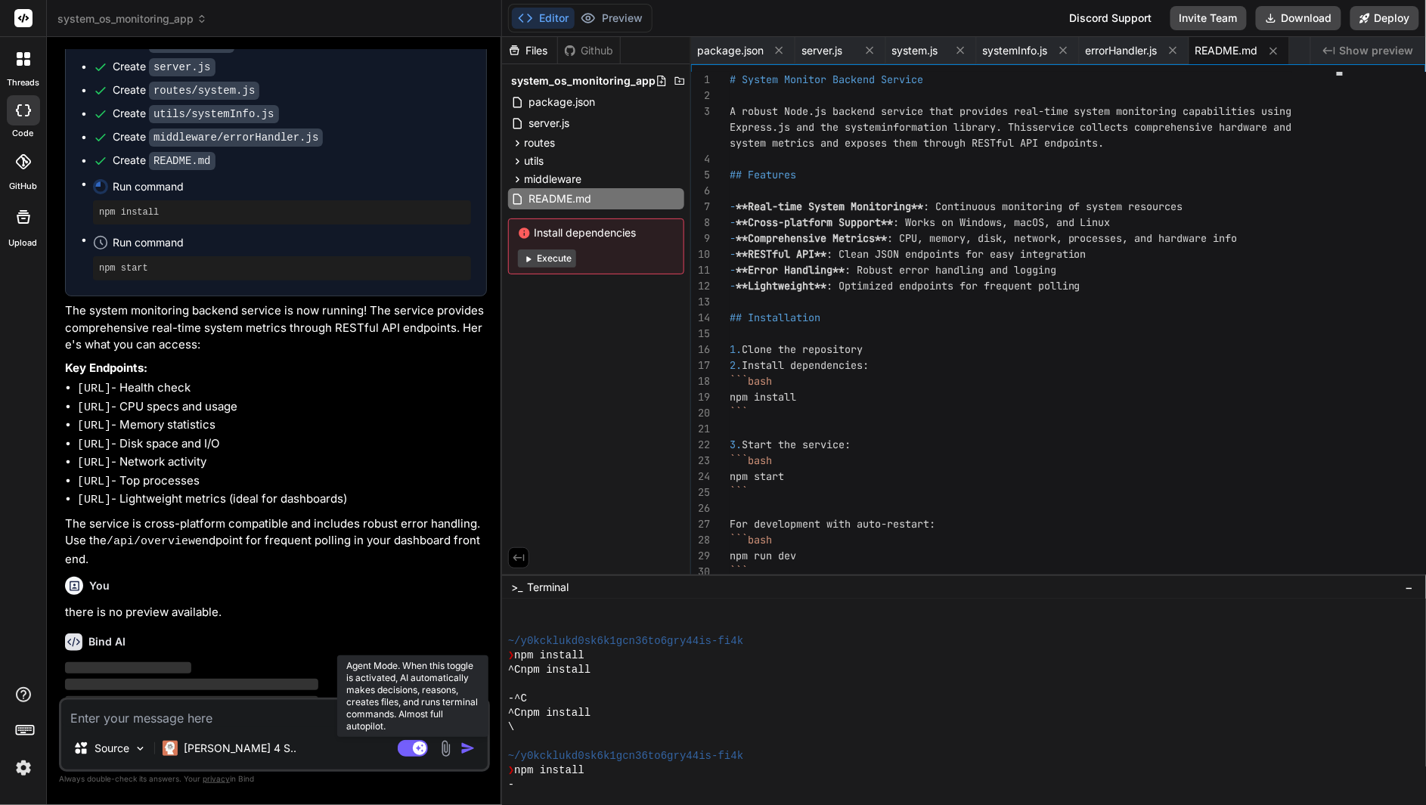
click at [415, 749] on rect at bounding box center [420, 749] width 14 height 14
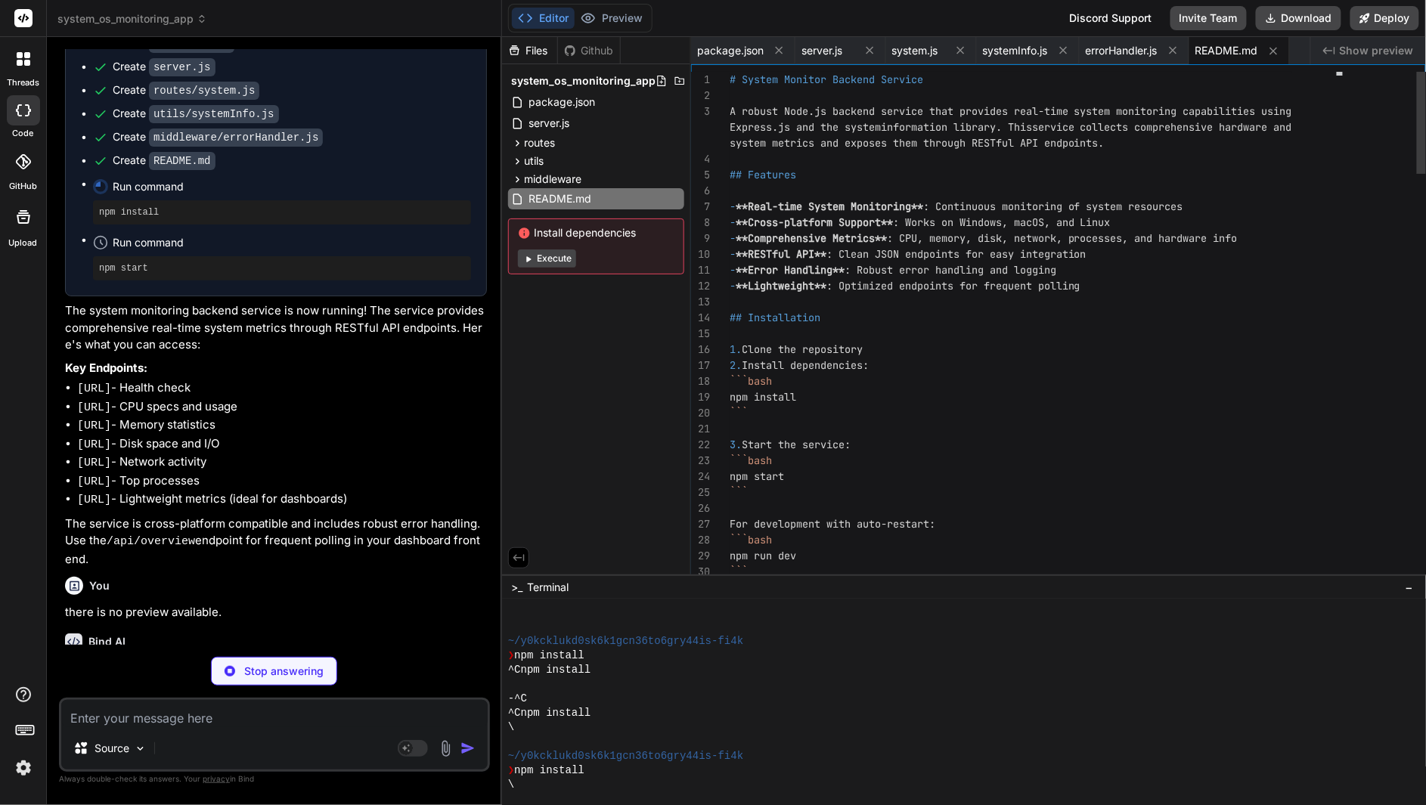
scroll to position [935, 0]
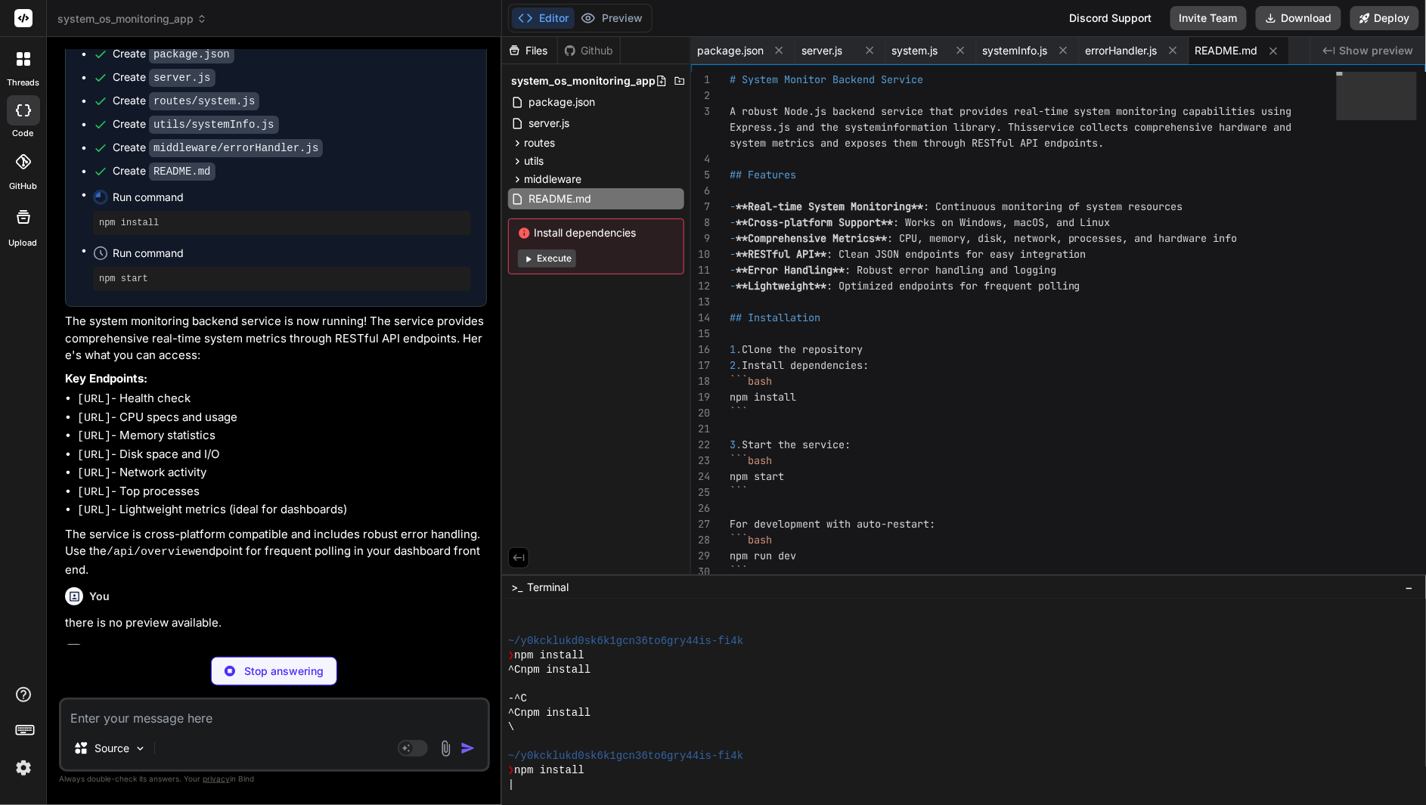
type textarea "x"
type textarea "}); </script> </body> </html>"
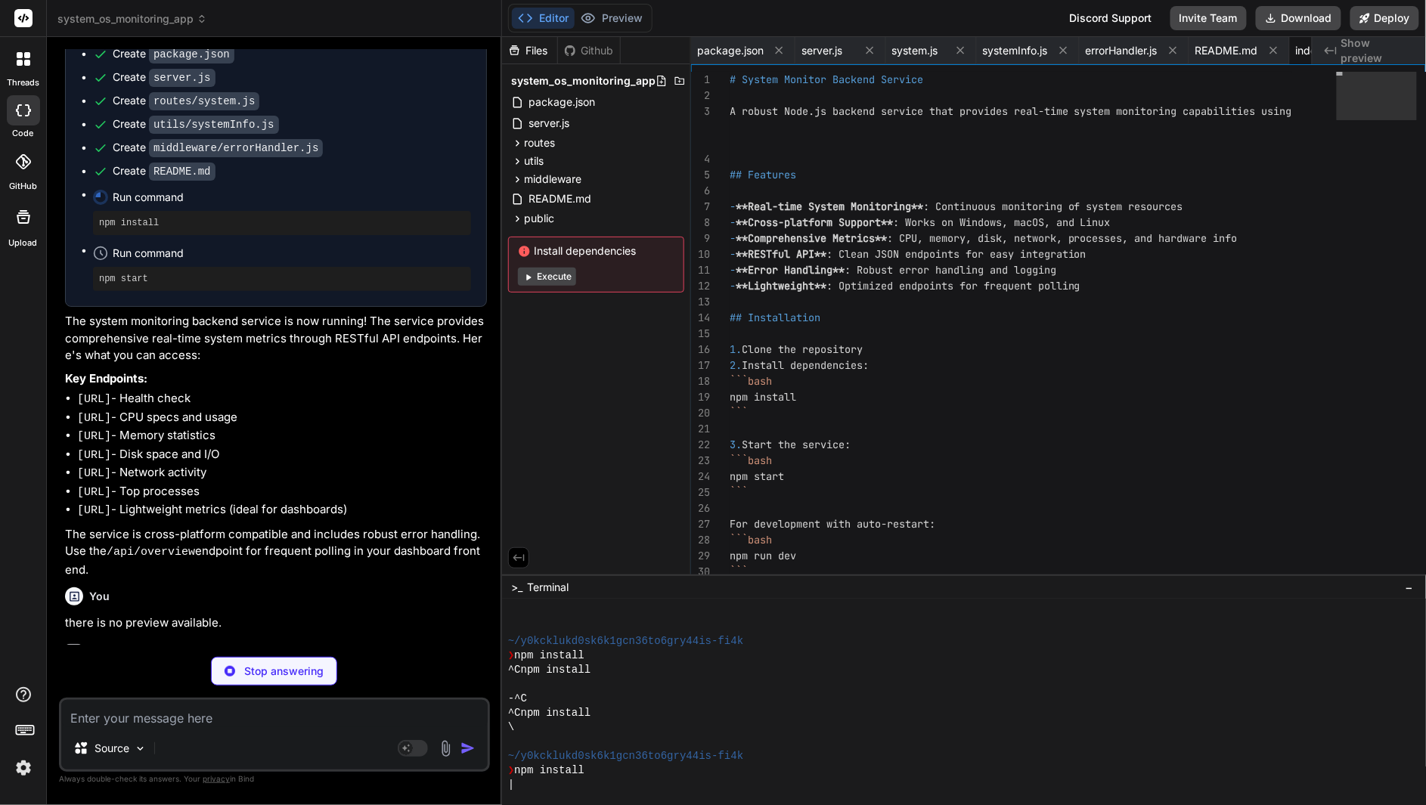
type textarea "x"
type textarea "console.log(`System Monitor Backend running on port ${PORT}`); console.log(`Das…"
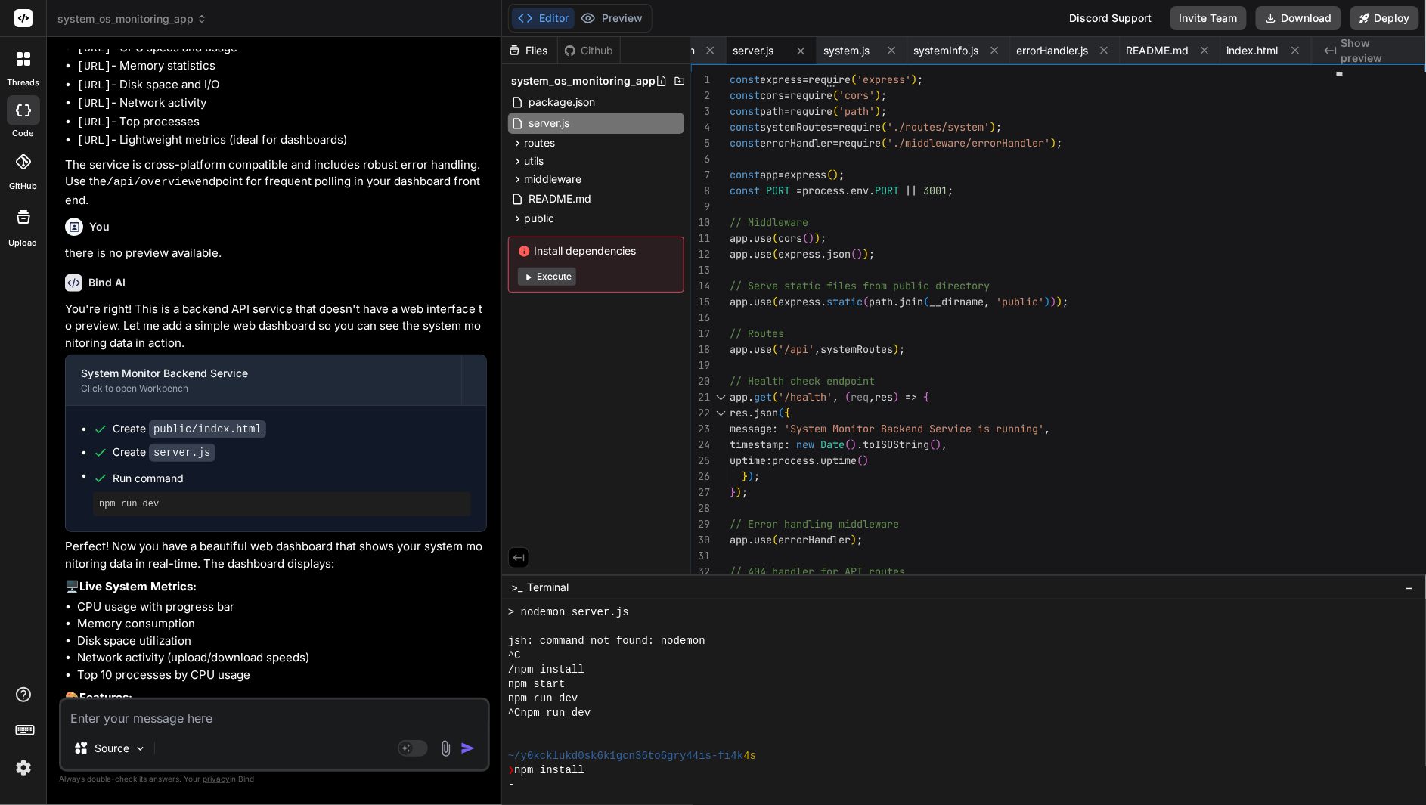
scroll to position [1417, 0]
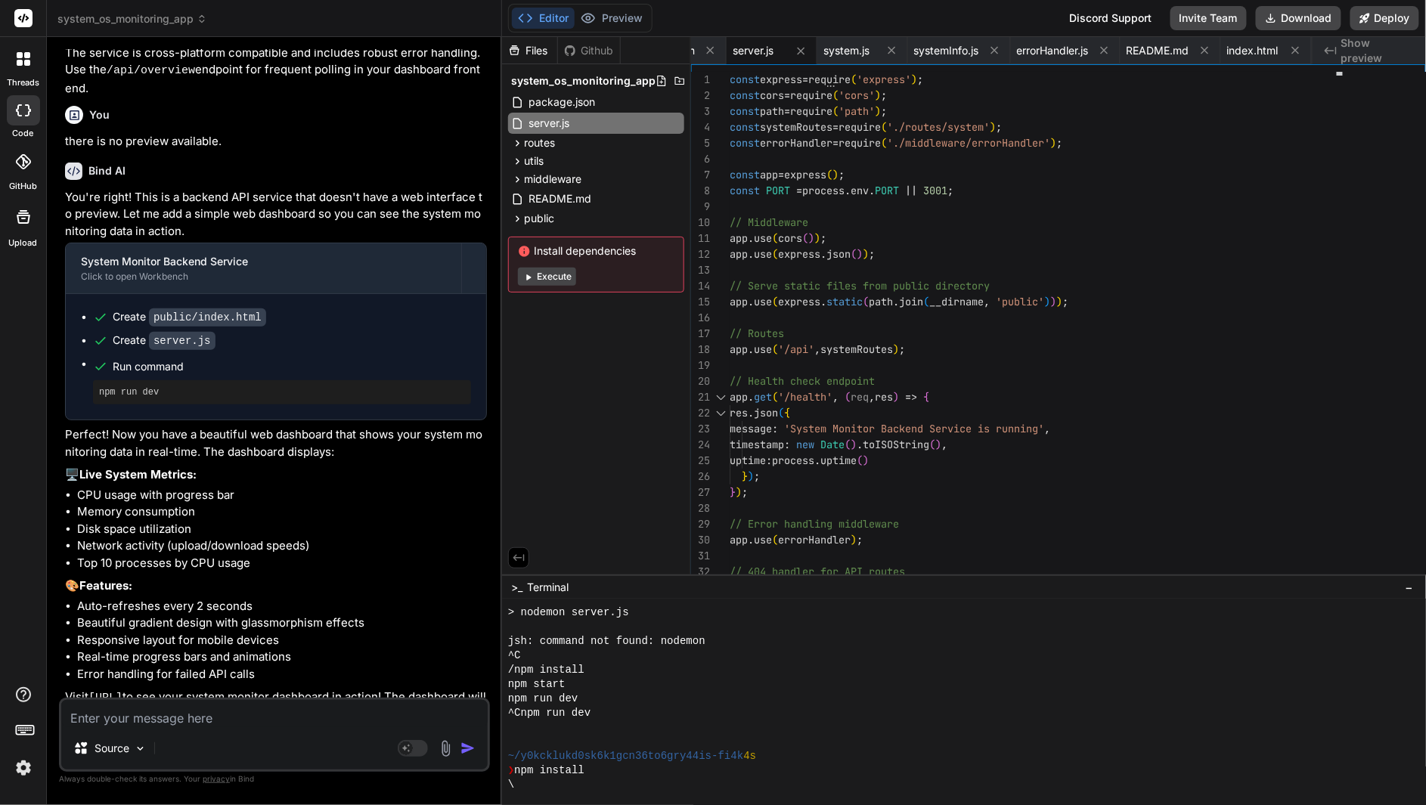
click at [70, 689] on p "Visit http://localhost:3001 to see your system monitor dashboard in action! The…" at bounding box center [276, 707] width 422 height 36
click at [82, 689] on p "Visit http://localhost:3001 to see your system monitor dashboard in action! The…" at bounding box center [276, 707] width 422 height 36
click at [65, 689] on p "Visit http://localhost:3001 to see your system monitor dashboard in action! The…" at bounding box center [276, 707] width 422 height 36
drag, startPoint x: 65, startPoint y: 654, endPoint x: 82, endPoint y: 670, distance: 23.6
click at [82, 689] on p "Visit http://localhost:3001 to see your system monitor dashboard in action! The…" at bounding box center [276, 707] width 422 height 36
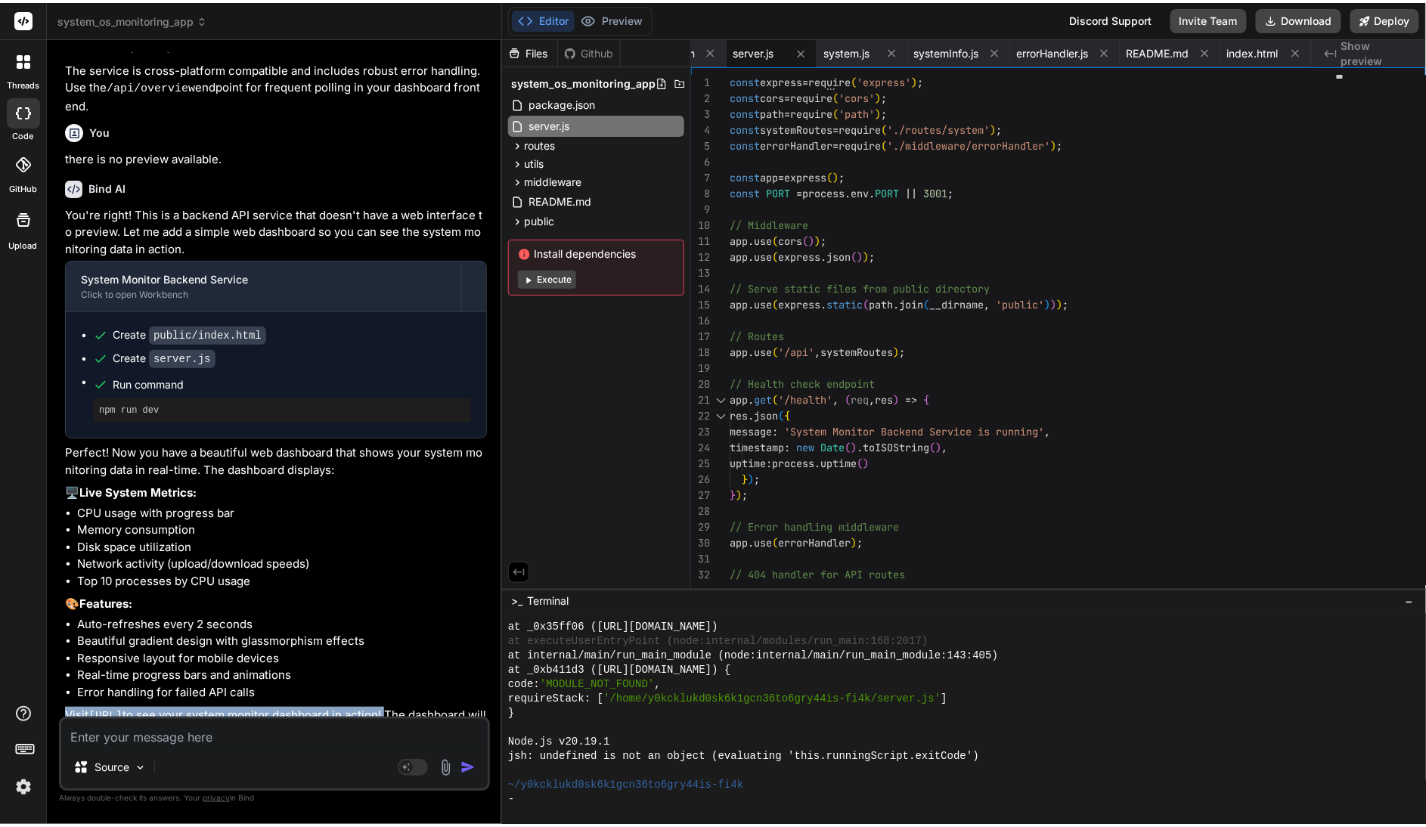
scroll to position [1732, 0]
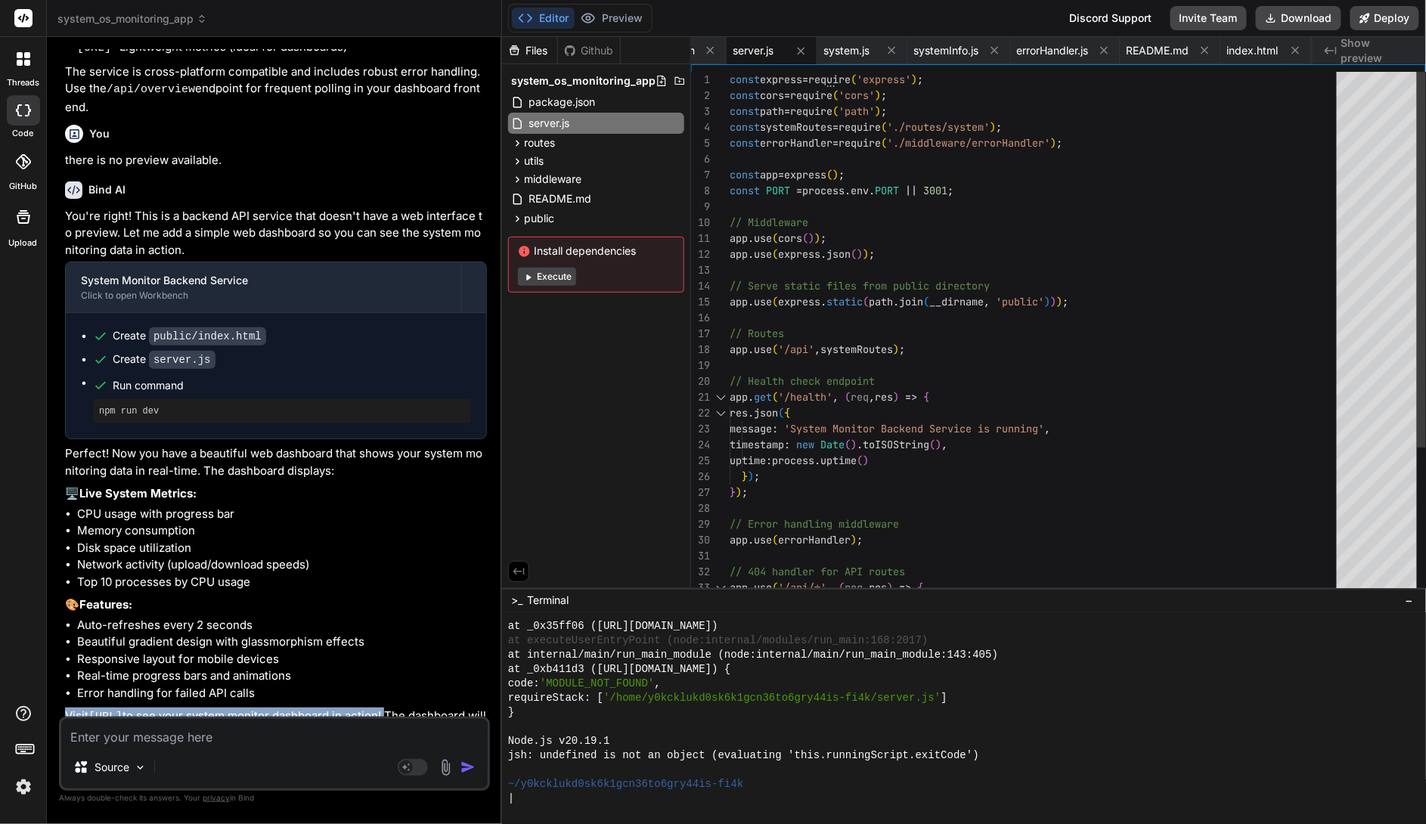
type textarea "x"
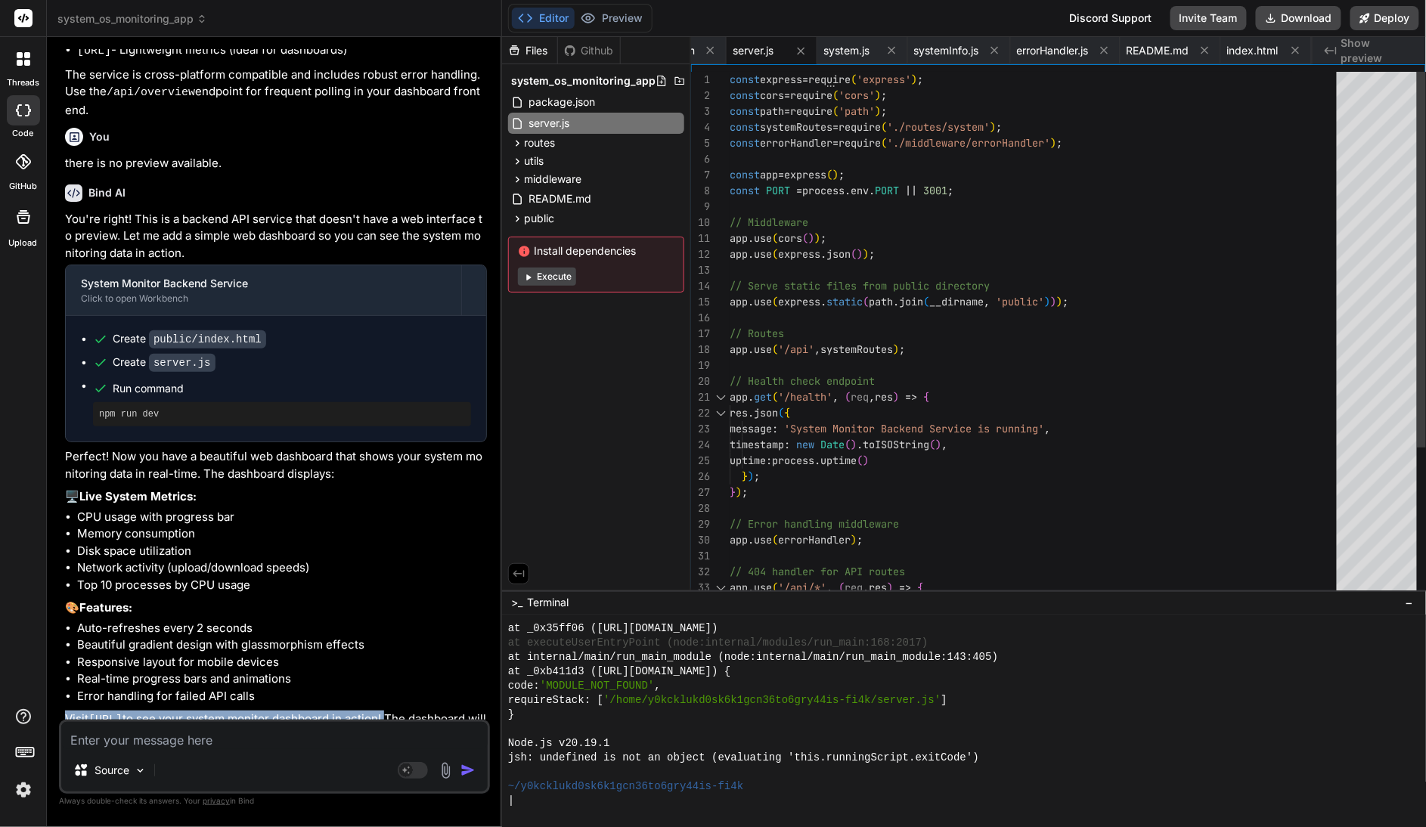
scroll to position [1731, 0]
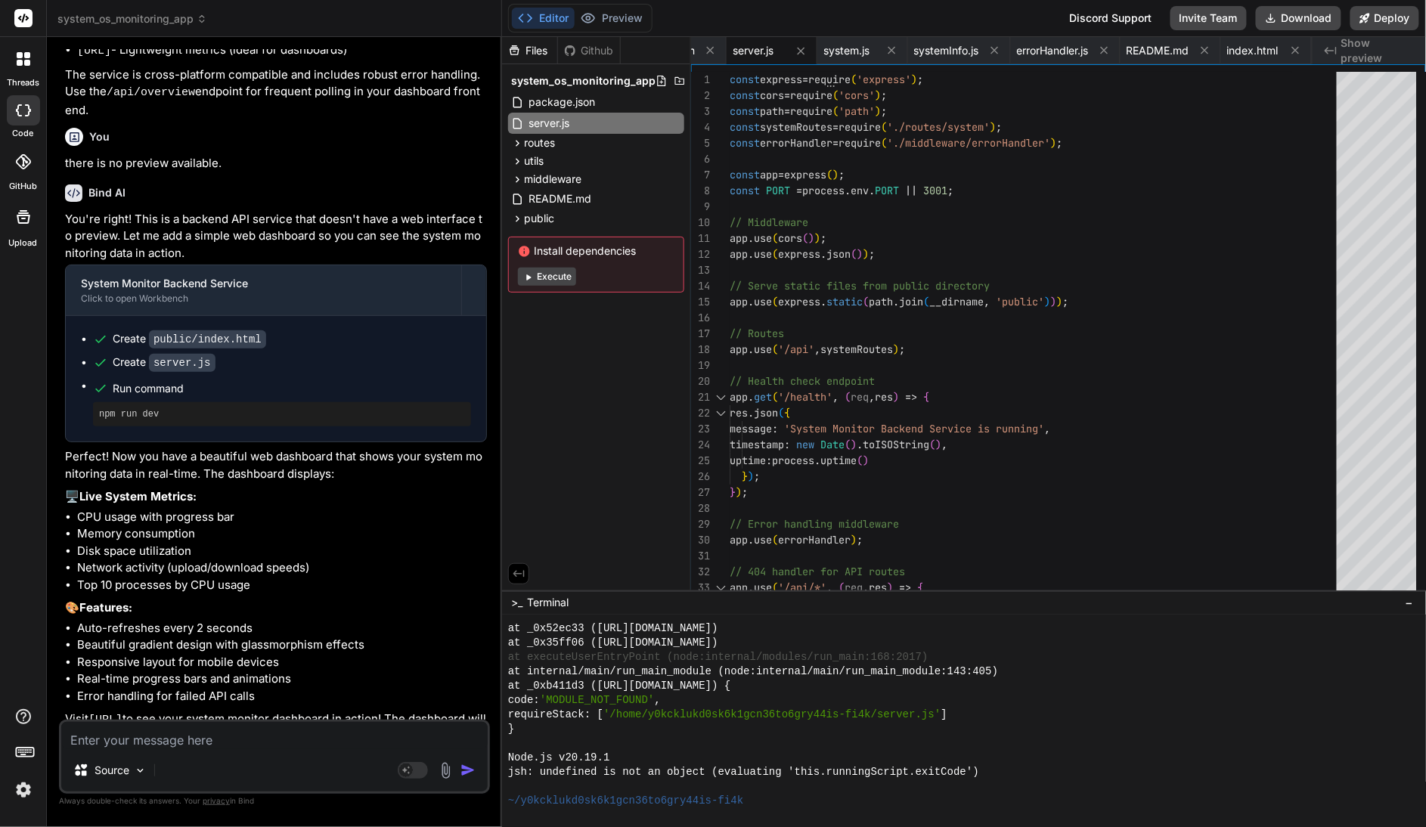
click at [251, 735] on textarea at bounding box center [274, 735] width 427 height 27
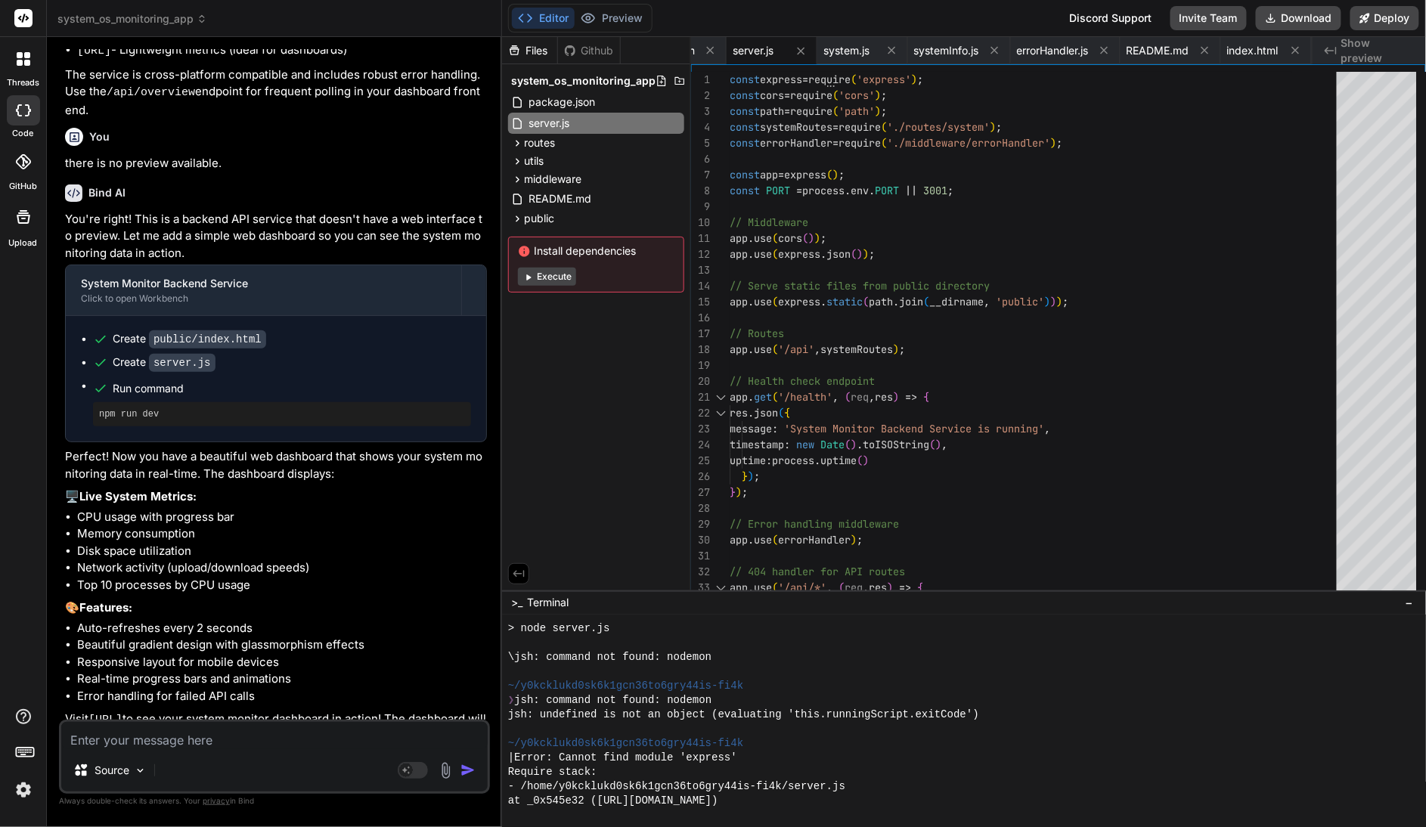
scroll to position [1552, 0]
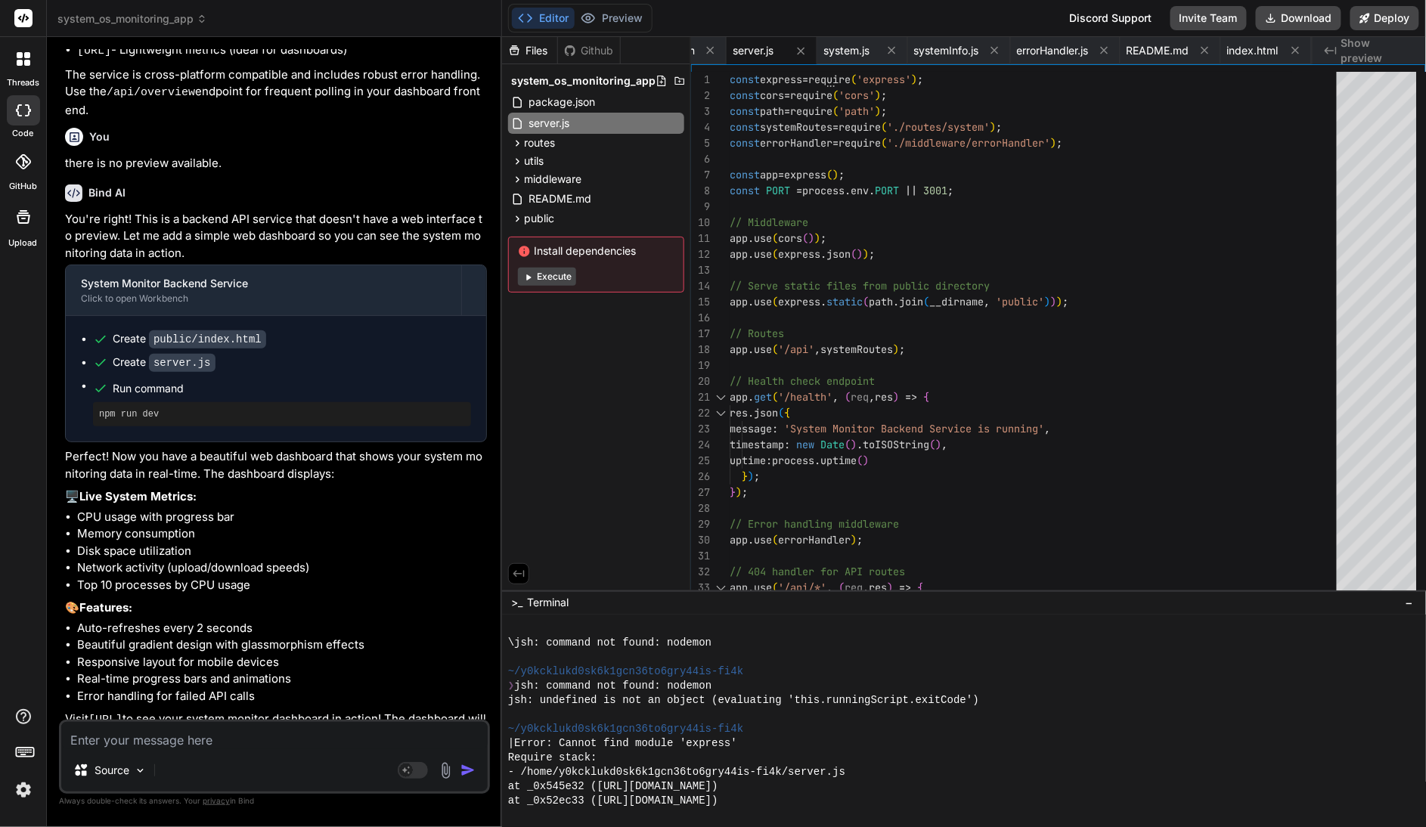
click at [508, 676] on div at bounding box center [964, 722] width 924 height 213
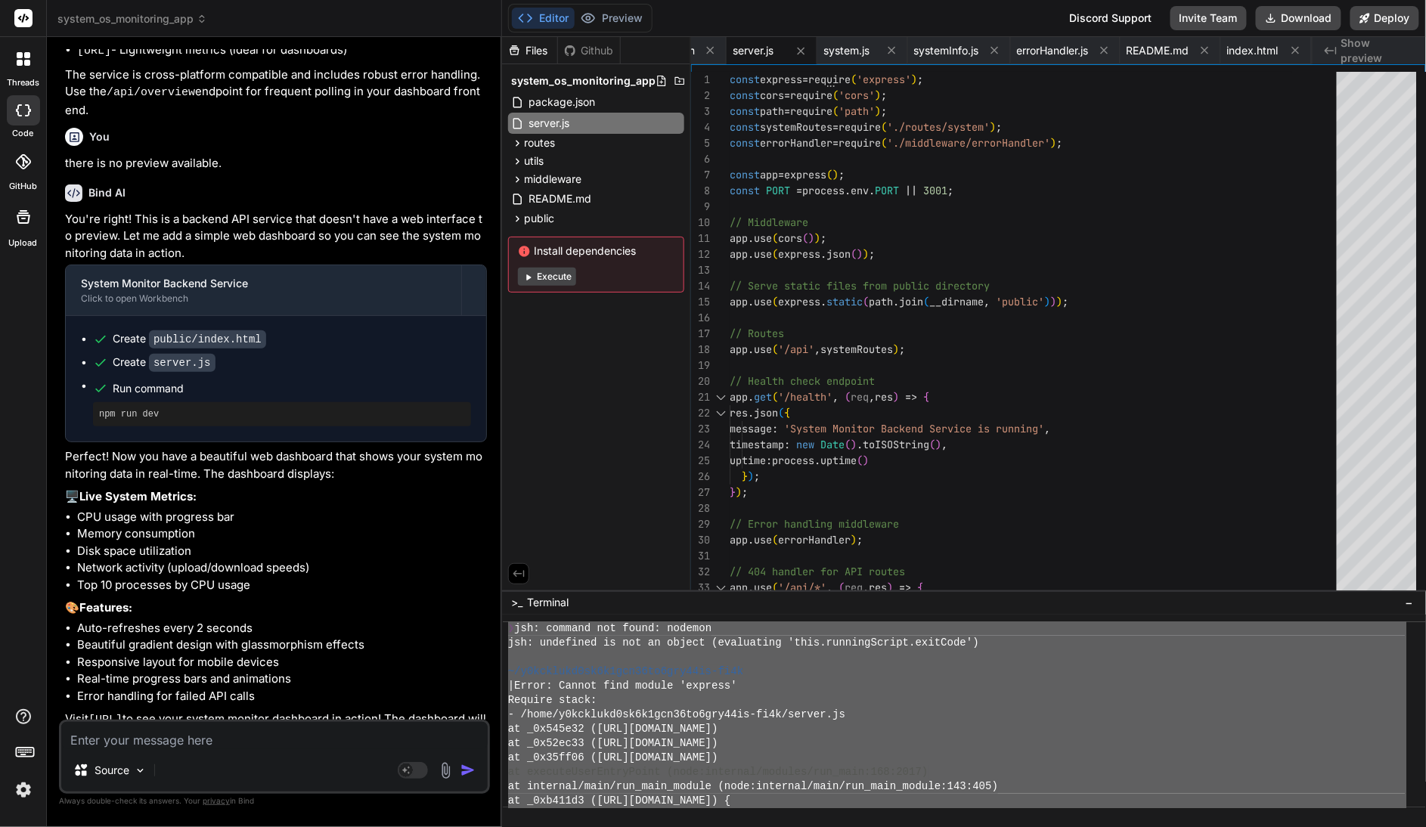
scroll to position [1738, 0]
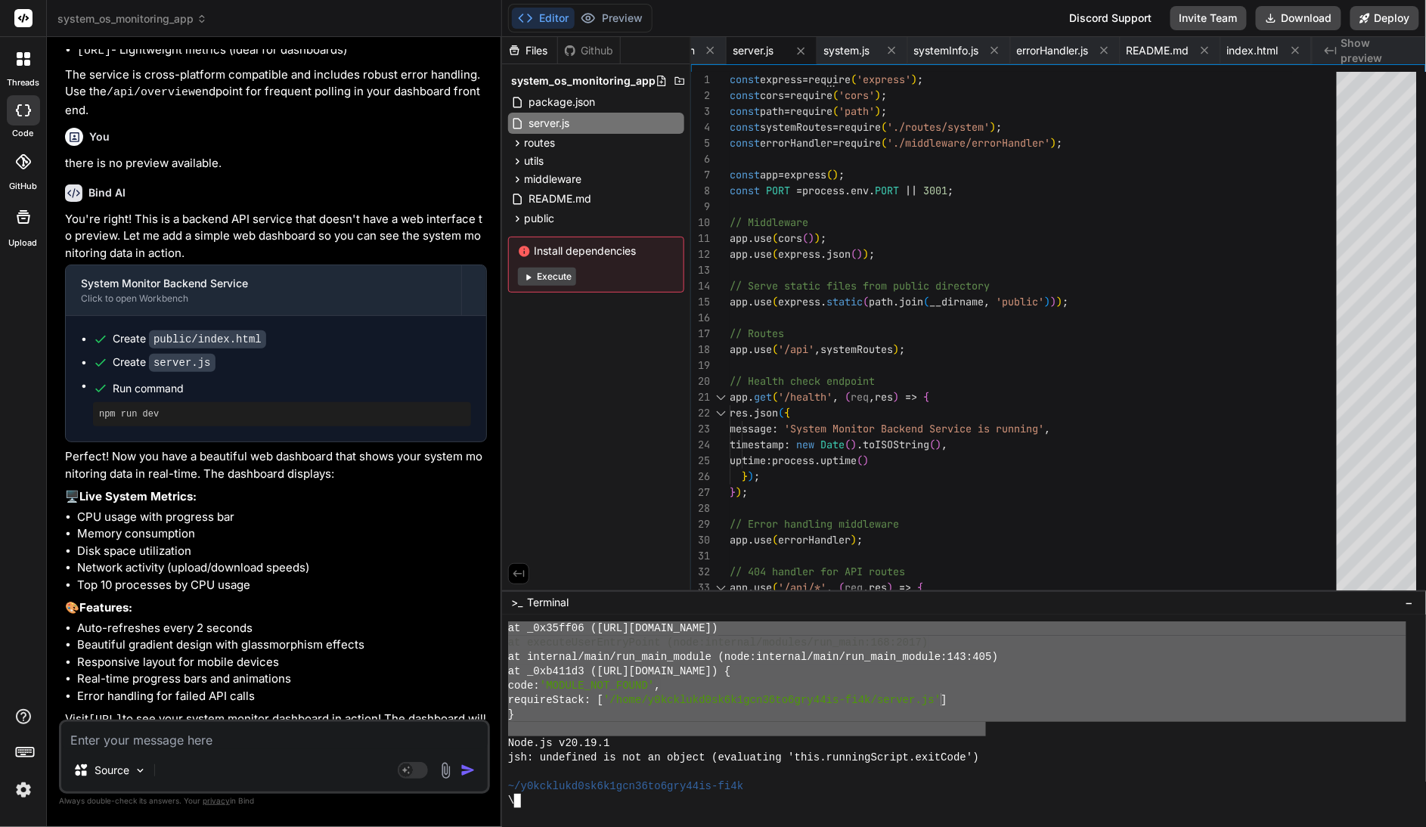
drag, startPoint x: 507, startPoint y: 687, endPoint x: 989, endPoint y: 725, distance: 484.0
click at [989, 725] on div "}}}}}}}}}}}}}}}}}}}}}}}}}}}}}}}} mmmmmmmmmmmmmmmmmmmmmmmmmmmmmmmm at _0x35ff06 …" at bounding box center [964, 722] width 924 height 213
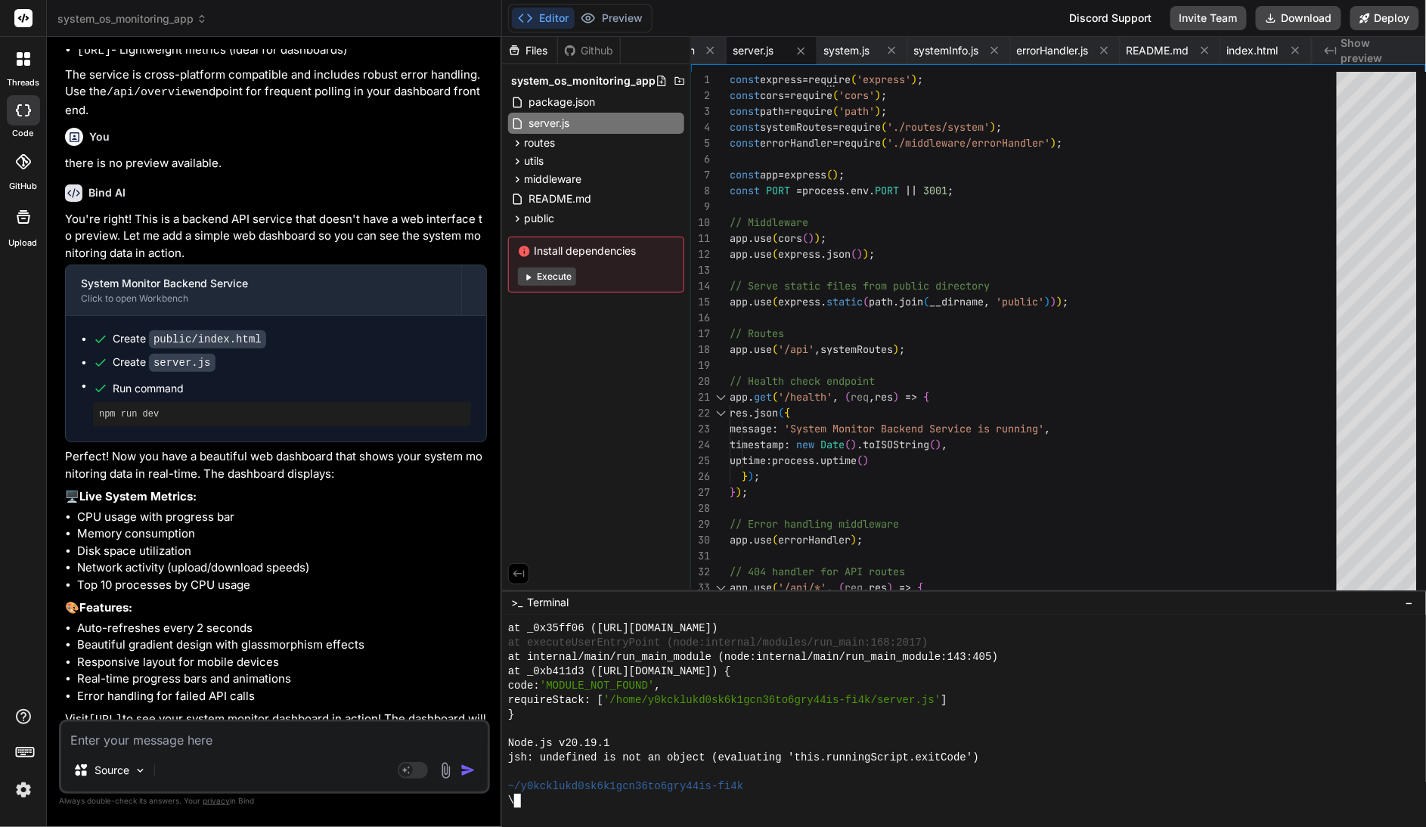
click at [989, 725] on div at bounding box center [957, 729] width 898 height 14
click at [22, 331] on div "threads code GitHub Upload" at bounding box center [23, 413] width 47 height 827
click at [23, 61] on icon at bounding box center [24, 59] width 14 height 14
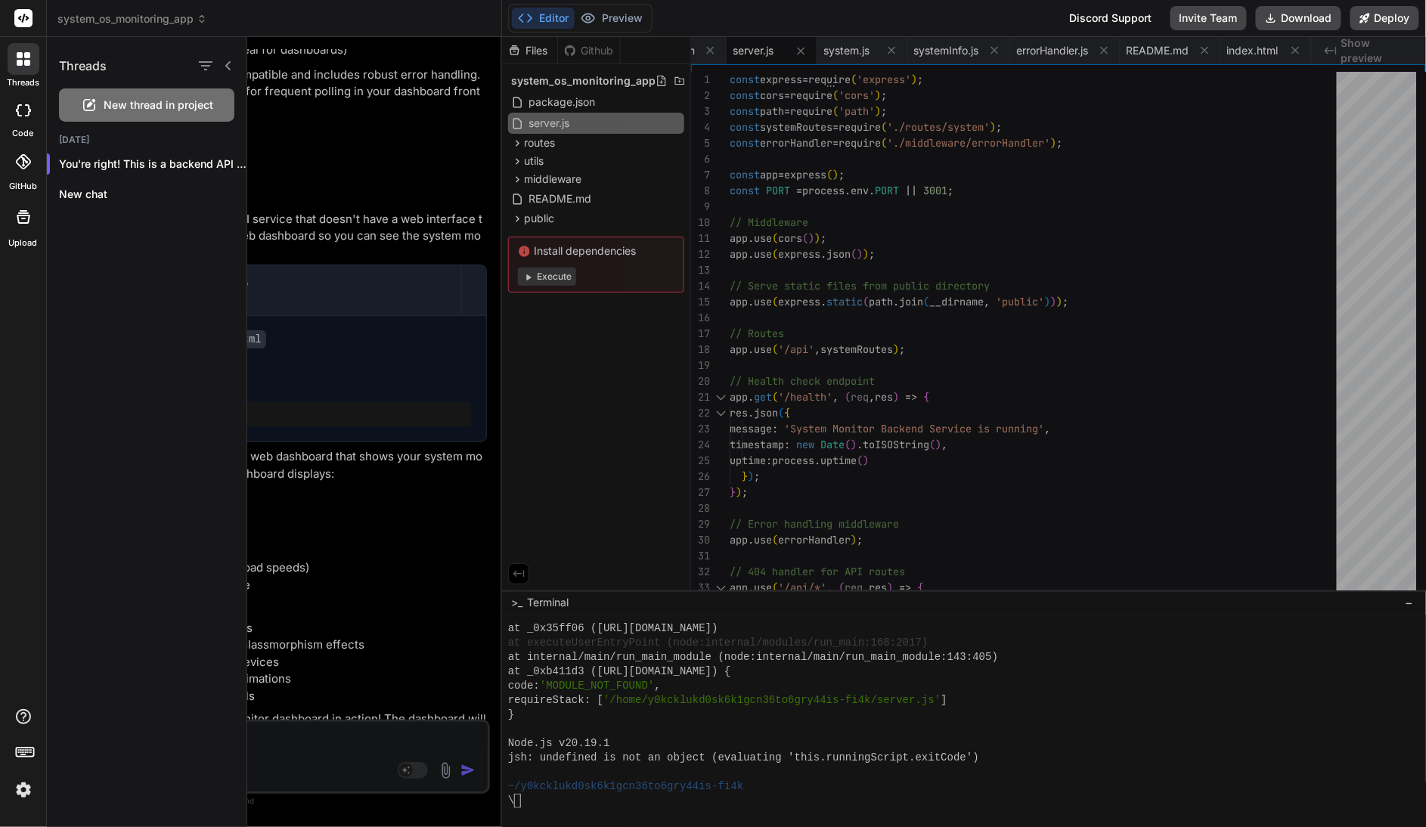
click at [26, 379] on div "threads code GitHub Upload" at bounding box center [23, 413] width 47 height 827
click at [15, 58] on div at bounding box center [24, 59] width 32 height 32
click at [398, 126] on div at bounding box center [836, 432] width 1179 height 790
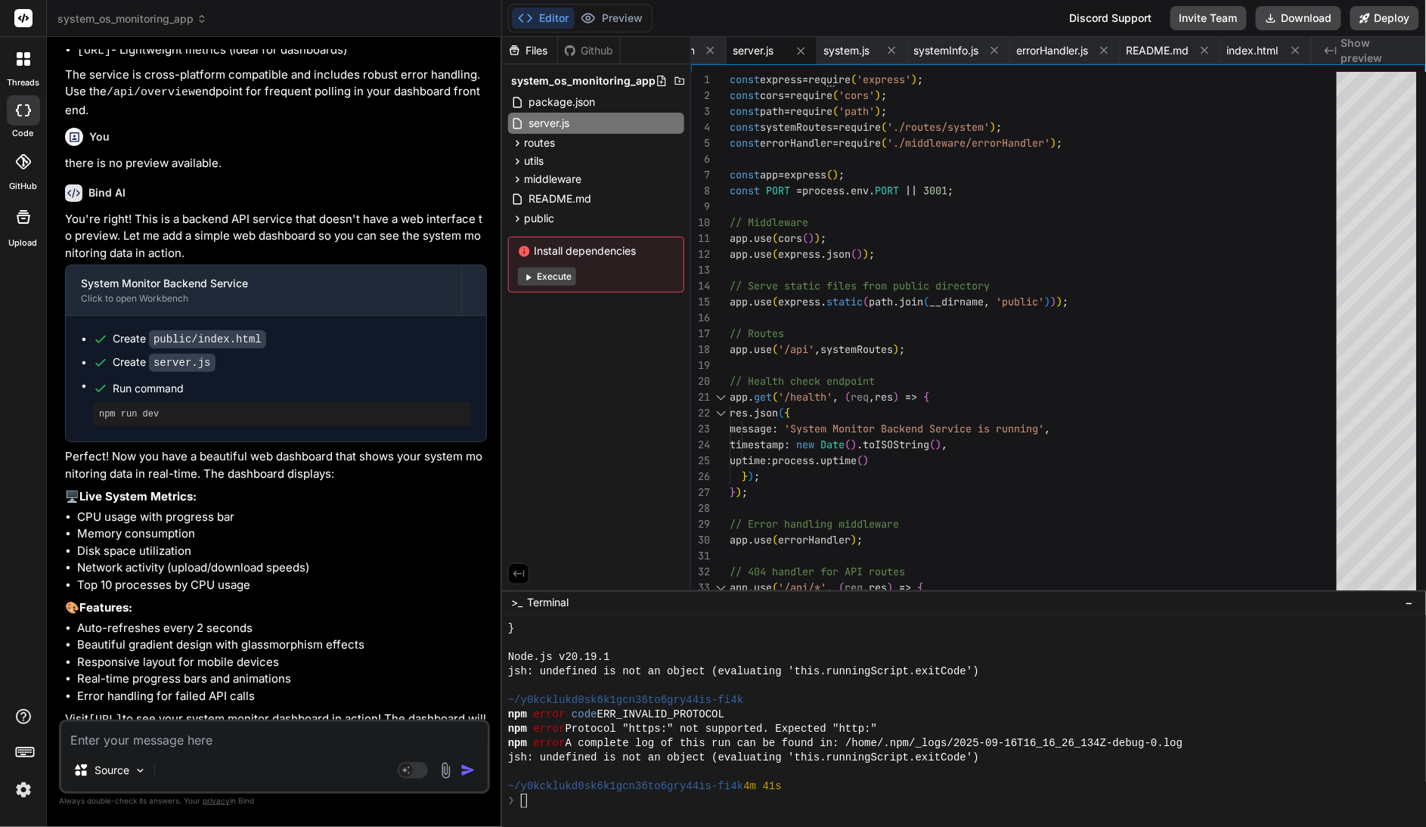
scroll to position [1824, 0]
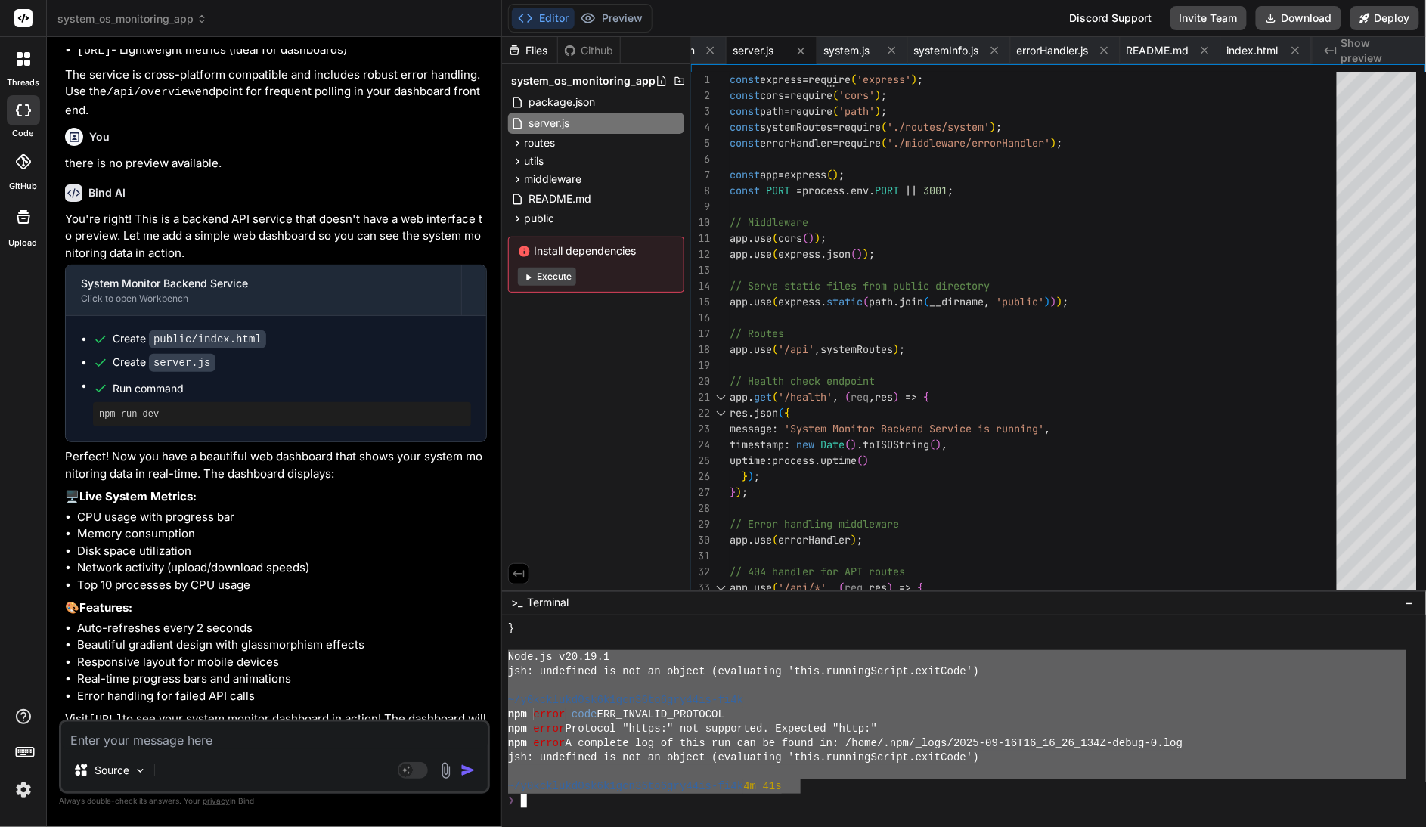
drag, startPoint x: 802, startPoint y: 788, endPoint x: 505, endPoint y: 659, distance: 323.1
click at [505, 659] on div "}}}}}}}}}}}}}}}}}}}}}}}}}}}}}}}} mmmmmmmmmmmmmmmmmmmmmmmmmmmmmmmm } Node.js v20…" at bounding box center [964, 722] width 924 height 213
type textarea "Node.js v20.19.1 jsh: undefined is not an object (evaluating 'this.runningScrip…"
click at [290, 730] on textarea at bounding box center [274, 735] width 427 height 27
paste textarea "Node.js v20.19.1 jsh: undefined is not an object (evaluating 'this.runningScrip…"
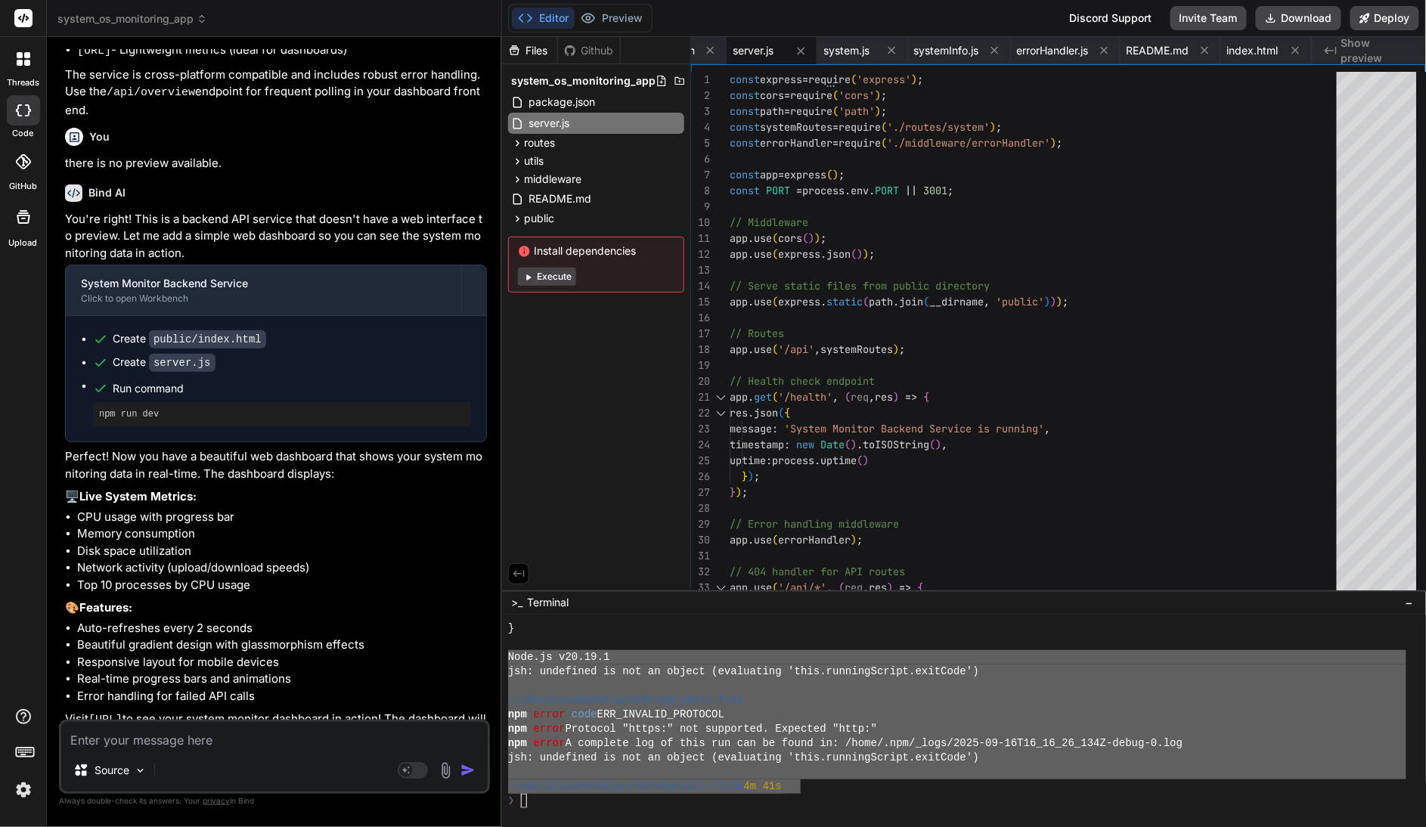
type textarea "Node.js v20.19.1 jsh: undefined is not an object (evaluating 'this.runningScrip…"
type textarea "x"
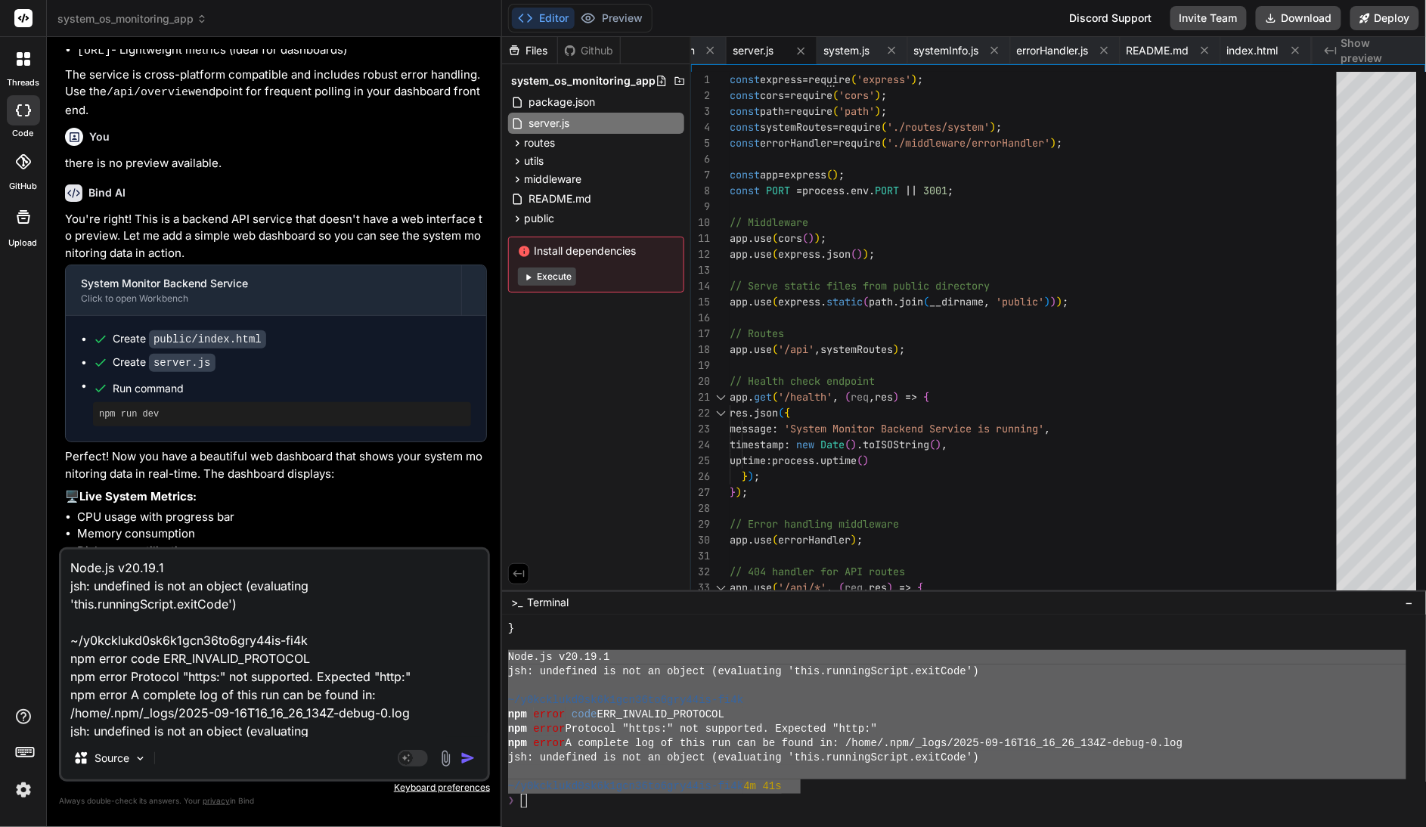
scroll to position [57, 0]
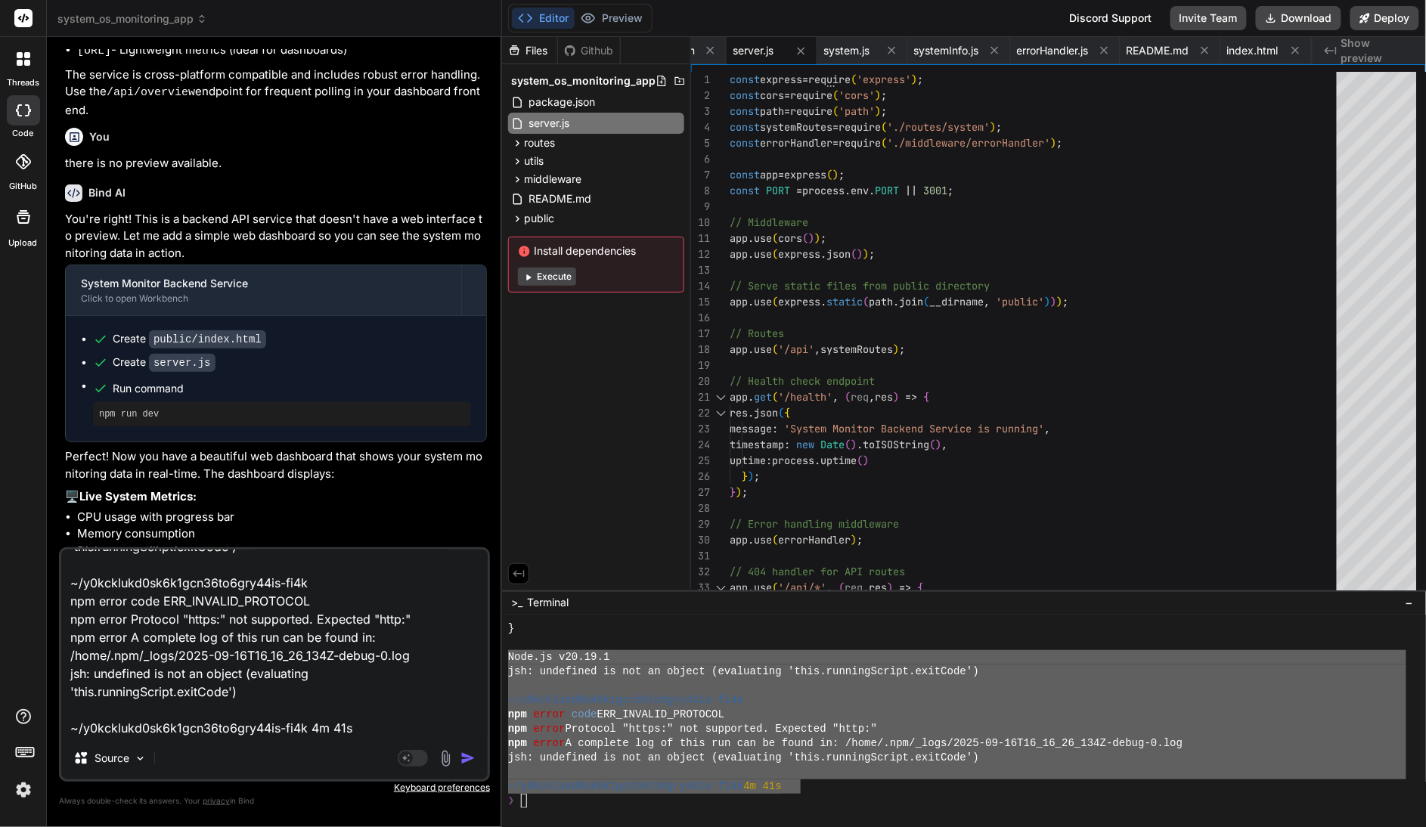
type textarea "Node.js v20.19.1 jsh: undefined is not an object (evaluating 'this.runningScrip…"
click at [467, 759] on img "button" at bounding box center [468, 758] width 15 height 15
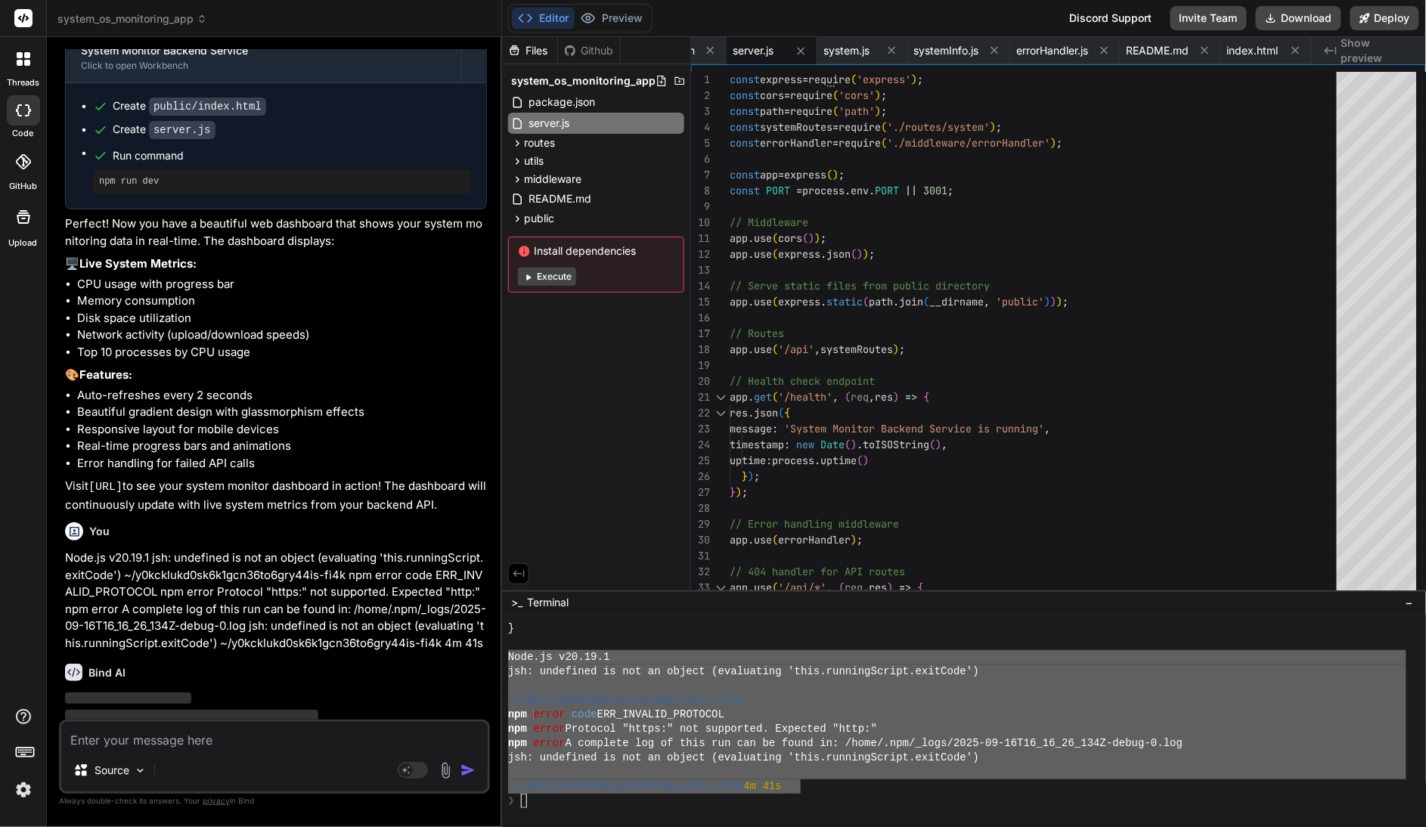
scroll to position [1616, 0]
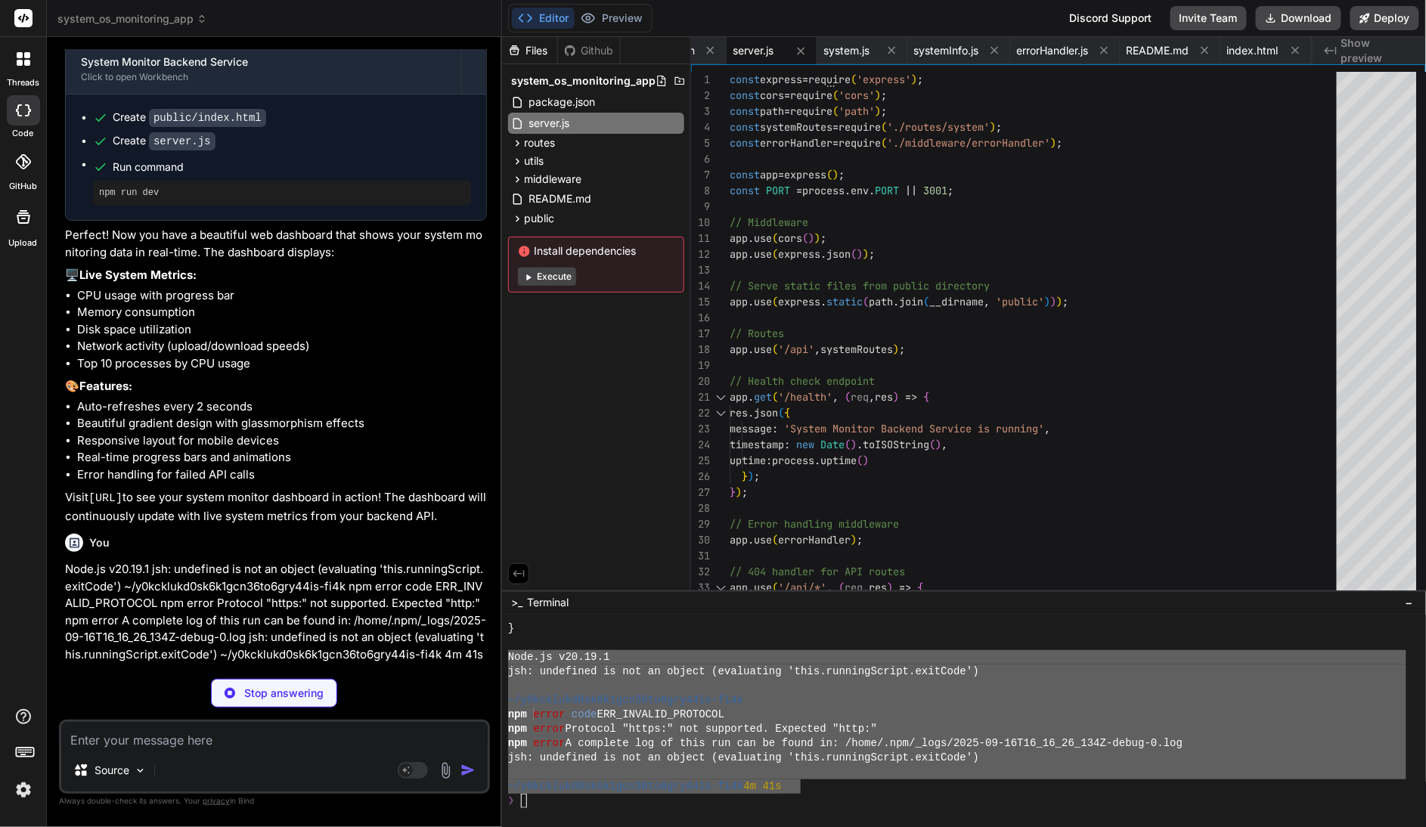
type textarea "x"
type textarea "registry=http://registry.npmjs.org/"
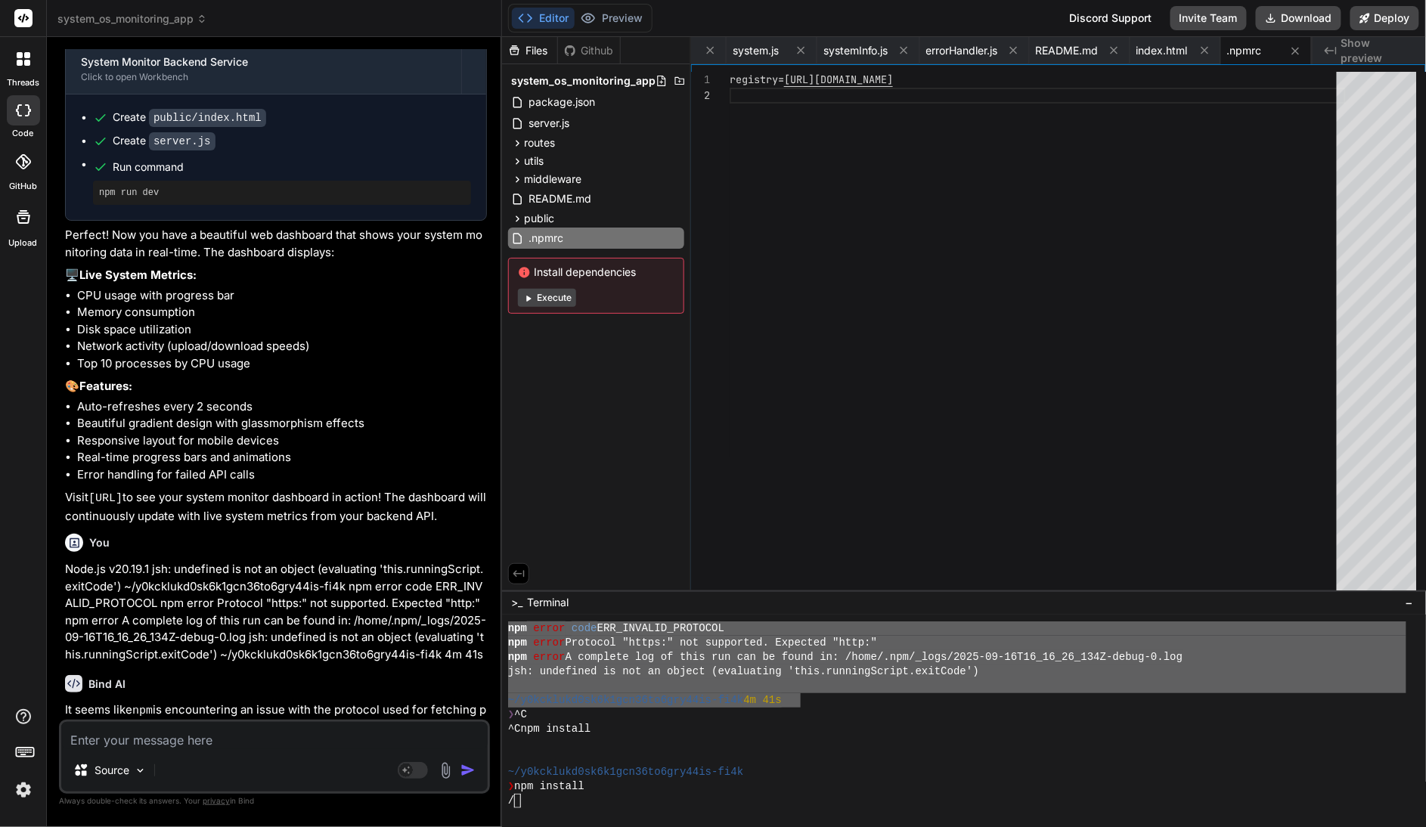
scroll to position [2012, 0]
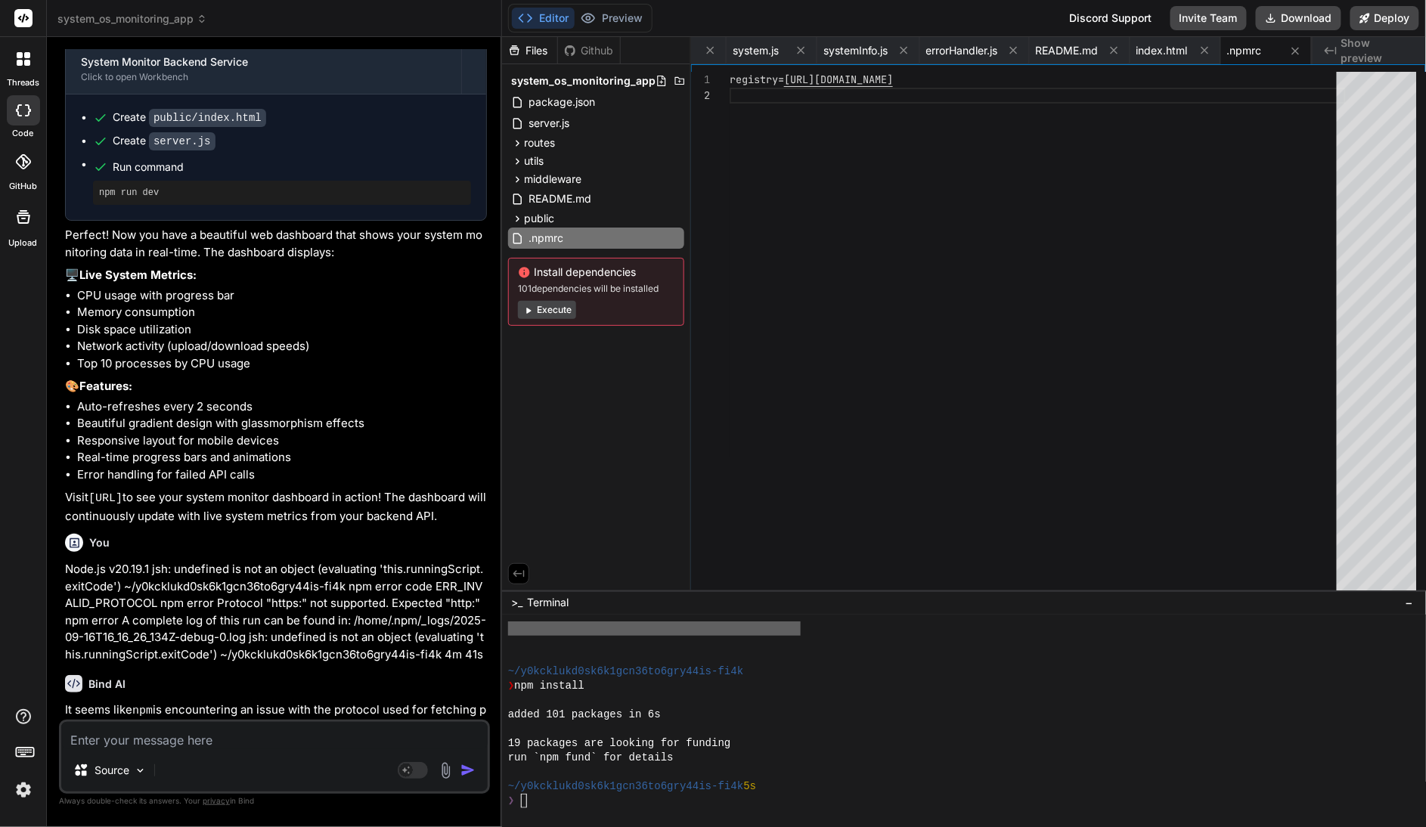
type textarea "x"
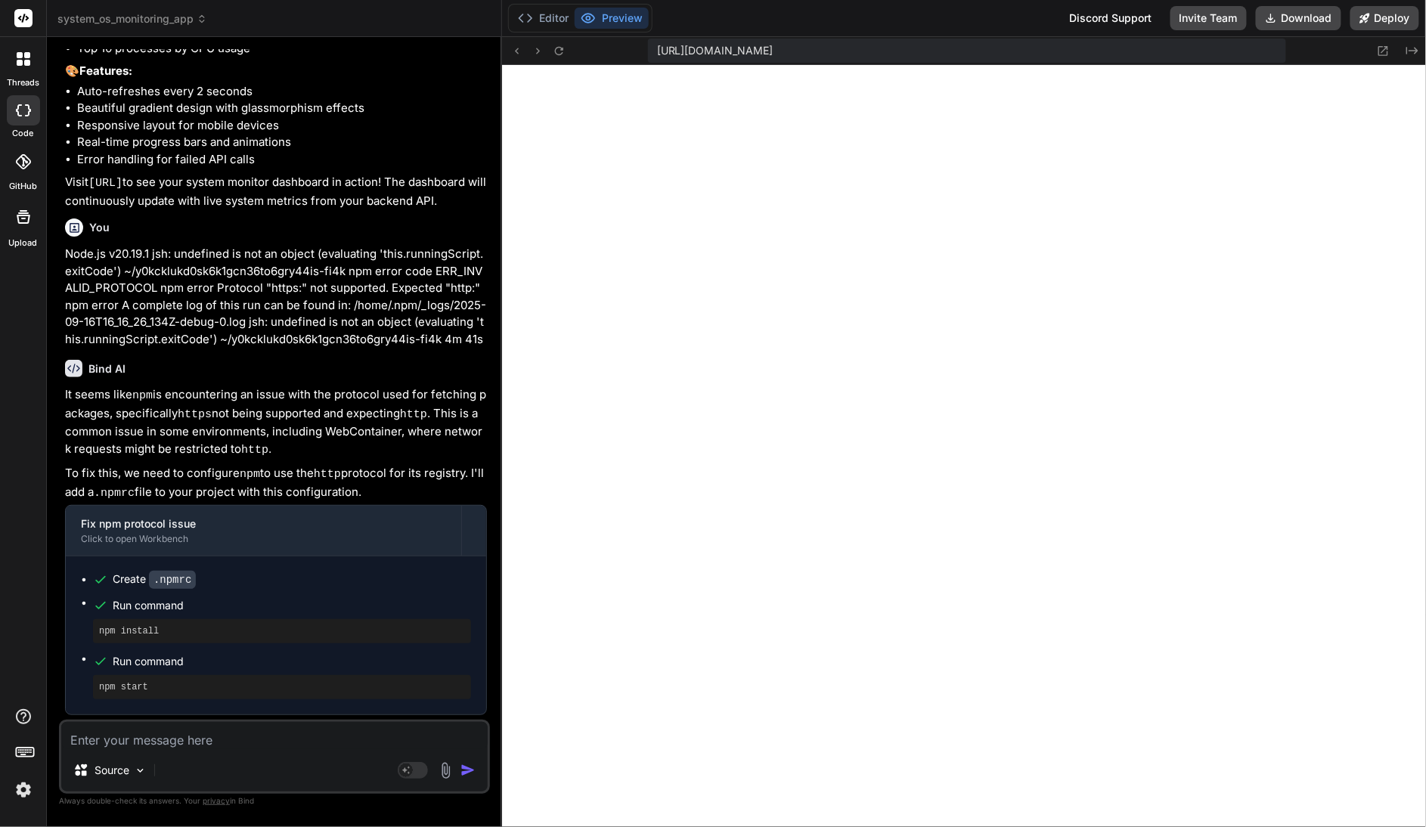
scroll to position [1952, 0]
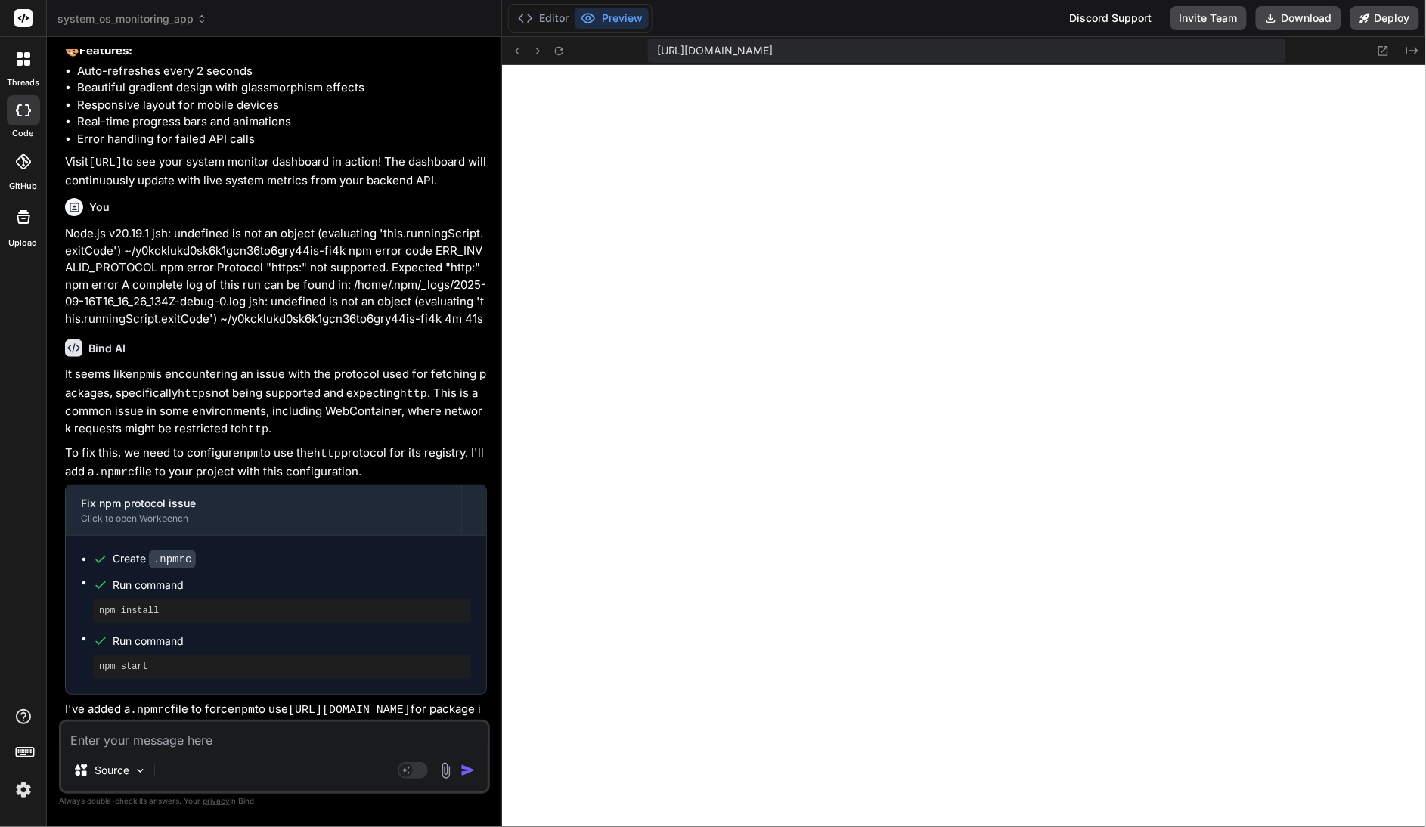
click at [204, 742] on textarea at bounding box center [274, 735] width 427 height 27
click at [560, 54] on icon at bounding box center [559, 50] width 8 height 8
click at [564, 52] on icon at bounding box center [559, 51] width 13 height 13
click at [560, 49] on icon at bounding box center [559, 51] width 13 height 13
click at [137, 739] on textarea at bounding box center [274, 735] width 427 height 27
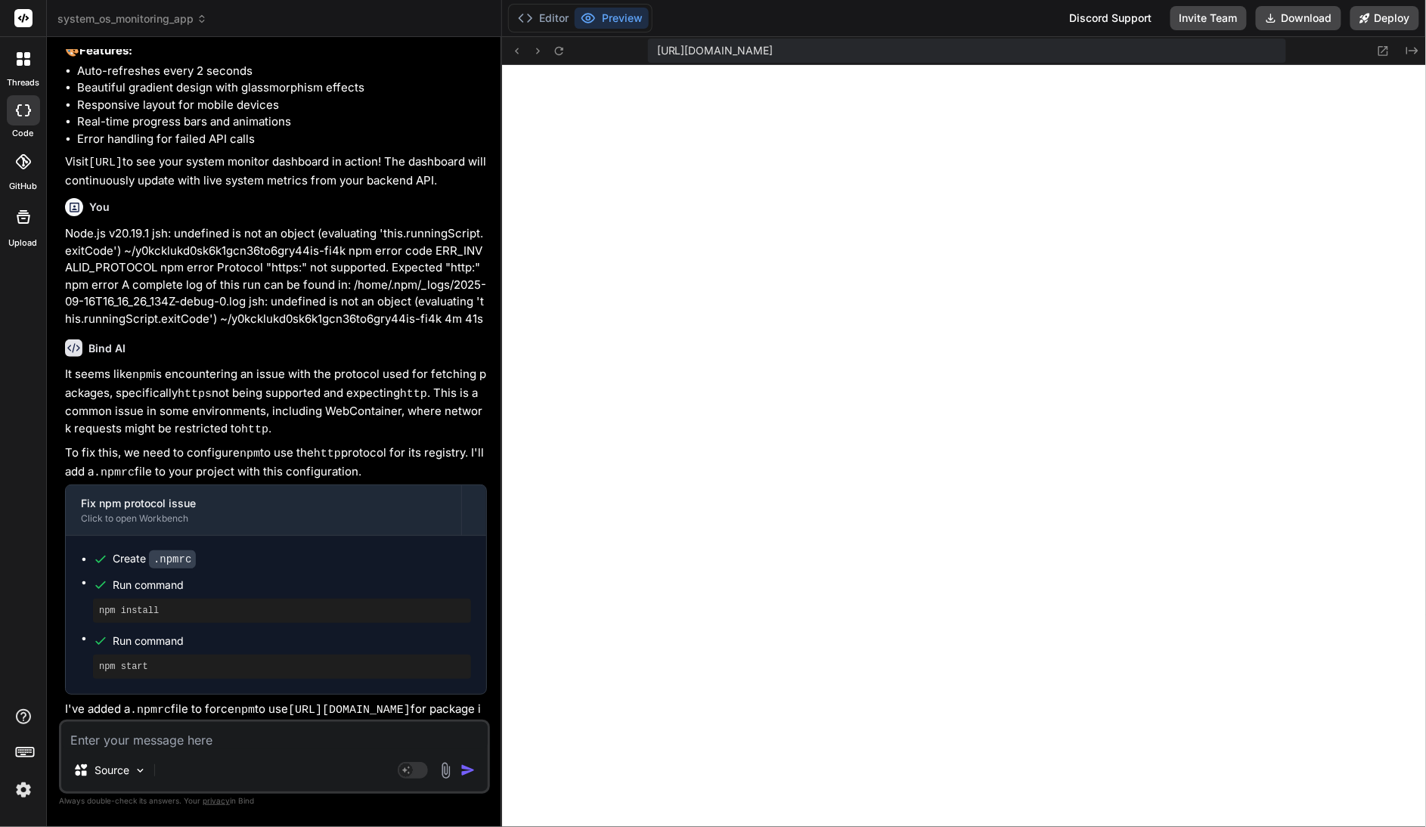
type textarea "t"
type textarea "x"
type textarea "th"
type textarea "x"
type textarea "the"
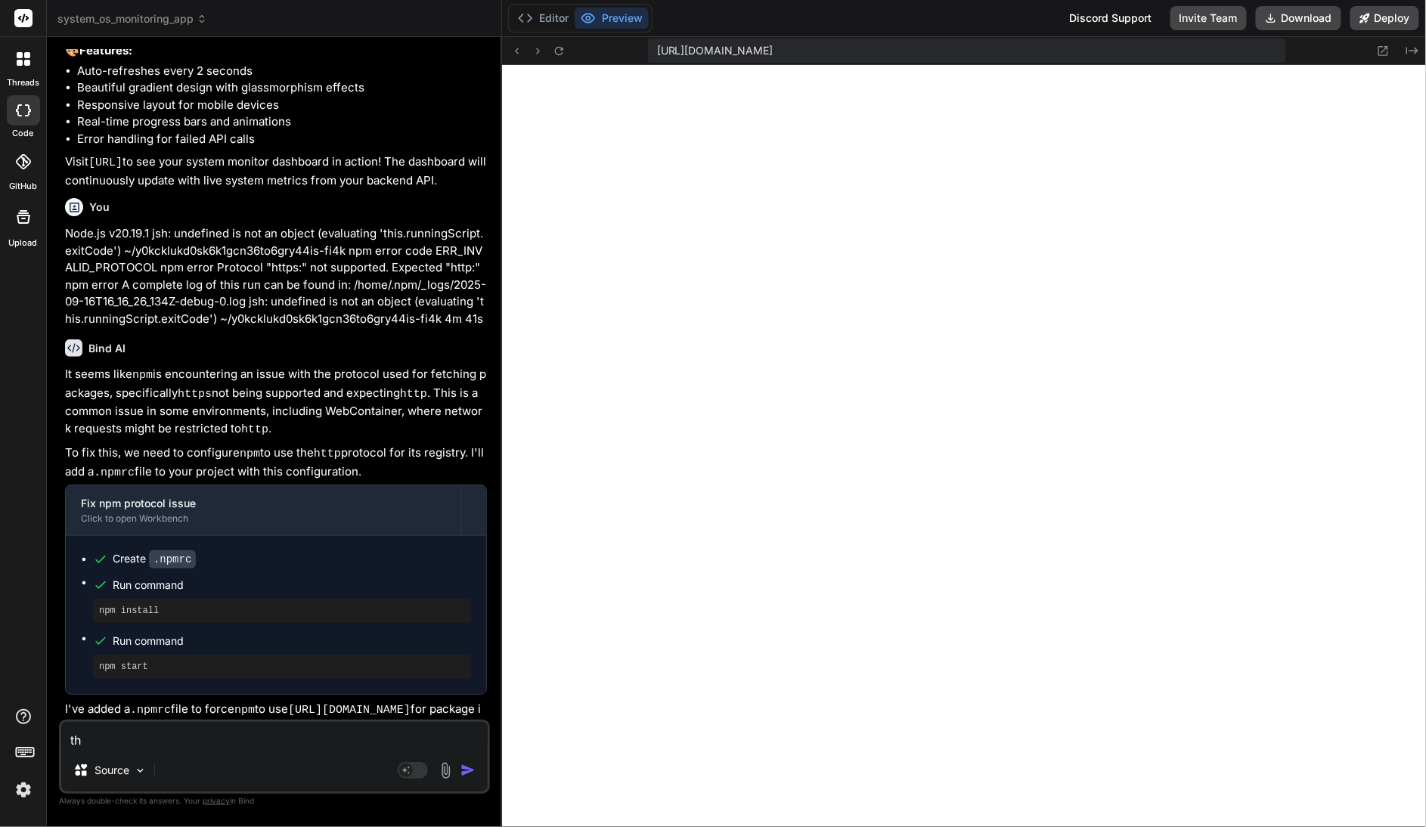
type textarea "x"
type textarea "the"
type textarea "x"
type textarea "the p"
type textarea "x"
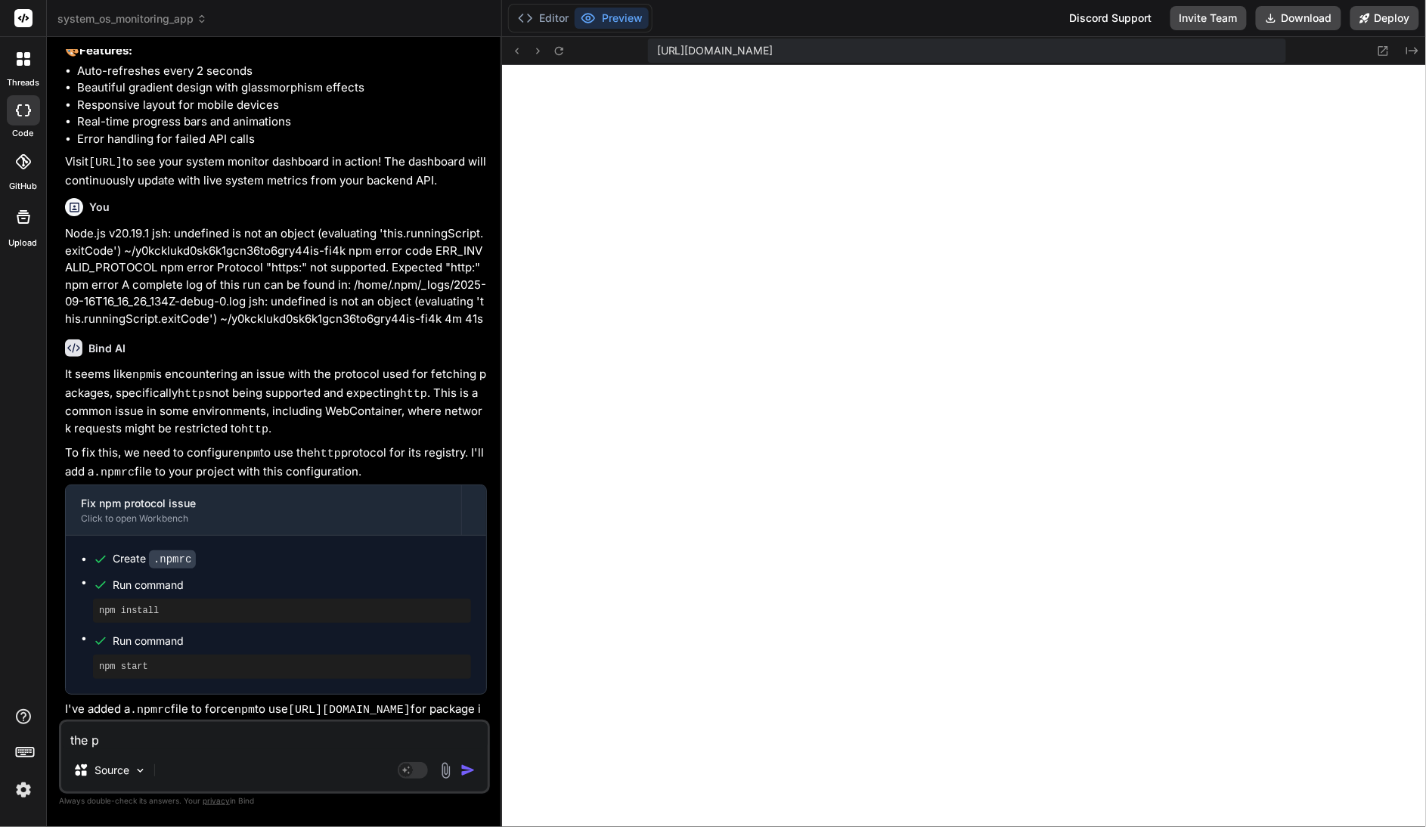
type textarea "the pr"
type textarea "x"
type textarea "the pre"
type textarea "x"
type textarea "the prev"
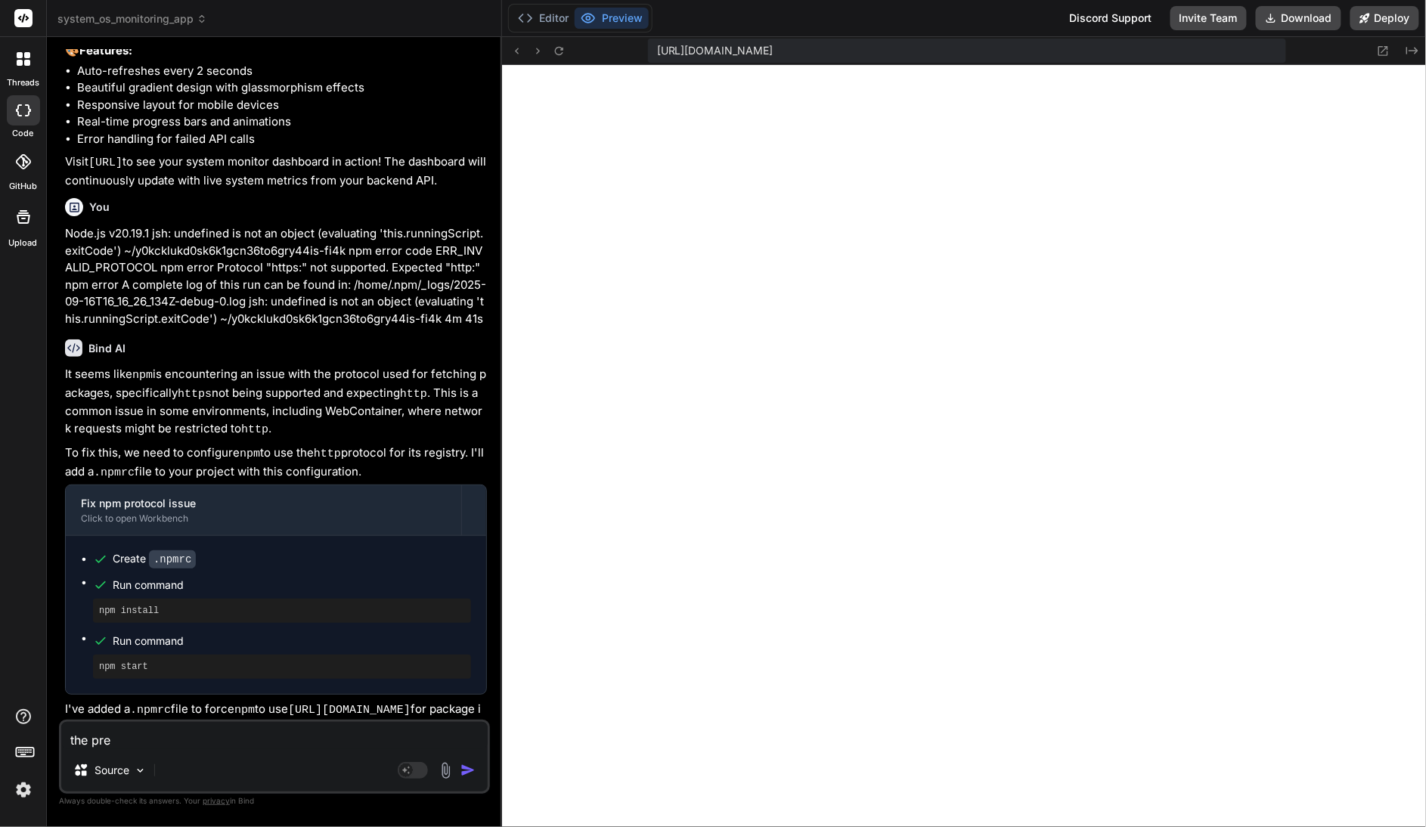
type textarea "x"
type textarea "the previ"
type textarea "x"
type textarea "the previe"
type textarea "x"
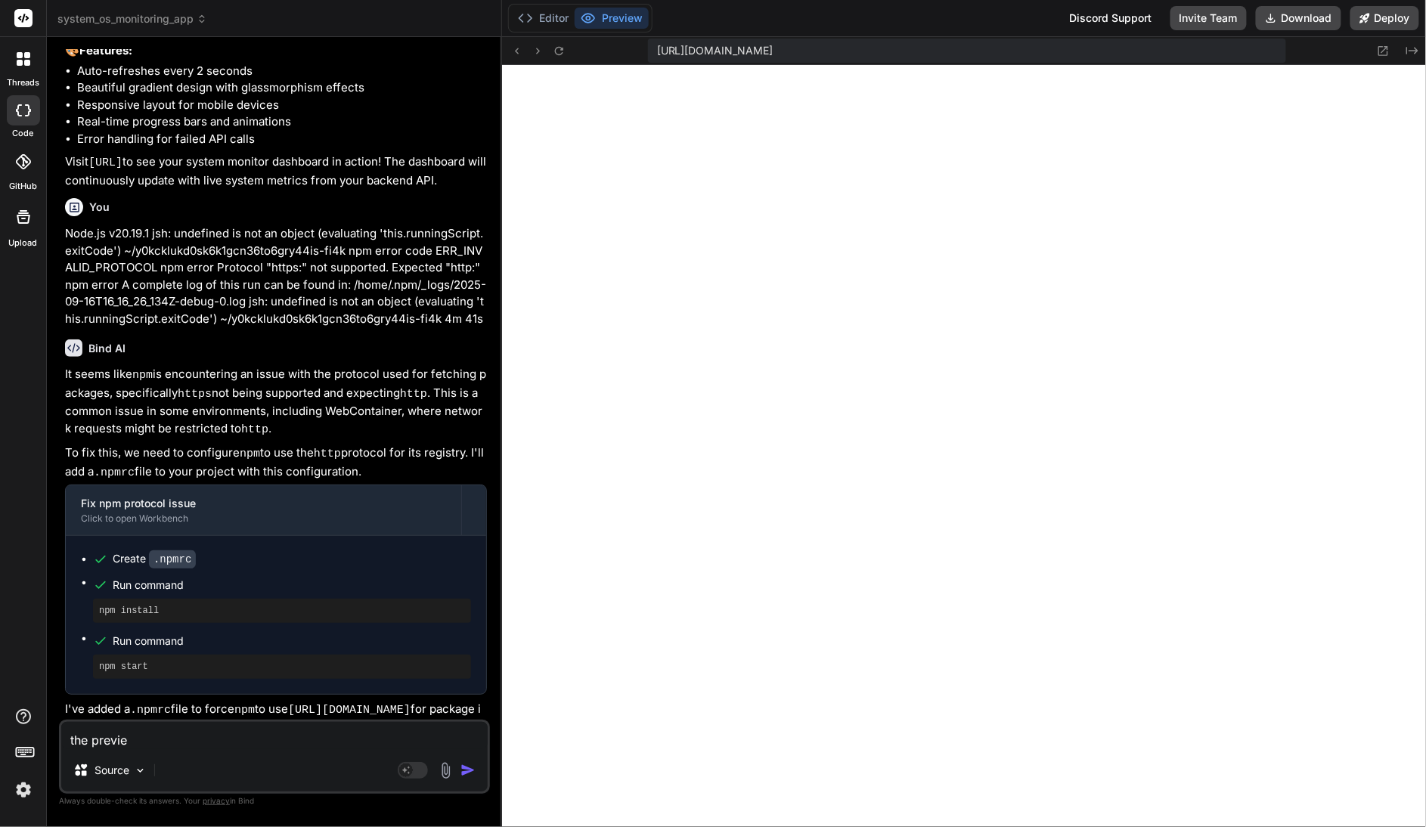
type textarea "the preview"
type textarea "x"
type textarea "the preview"
type textarea "x"
type textarea "the preview p"
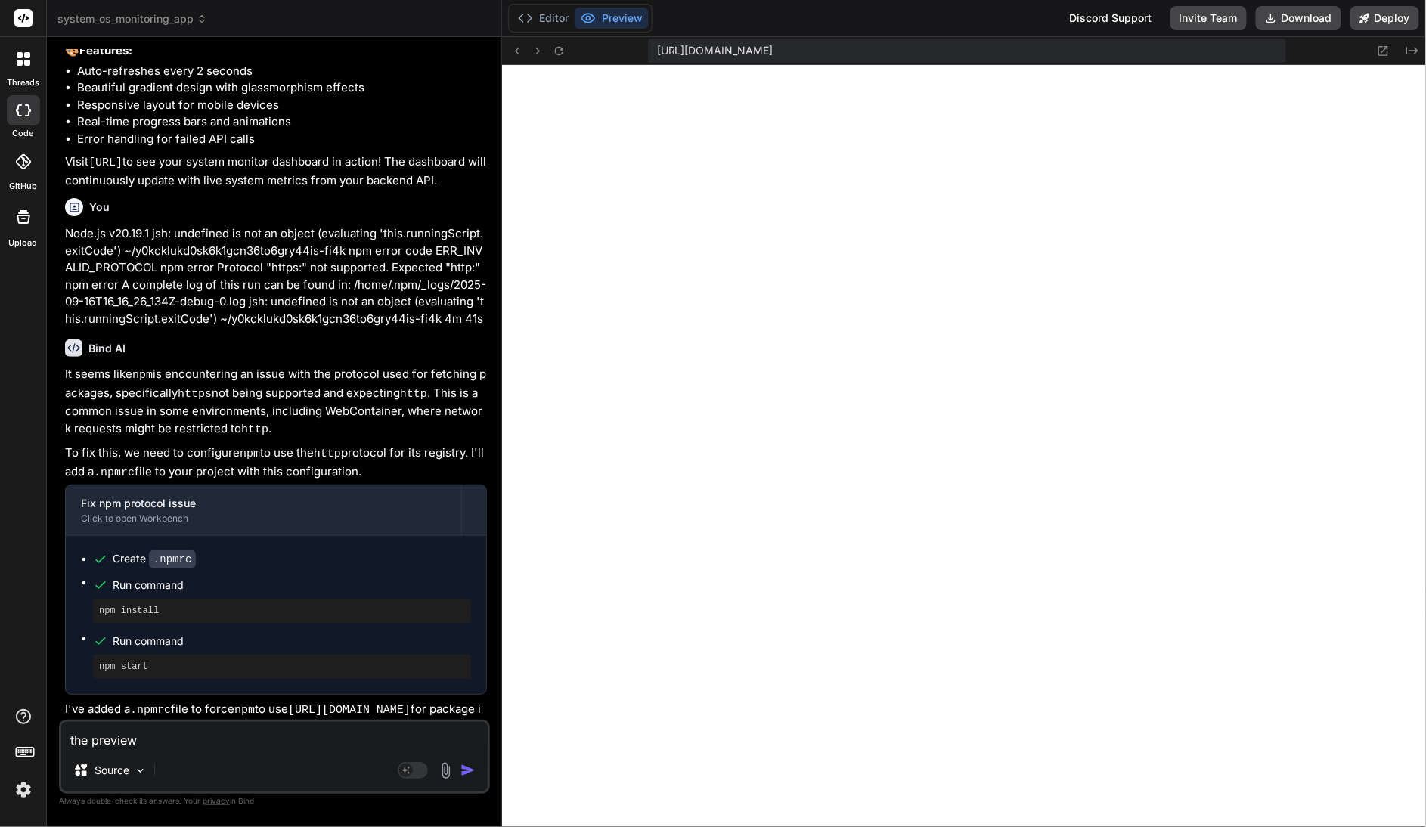
type textarea "x"
type textarea "the preview pa"
type textarea "x"
type textarea "the preview pag"
type textarea "x"
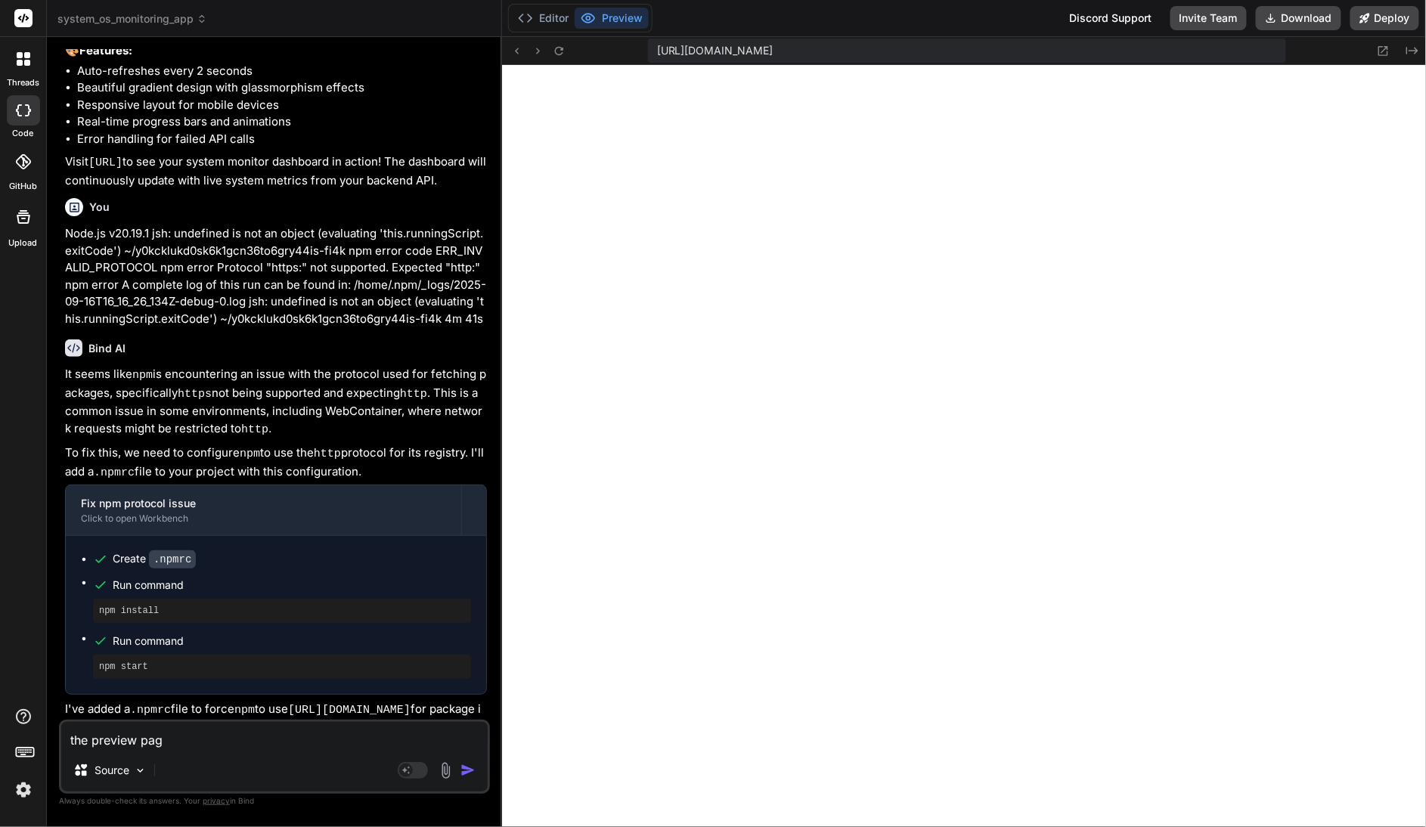
type textarea "the preview page"
type textarea "x"
type textarea "the preview page"
type textarea "x"
type textarea "the preview page d"
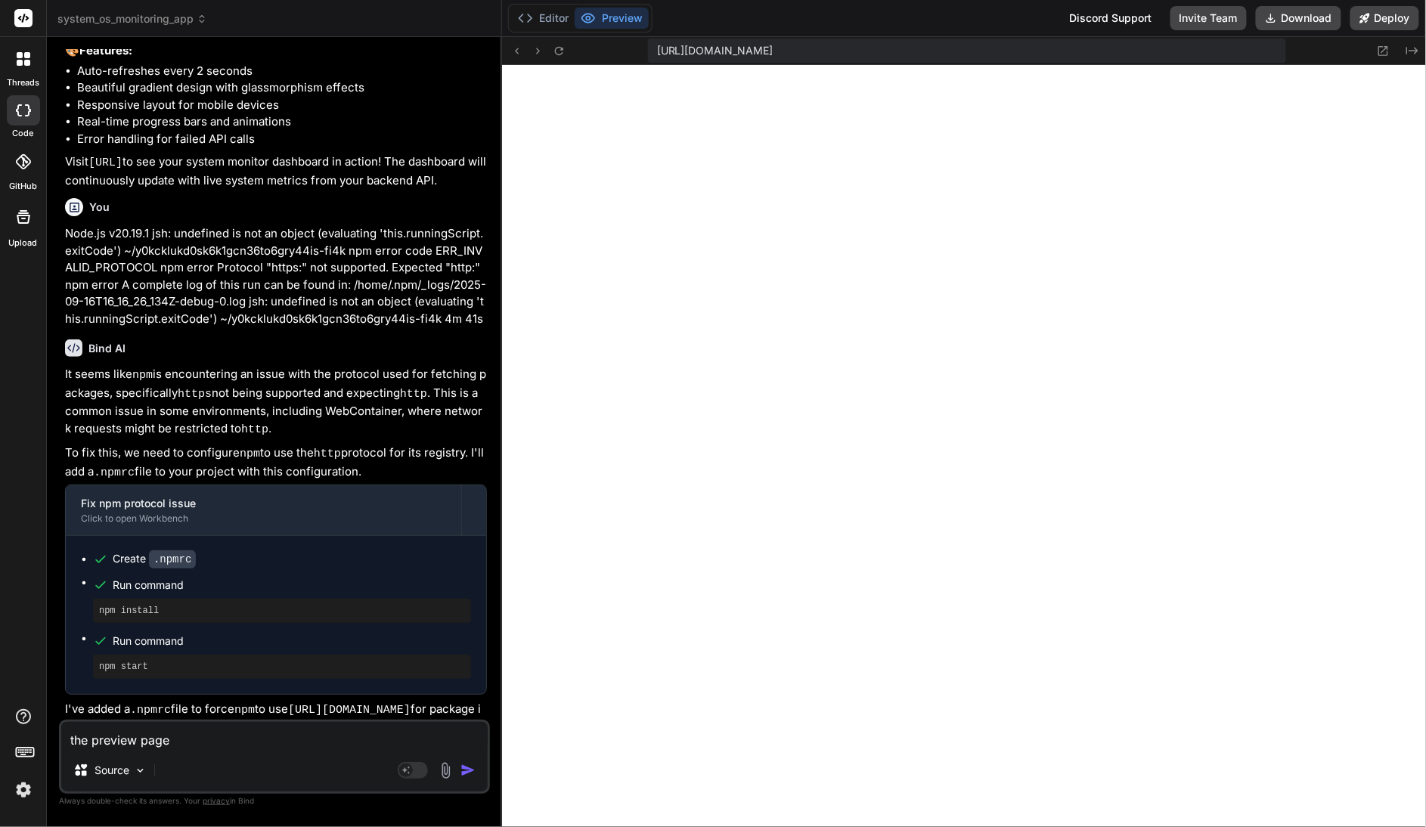
type textarea "x"
type textarea "the preview page di"
type textarea "x"
type textarea "the preview page did"
type textarea "x"
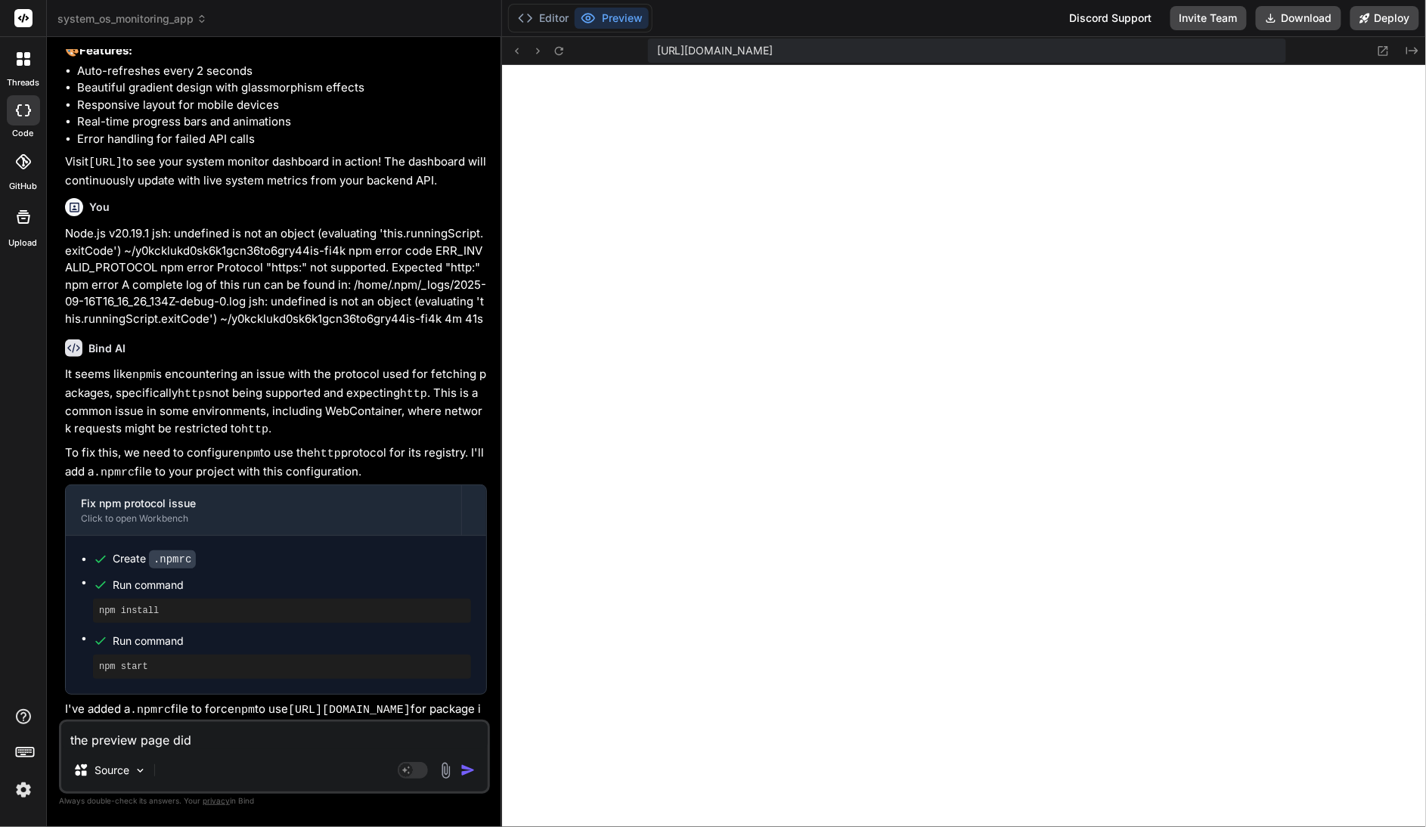
type textarea "the preview page did"
type textarea "x"
type textarea "the preview page did n"
type textarea "x"
type textarea "the preview page did no"
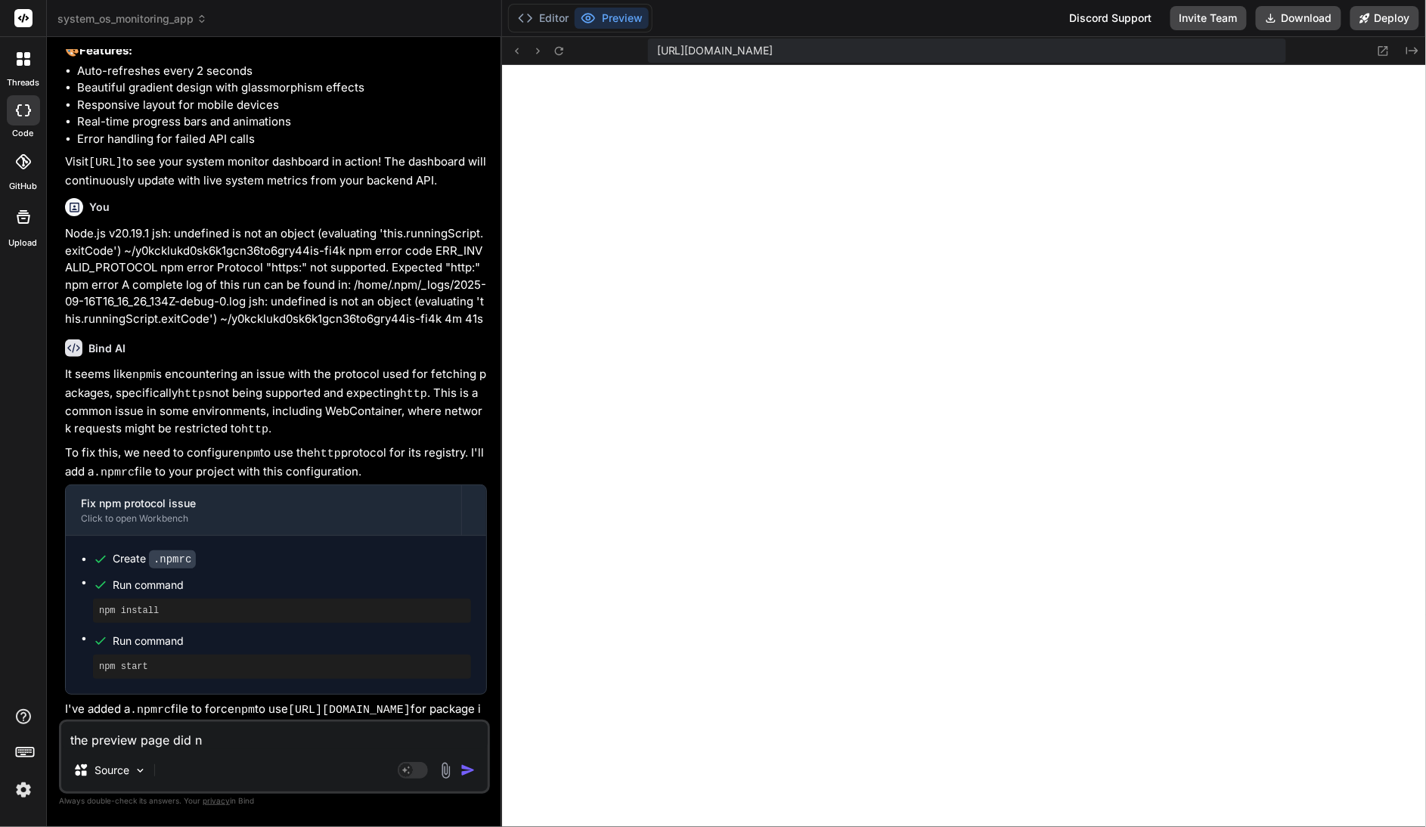
type textarea "x"
type textarea "the preview page did not"
type textarea "x"
type textarea "the preview page did not"
type textarea "x"
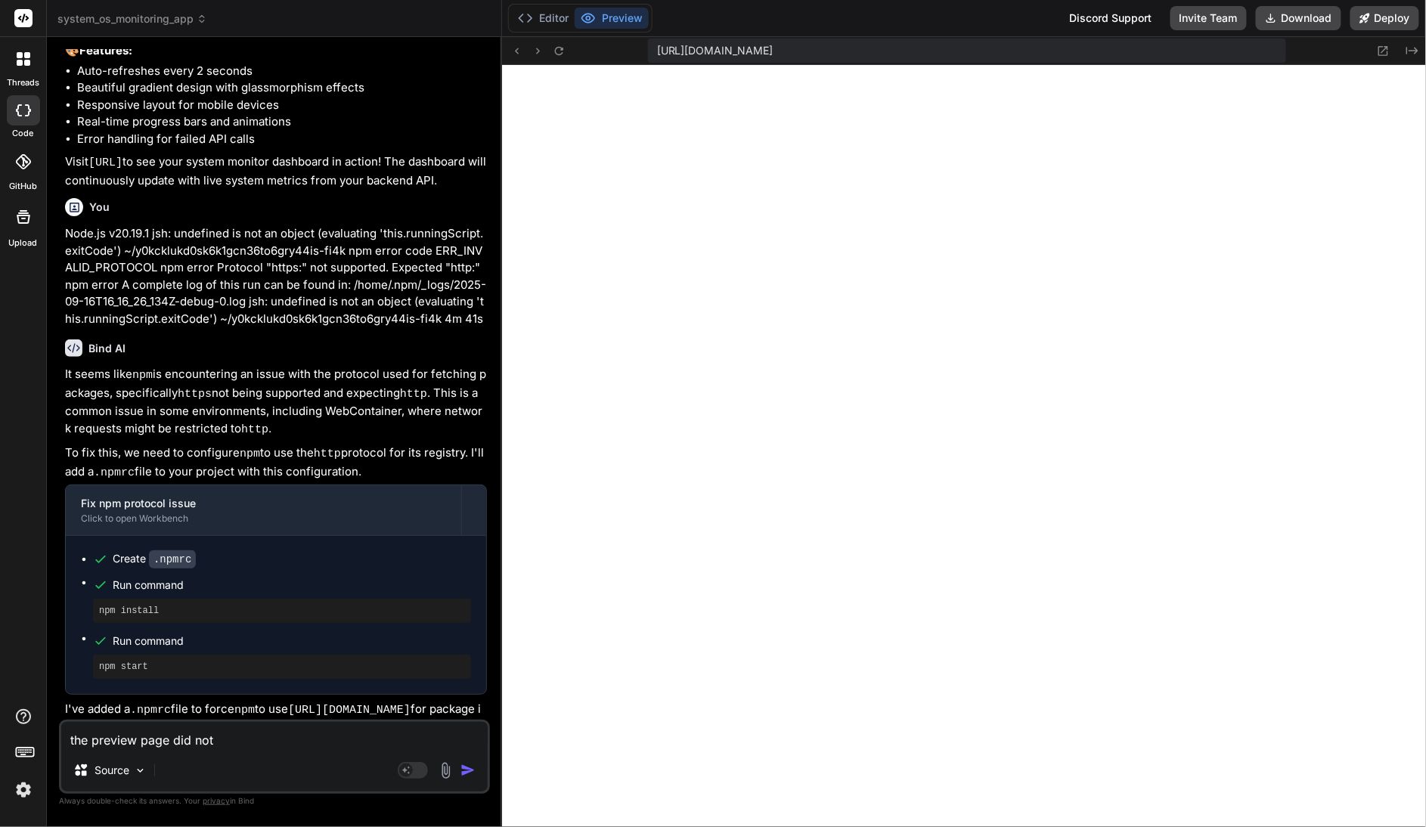
type textarea "the preview page did not s"
type textarea "x"
type textarea "the preview page did not sh"
type textarea "x"
type textarea "the preview page did not sho"
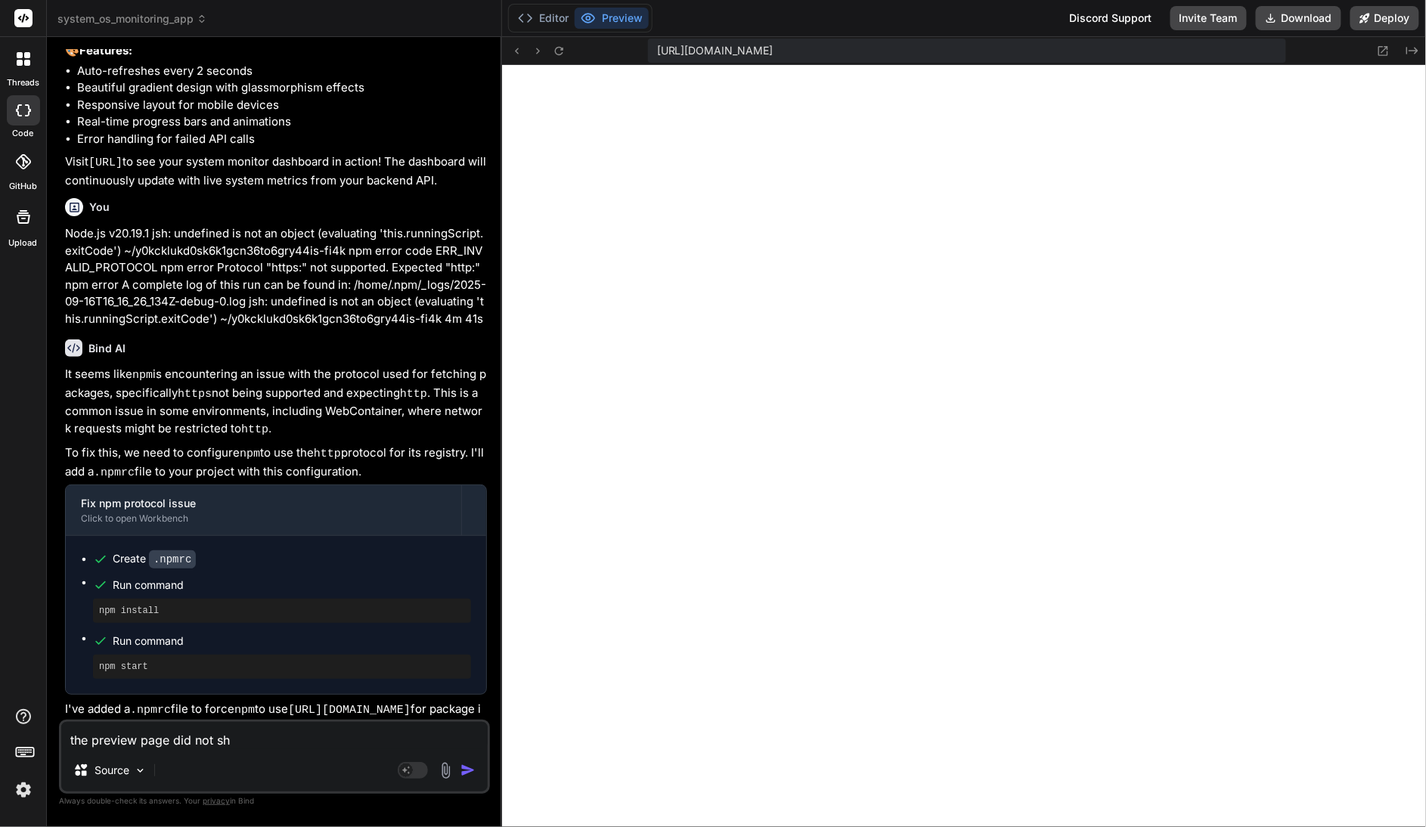
type textarea "x"
type textarea "the preview page did not show"
type textarea "x"
type textarea "the preview page did not show"
type textarea "x"
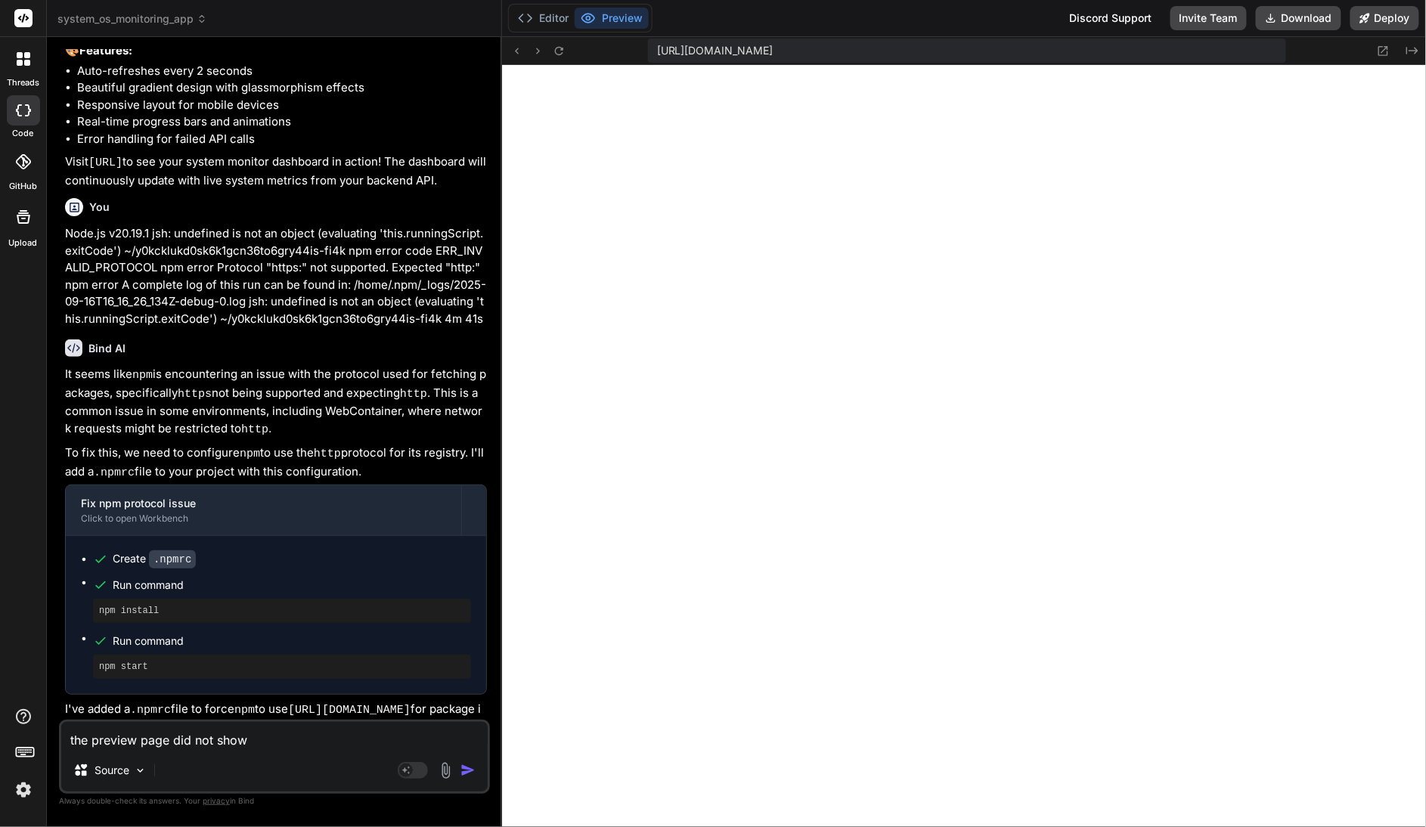
type textarea "the preview page did not show a"
type textarea "x"
type textarea "the preview page did not show an"
type textarea "x"
type textarea "the preview page did not show any"
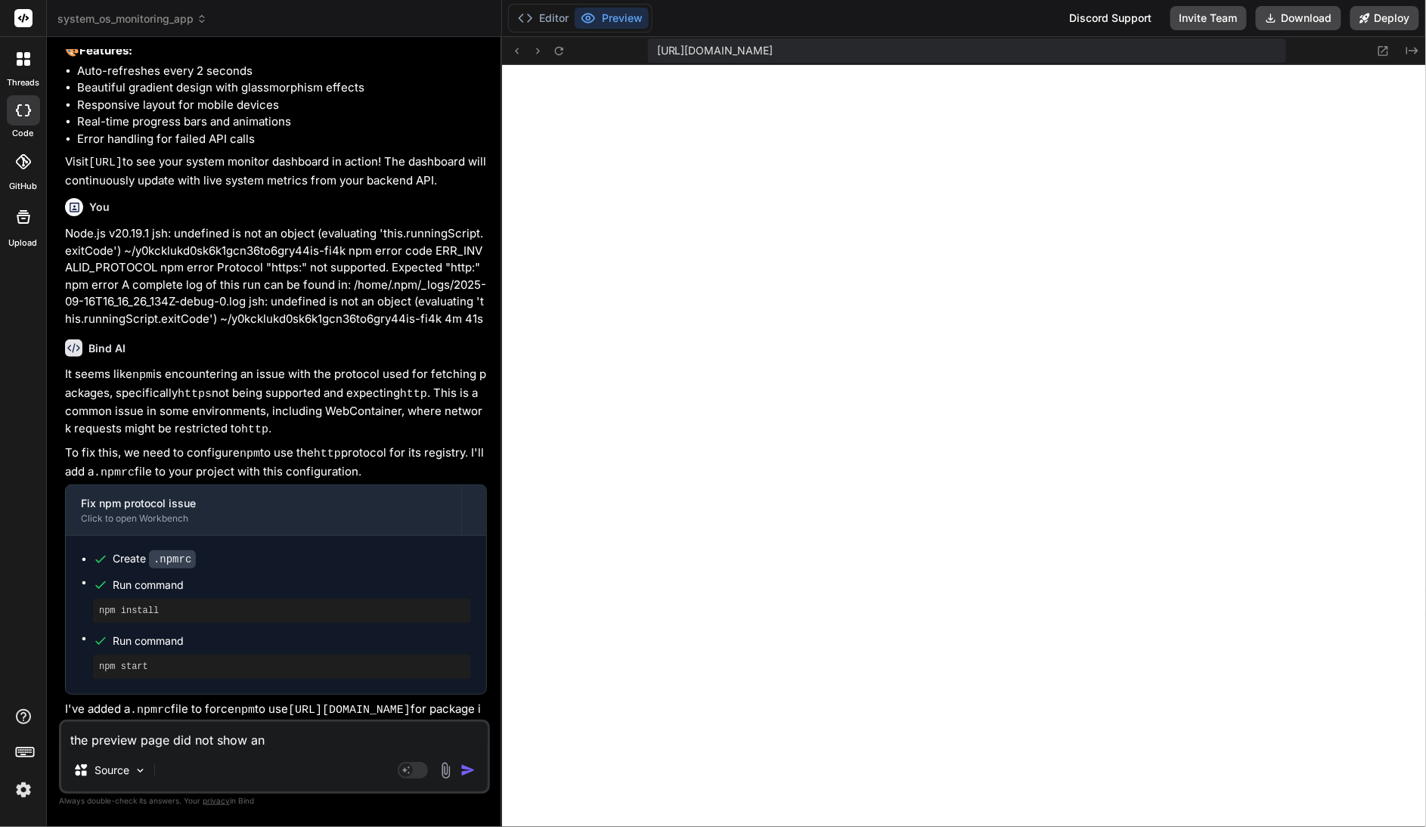
type textarea "x"
type textarea "the preview page did not show any"
type textarea "x"
type textarea "the preview page did not show any d"
type textarea "x"
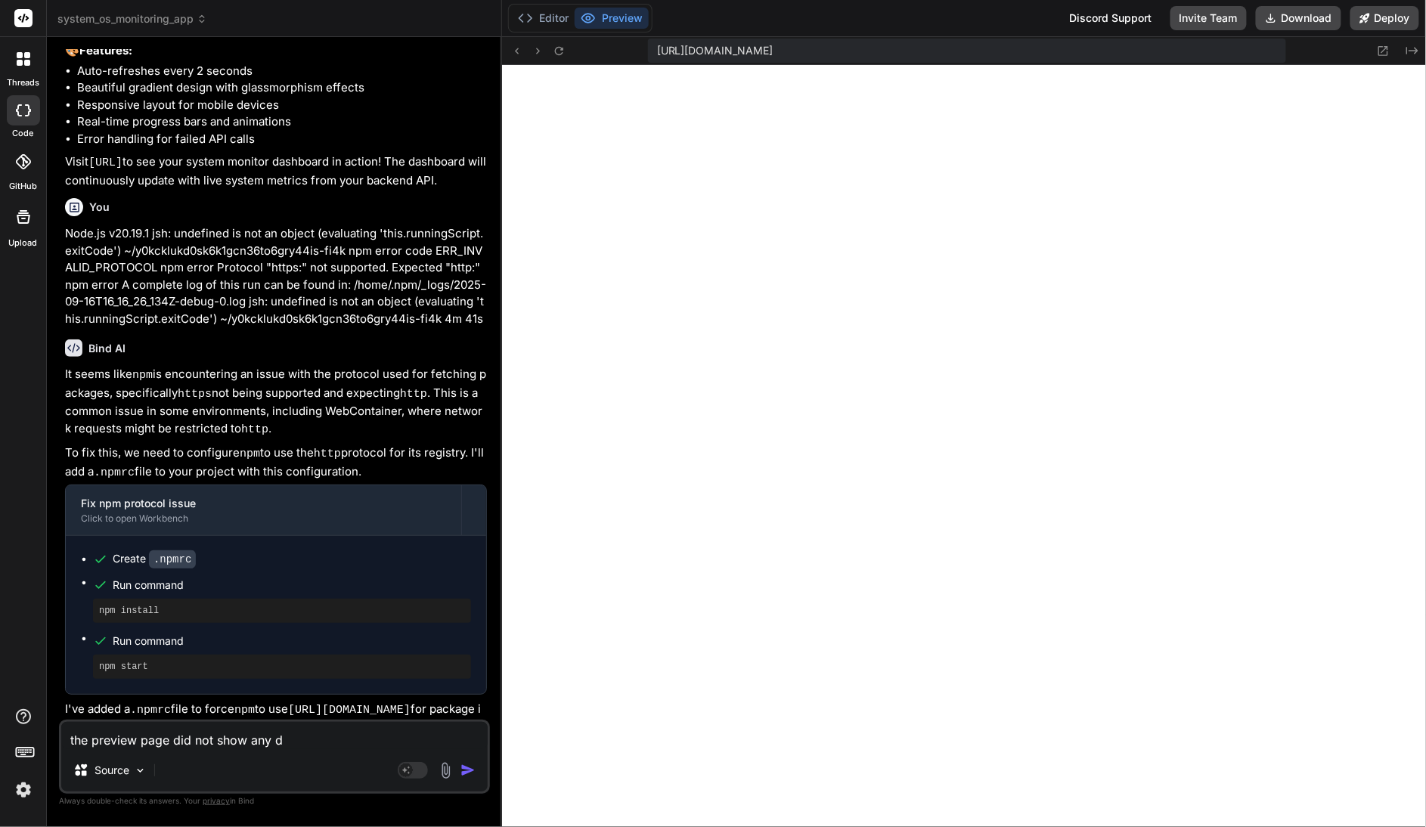
type textarea "the preview page did not show any da"
type textarea "x"
type textarea "the preview page did not show any dat"
type textarea "x"
type textarea "the preview page did not show any data"
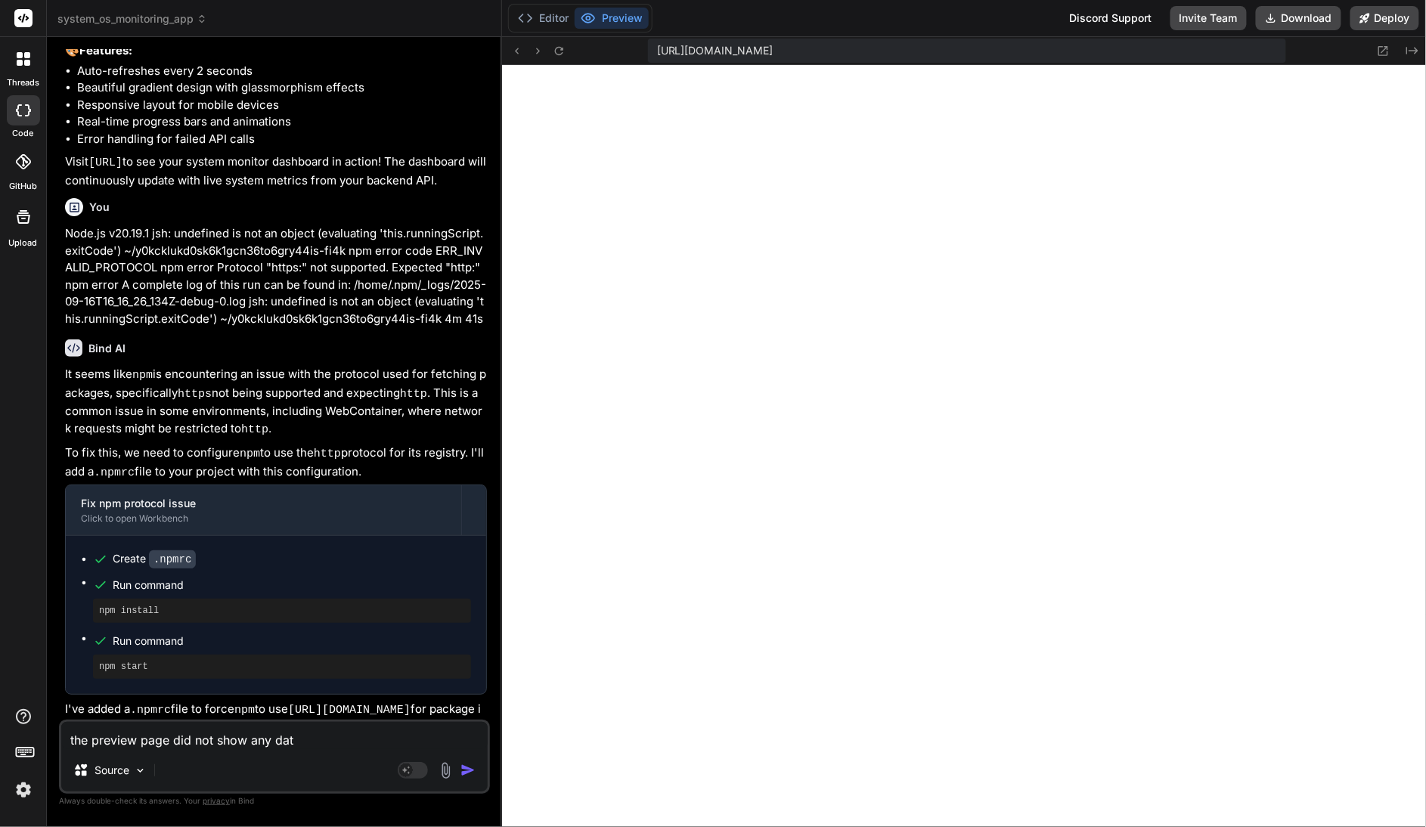
type textarea "x"
type textarea "the preview page did not show any data."
type textarea "x"
type textarea "the preview page did not show any data."
type textarea "x"
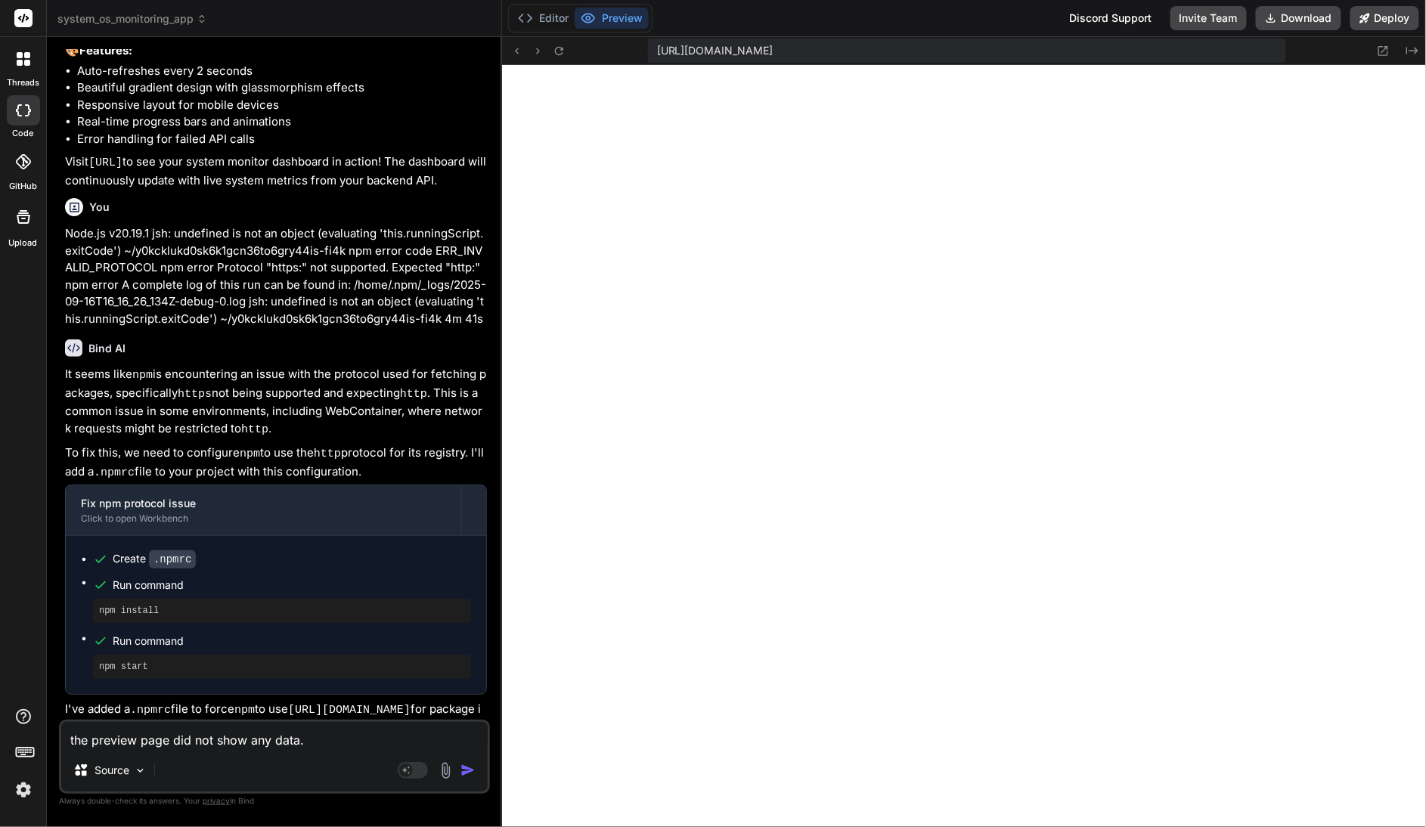
type textarea "the preview page did not show any data."
type textarea "x"
type textarea "the preview page did not show any data. o"
type textarea "x"
type textarea "the preview page did not show any data. on"
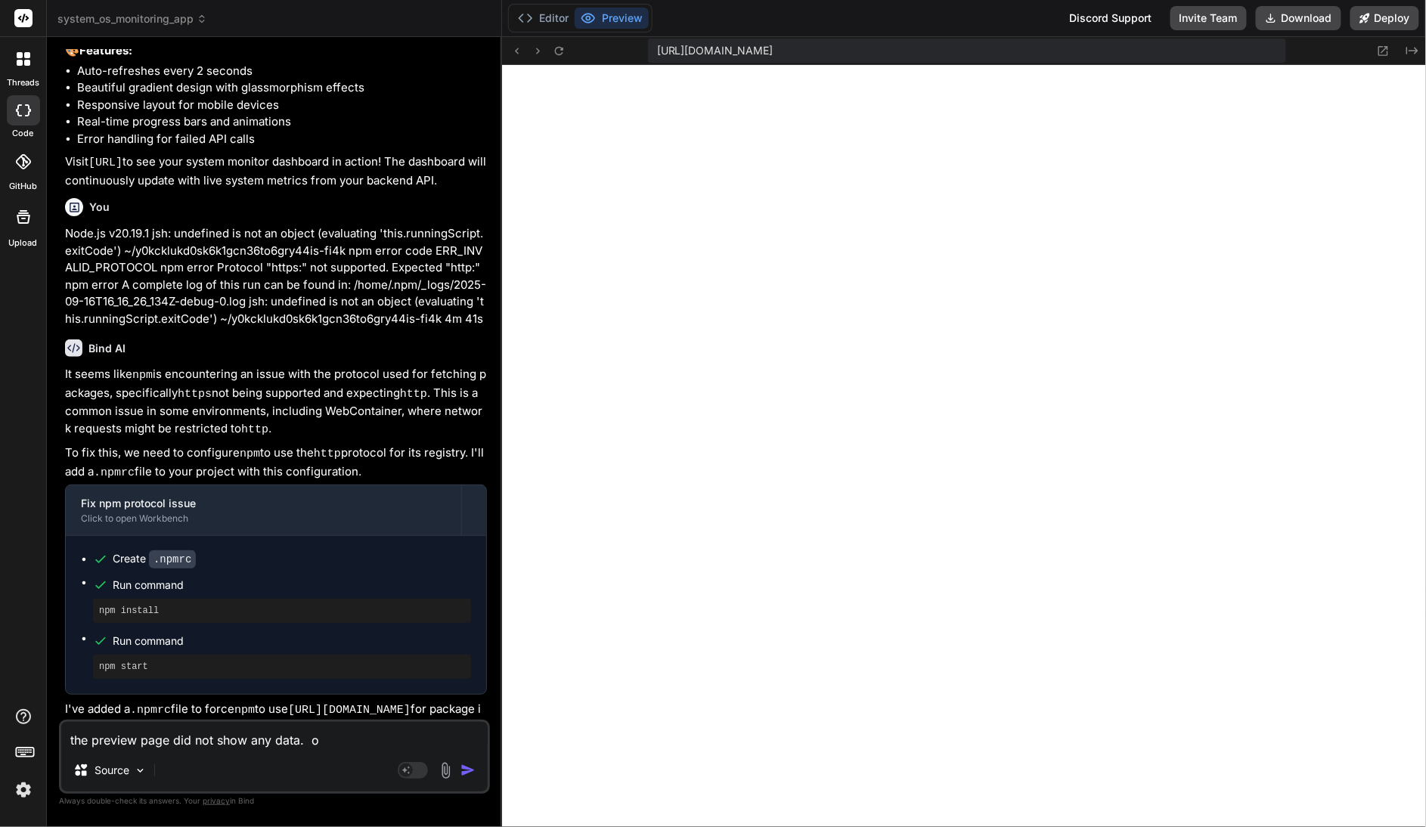
type textarea "x"
type textarea "the preview page did not show any data. onl"
type textarea "x"
type textarea "the preview page did not show any data. only"
type textarea "x"
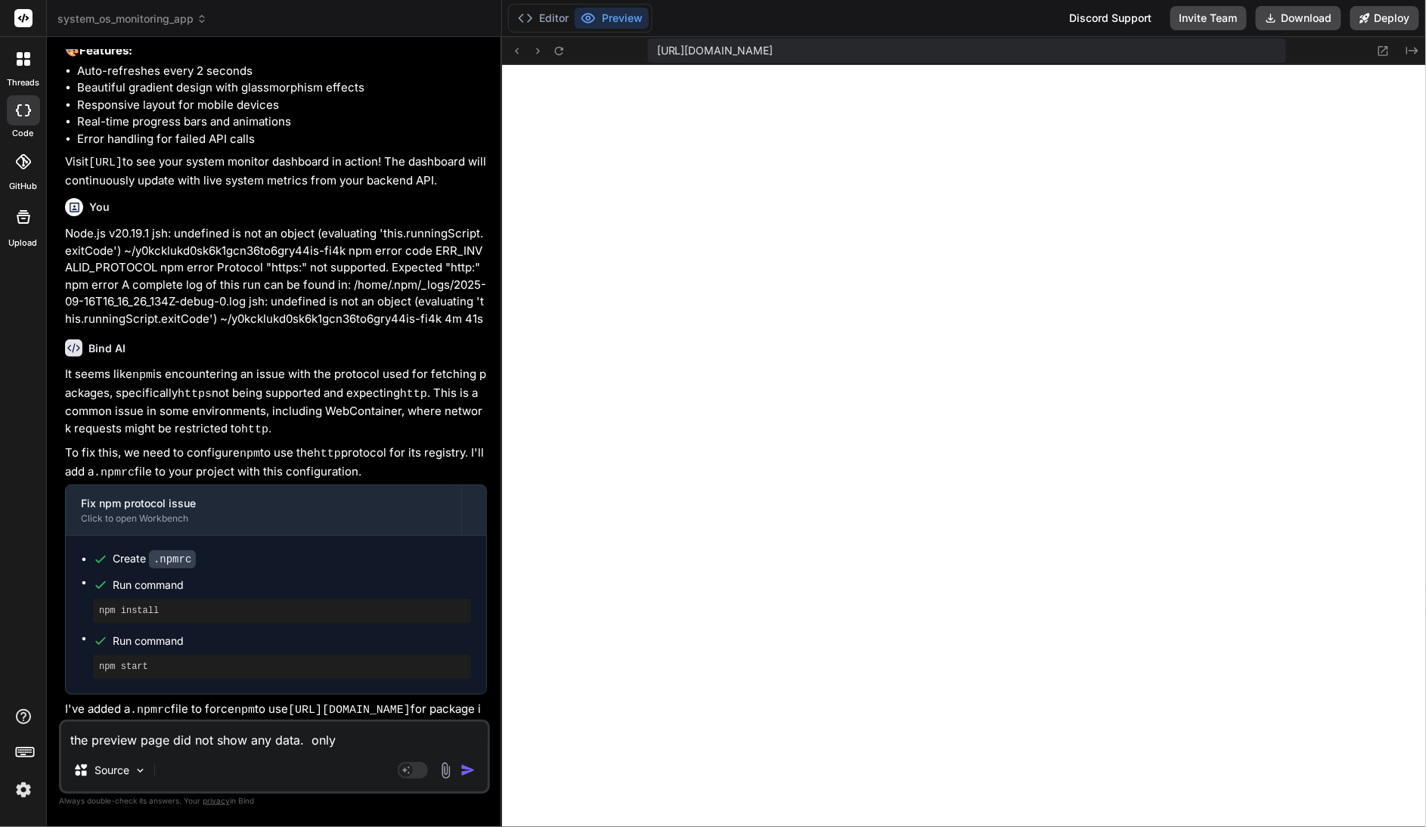
type textarea "the preview page did not show any data. only"
type textarea "x"
type textarea "the preview page did not show any data. only ""
type textarea "x"
type textarea "the preview page did not show any data. only "L"
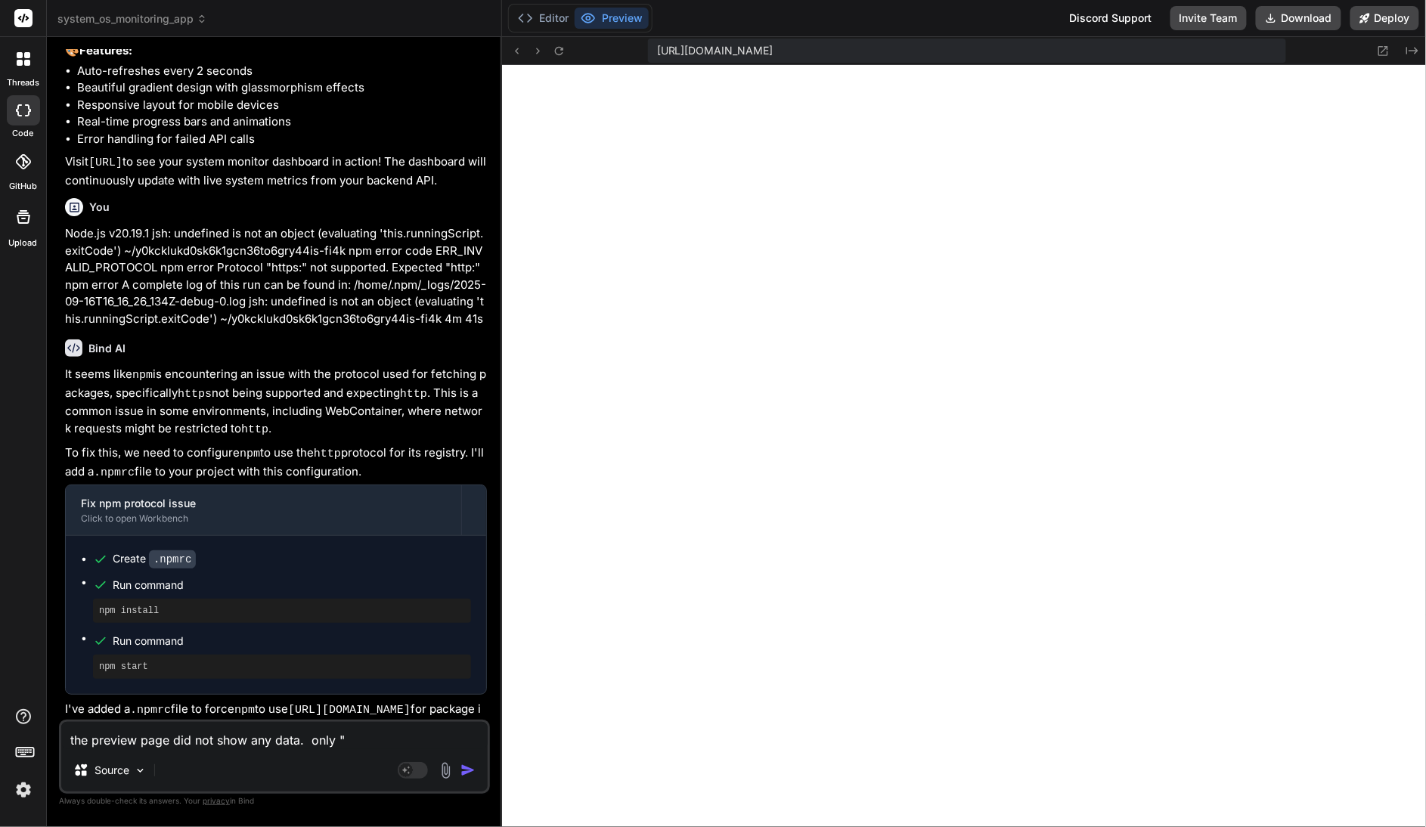
type textarea "x"
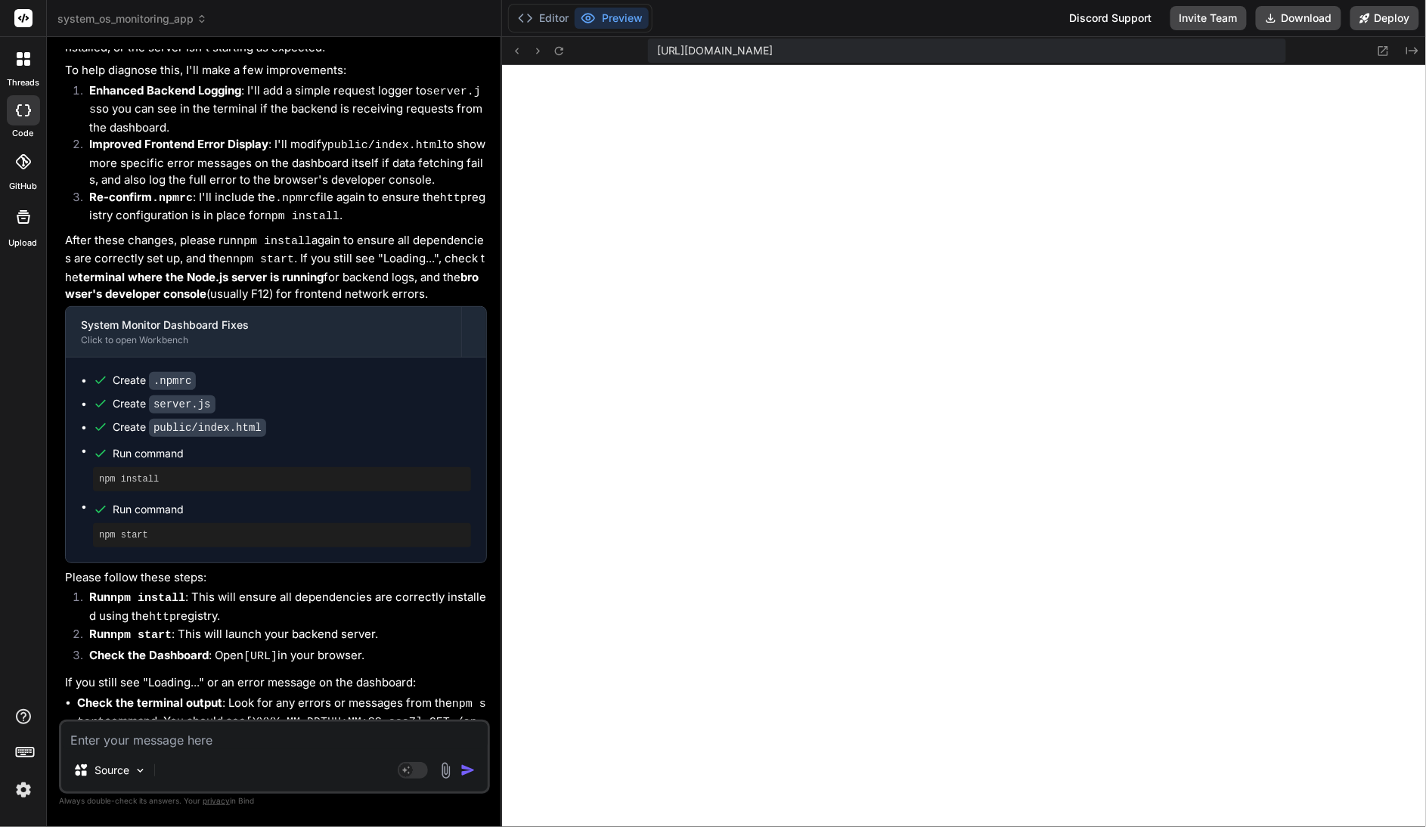
scroll to position [2890, 0]
drag, startPoint x: 248, startPoint y: 560, endPoint x: 393, endPoint y: 560, distance: 145.2
click at [278, 650] on code "http://localhost:3001" at bounding box center [261, 656] width 34 height 13
copy li "http://localhost:3001"
